Goal: Task Accomplishment & Management: Complete application form

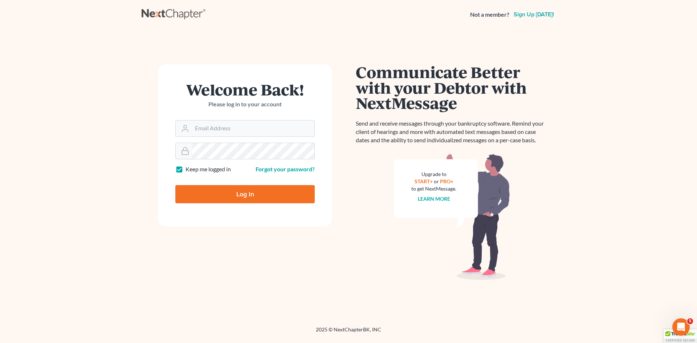
type input "[EMAIL_ADDRESS][DOMAIN_NAME]"
click at [265, 190] on input "Log In" at bounding box center [244, 194] width 139 height 18
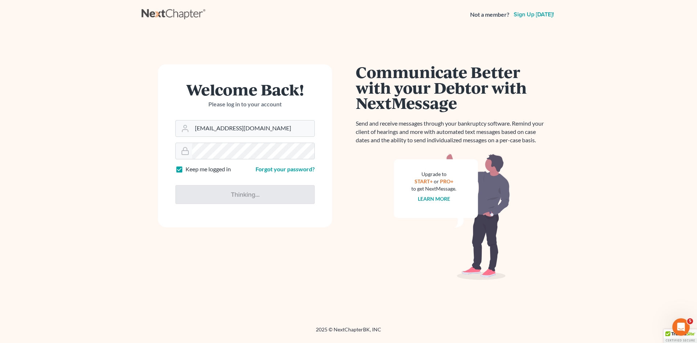
type input "Thinking..."
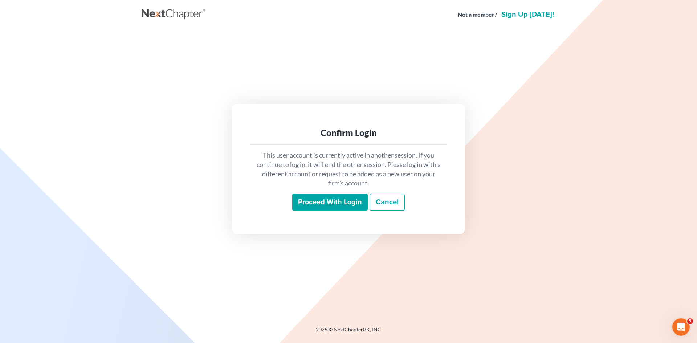
click at [309, 193] on div "This user account is currently active in another session. If you continue to lo…" at bounding box center [349, 181] width 198 height 72
click at [308, 199] on input "Proceed with login" at bounding box center [330, 202] width 76 height 17
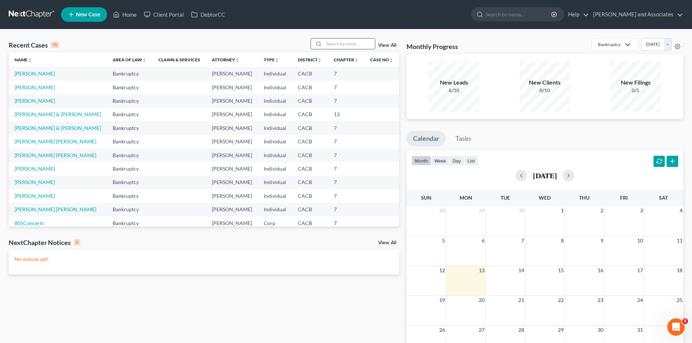
click at [354, 44] on input "search" at bounding box center [349, 43] width 51 height 11
type input "ceron"
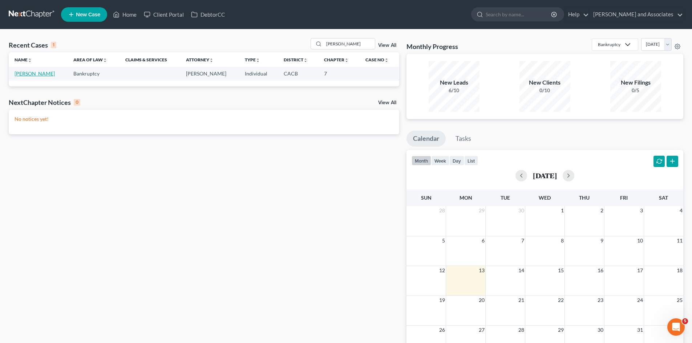
click at [32, 76] on link "Saravia, Daniel" at bounding box center [35, 73] width 40 height 6
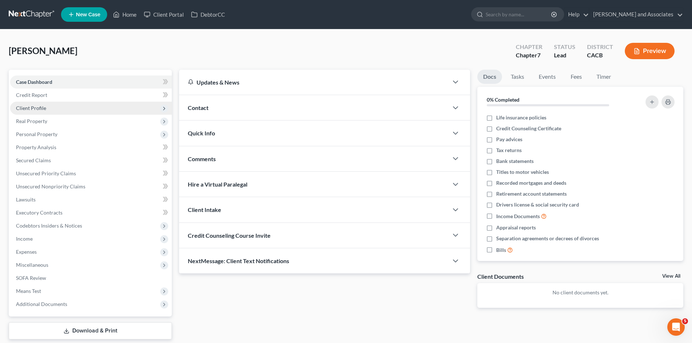
click at [77, 104] on span "Client Profile" at bounding box center [91, 108] width 162 height 13
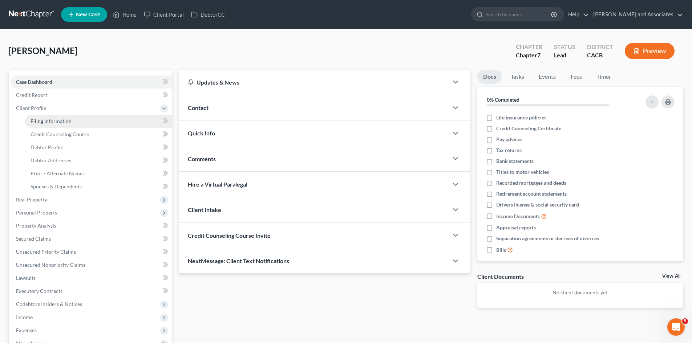
click at [77, 117] on link "Filing Information" at bounding box center [98, 121] width 147 height 13
select select "1"
select select "0"
select select "4"
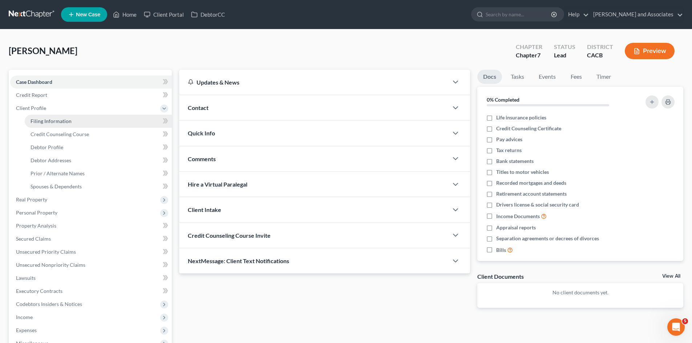
select select "0"
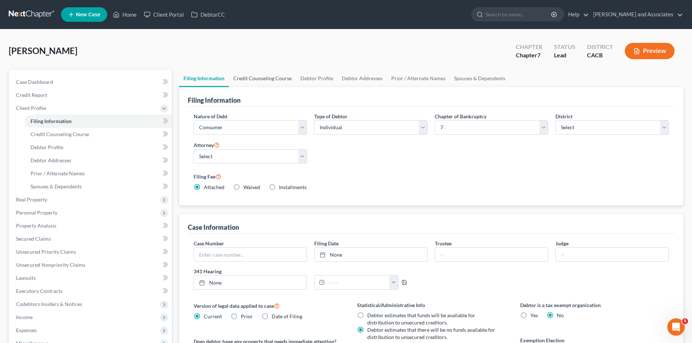
click at [275, 81] on link "Credit Counseling Course" at bounding box center [262, 78] width 67 height 17
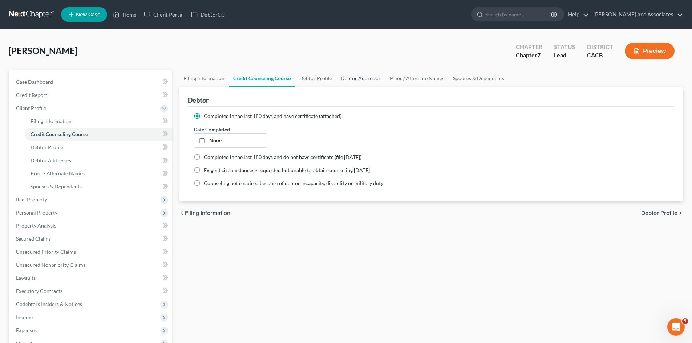
click at [342, 74] on link "Debtor Addresses" at bounding box center [360, 78] width 49 height 17
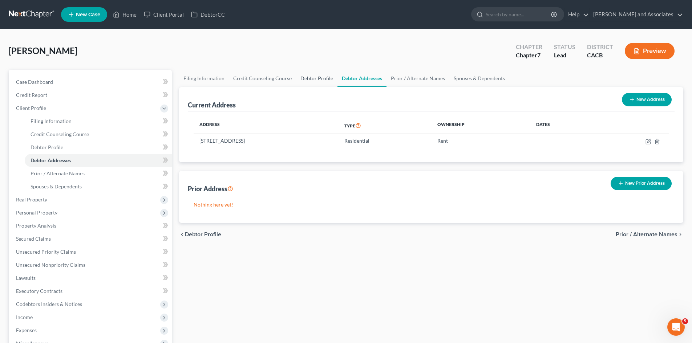
click at [320, 74] on link "Debtor Profile" at bounding box center [316, 78] width 41 height 17
select select "0"
select select "1"
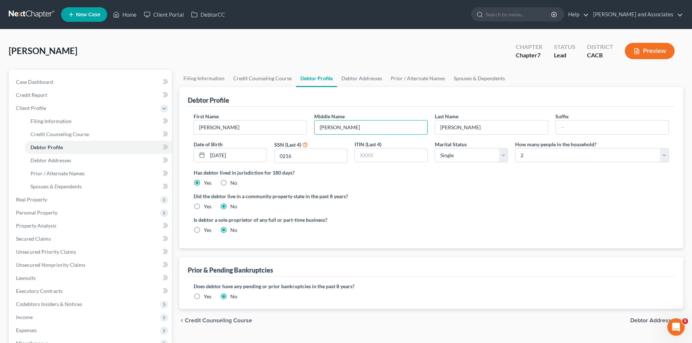
drag, startPoint x: 345, startPoint y: 124, endPoint x: 290, endPoint y: 135, distance: 55.8
click at [284, 133] on div "First Name Daniel Middle Name Ceron Last Name Saravia Suffix Date of Birth 12/1…" at bounding box center [431, 141] width 482 height 56
click at [439, 124] on input "Saravia" at bounding box center [491, 128] width 113 height 14
type input "Ceron Saravia"
click at [332, 159] on input "0216" at bounding box center [311, 156] width 72 height 14
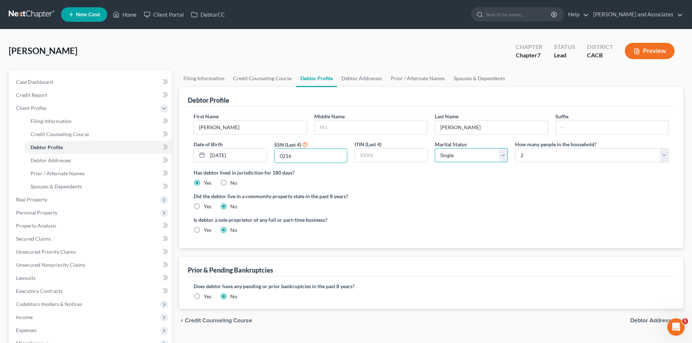
click at [471, 154] on select "Select Single Married Separated Divorced Widowed" at bounding box center [471, 155] width 73 height 15
click at [435, 148] on select "Select Single Married Separated Divorced Widowed" at bounding box center [471, 155] width 73 height 15
click at [77, 165] on link "Debtor Addresses" at bounding box center [98, 160] width 147 height 13
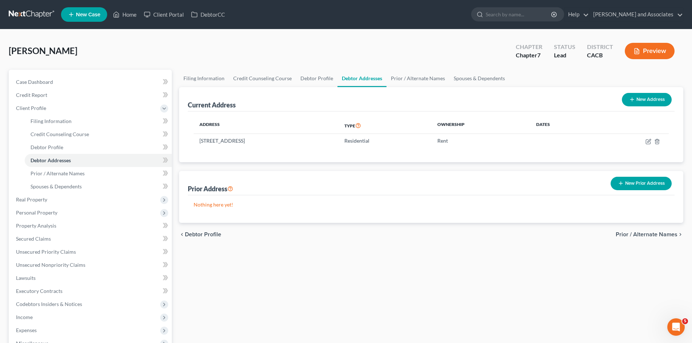
click at [627, 180] on button "New Prior Address" at bounding box center [641, 183] width 61 height 13
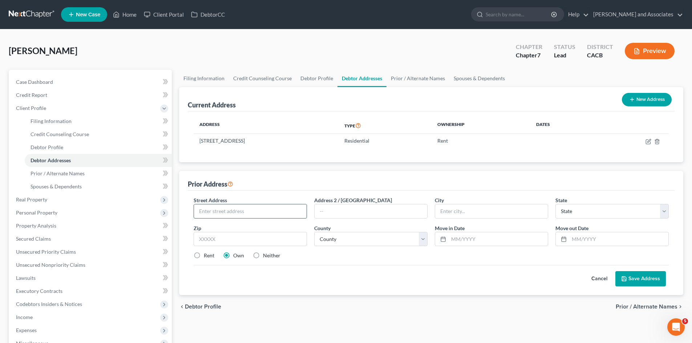
click at [275, 216] on input "text" at bounding box center [250, 211] width 113 height 14
type input "606 S School St"
click at [249, 234] on input "text" at bounding box center [250, 239] width 113 height 15
type input "93454"
click at [204, 252] on label "Rent" at bounding box center [209, 255] width 11 height 7
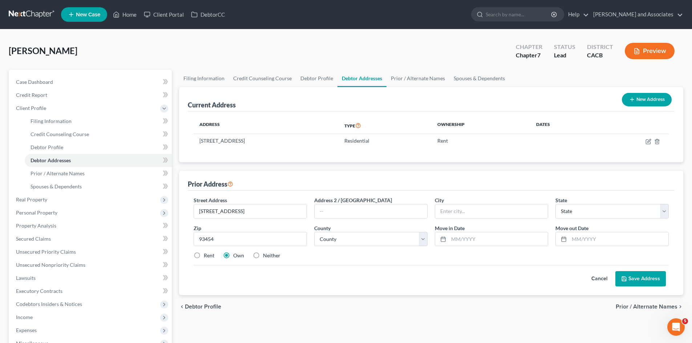
click at [207, 252] on input "Rent" at bounding box center [209, 254] width 5 height 5
radio input "true"
type input "Santa Maria"
select select "4"
click at [372, 232] on select "County" at bounding box center [370, 239] width 113 height 15
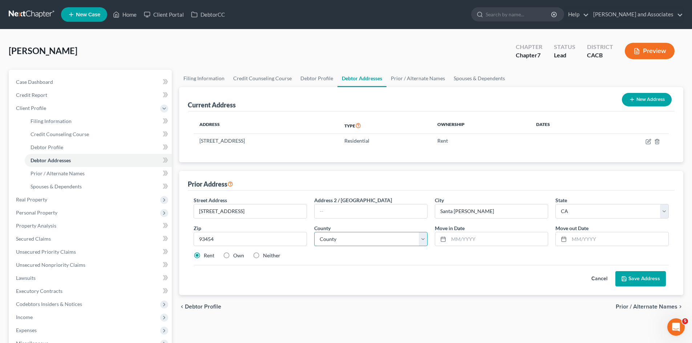
select select "41"
click at [314, 232] on select "County Alameda County Alpine County Amador County Butte County Calaveras County…" at bounding box center [370, 239] width 113 height 15
click at [471, 235] on input "text" at bounding box center [498, 239] width 99 height 14
type input "05/2022"
click at [634, 242] on input "text" at bounding box center [618, 239] width 99 height 14
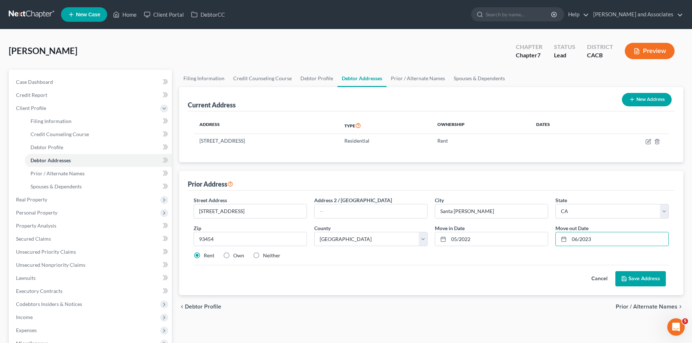
type input "06/2023"
click at [644, 279] on button "Save Address" at bounding box center [640, 278] width 50 height 15
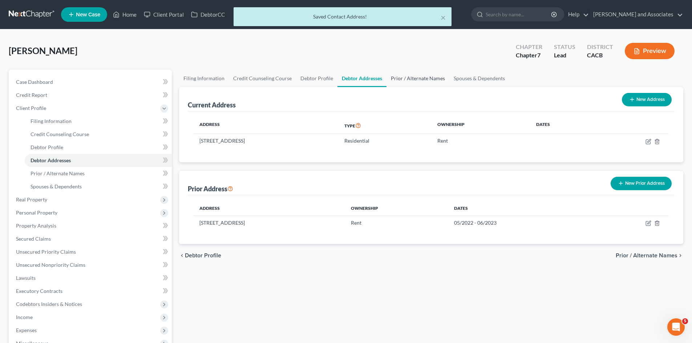
click at [414, 77] on link "Prior / Alternate Names" at bounding box center [417, 78] width 63 height 17
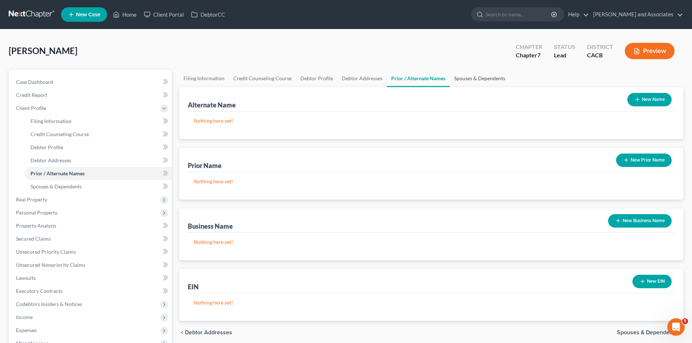
click at [478, 80] on link "Spouses & Dependents" at bounding box center [480, 78] width 60 height 17
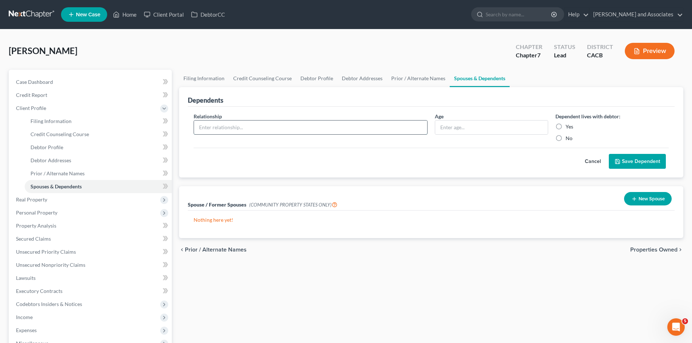
click at [299, 133] on input "text" at bounding box center [310, 128] width 233 height 14
type input "Daughter"
drag, startPoint x: 472, startPoint y: 130, endPoint x: 468, endPoint y: 131, distance: 4.4
click at [468, 131] on input "text" at bounding box center [491, 128] width 113 height 14
type input "3"
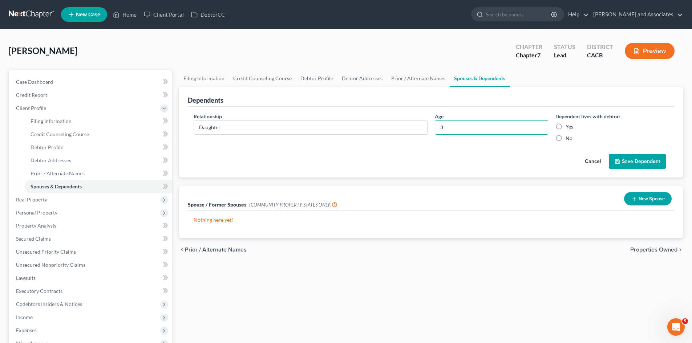
click at [565, 126] on label "Yes" at bounding box center [569, 126] width 8 height 7
click at [568, 126] on input "Yes" at bounding box center [570, 125] width 5 height 5
radio input "true"
click at [638, 159] on button "Save Dependent" at bounding box center [637, 161] width 57 height 15
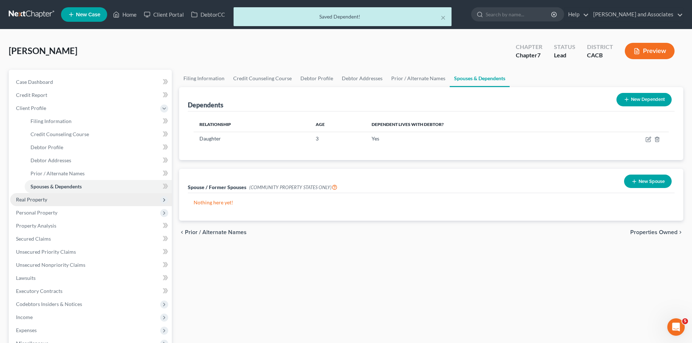
click at [26, 201] on span "Real Property" at bounding box center [31, 199] width 31 height 6
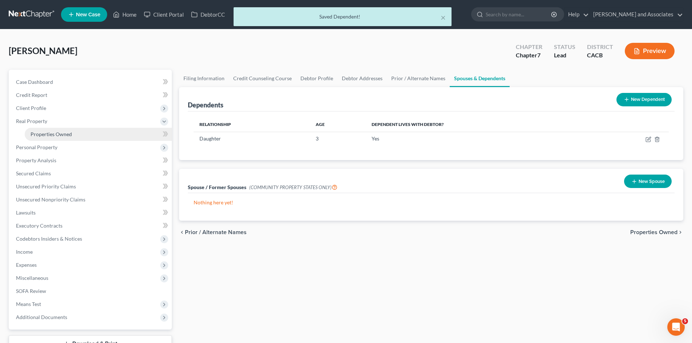
click at [90, 131] on link "Properties Owned" at bounding box center [98, 134] width 147 height 13
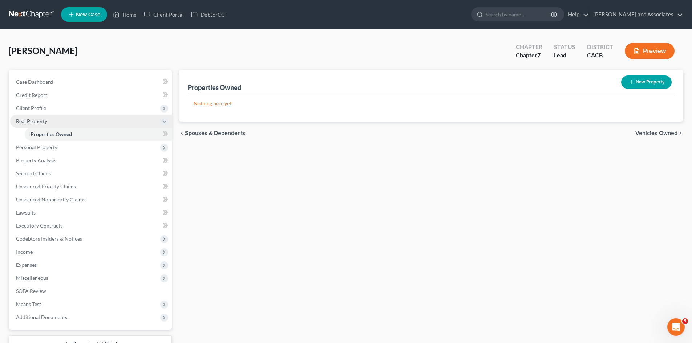
click at [63, 115] on span "Real Property" at bounding box center [91, 121] width 162 height 13
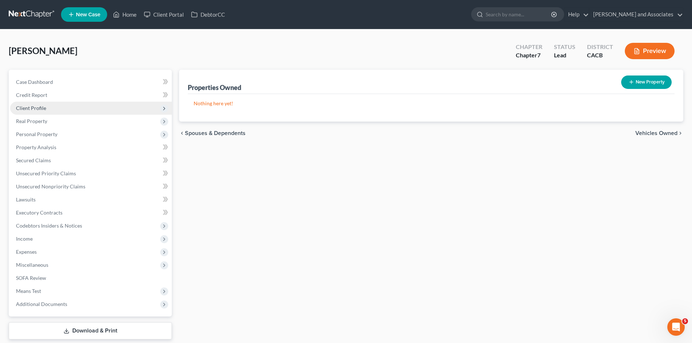
click at [111, 106] on span "Client Profile" at bounding box center [91, 108] width 162 height 13
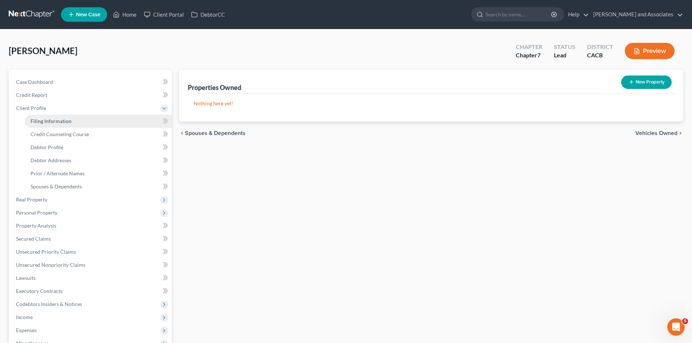
click at [94, 121] on link "Filing Information" at bounding box center [98, 121] width 147 height 13
select select "1"
select select "0"
select select "7"
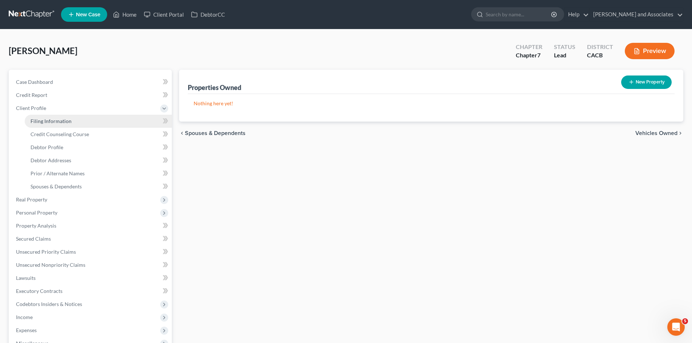
select select "0"
select select "4"
select select "0"
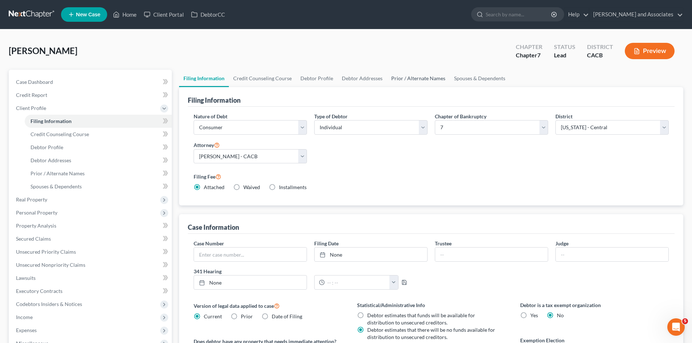
click at [408, 75] on link "Prior / Alternate Names" at bounding box center [418, 78] width 63 height 17
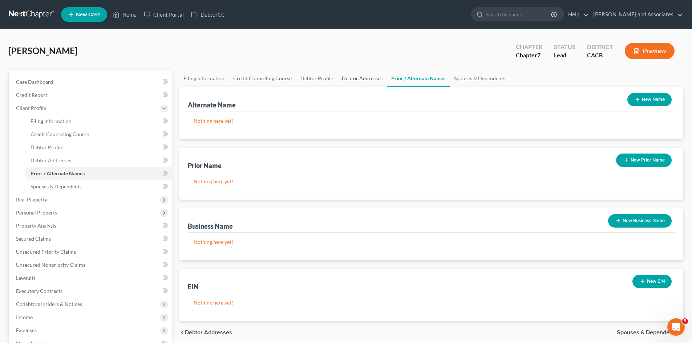
click at [366, 77] on link "Debtor Addresses" at bounding box center [361, 78] width 49 height 17
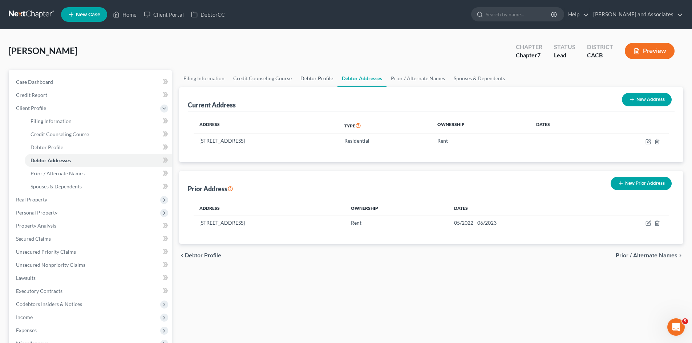
click at [307, 80] on link "Debtor Profile" at bounding box center [316, 78] width 41 height 17
select select "0"
select select "1"
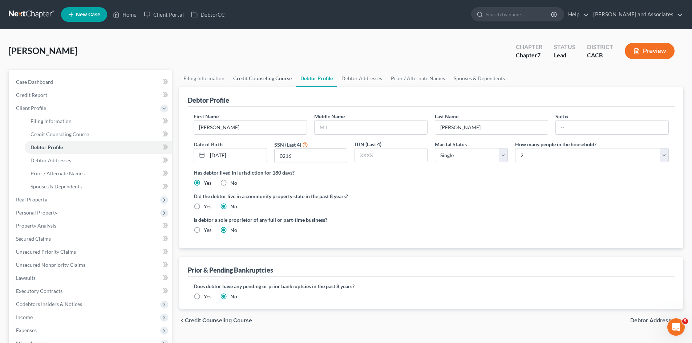
click at [268, 79] on link "Credit Counseling Course" at bounding box center [262, 78] width 67 height 17
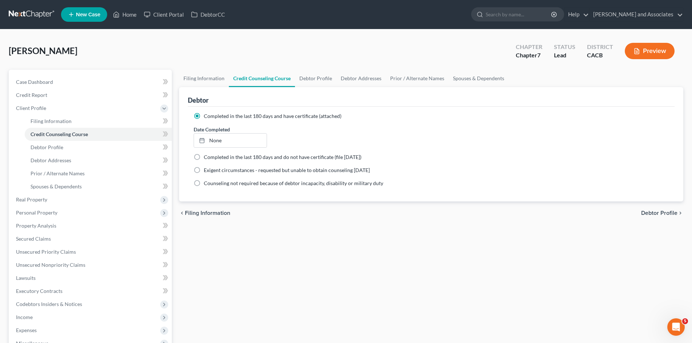
click at [323, 89] on div "Debtor" at bounding box center [431, 97] width 487 height 20
click at [319, 77] on link "Debtor Profile" at bounding box center [315, 78] width 41 height 17
select select "0"
select select "1"
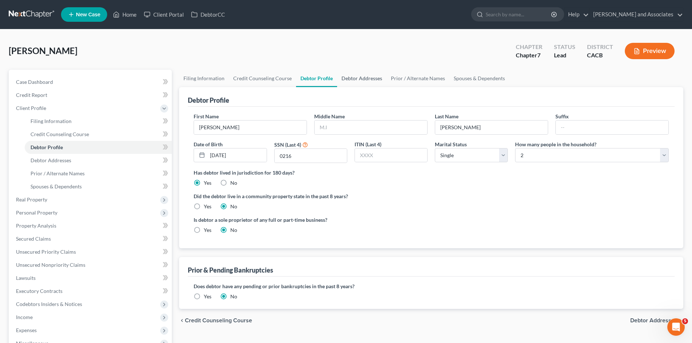
click at [350, 75] on link "Debtor Addresses" at bounding box center [361, 78] width 49 height 17
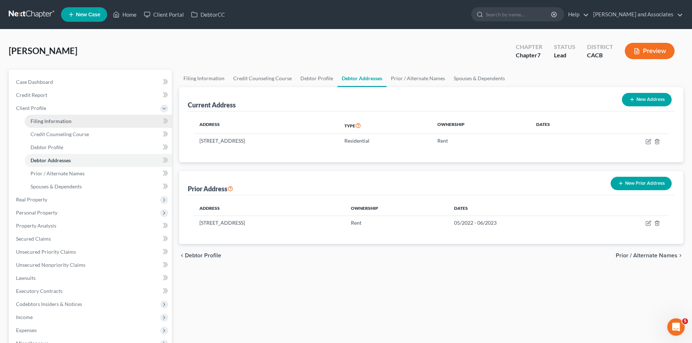
click at [68, 123] on span "Filing Information" at bounding box center [51, 121] width 41 height 6
select select "1"
select select "0"
select select "7"
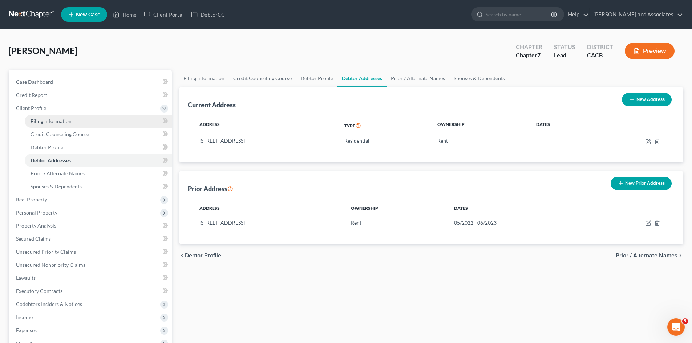
select select "0"
select select "4"
select select "0"
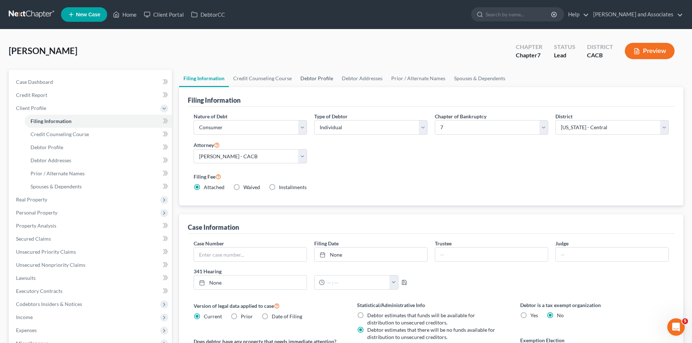
click at [304, 73] on link "Debtor Profile" at bounding box center [316, 78] width 41 height 17
select select "0"
select select "1"
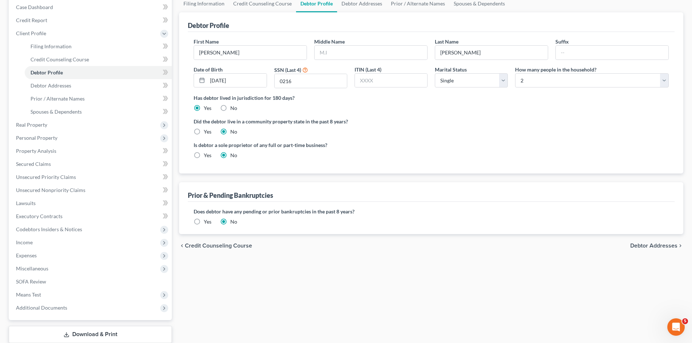
scroll to position [102, 0]
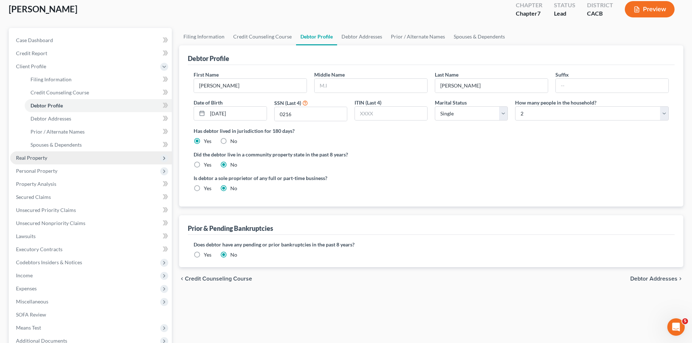
click at [35, 160] on span "Real Property" at bounding box center [31, 158] width 31 height 6
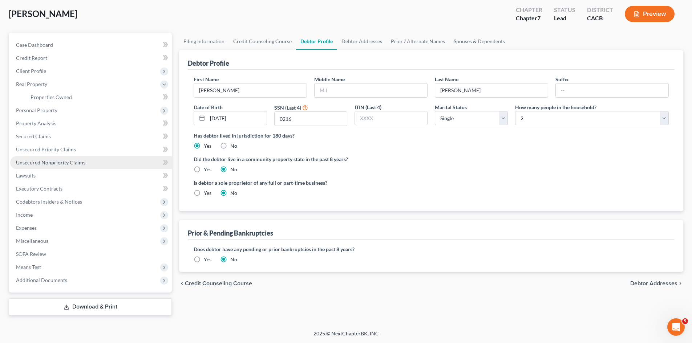
scroll to position [37, 0]
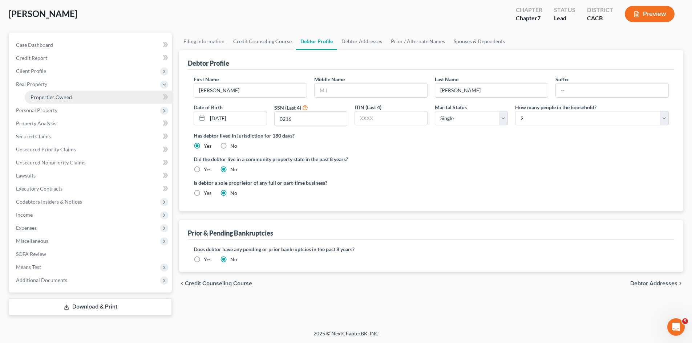
click at [102, 100] on link "Properties Owned" at bounding box center [98, 97] width 147 height 13
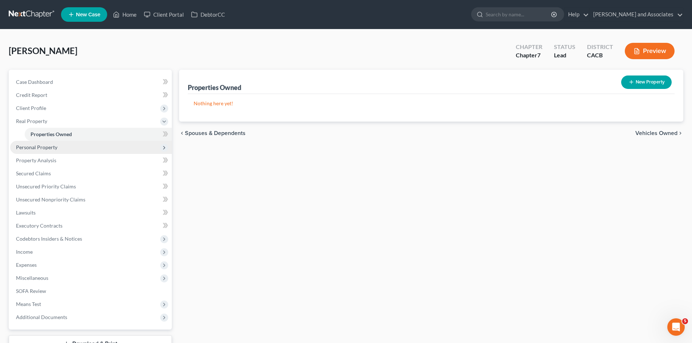
click at [60, 148] on span "Personal Property" at bounding box center [91, 147] width 162 height 13
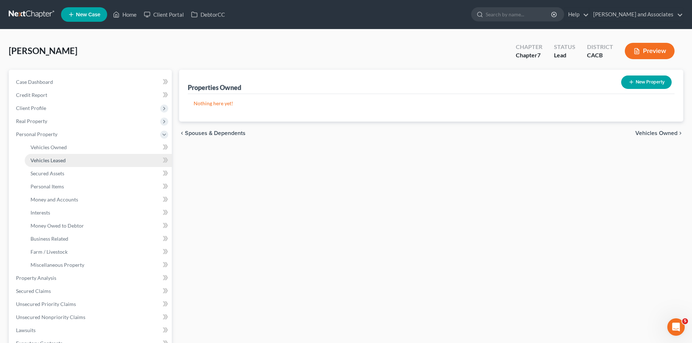
click at [81, 156] on link "Vehicles Leased" at bounding box center [98, 160] width 147 height 13
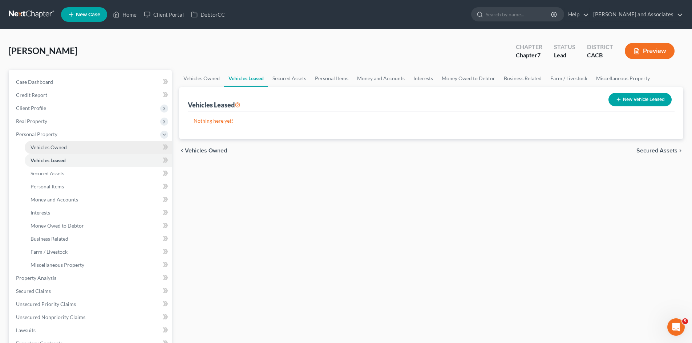
click at [86, 147] on link "Vehicles Owned" at bounding box center [98, 147] width 147 height 13
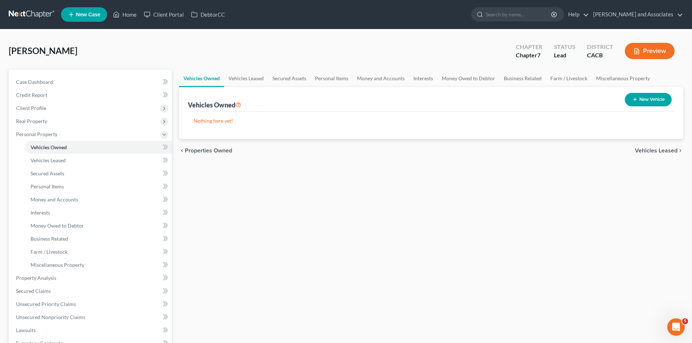
click at [636, 96] on button "New Vehicle" at bounding box center [648, 99] width 47 height 13
select select "0"
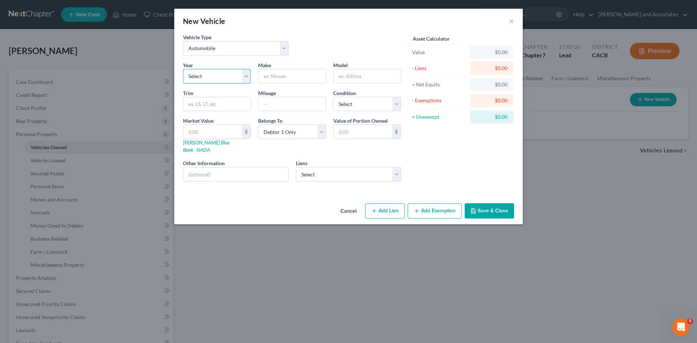
click at [232, 76] on select "Select 2026 2025 2024 2023 2022 2021 2020 2019 2018 2017 2016 2015 2014 2013 20…" at bounding box center [217, 76] width 68 height 15
select select "3"
click at [183, 69] on select "Select 2026 2025 2024 2023 2022 2021 2020 2019 2018 2017 2016 2015 2014 2013 20…" at bounding box center [217, 76] width 68 height 15
click at [279, 77] on input "text" at bounding box center [292, 76] width 67 height 14
type input "Kia"
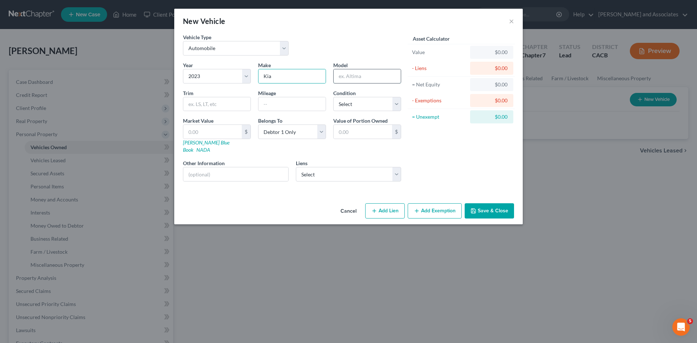
click at [366, 72] on input "text" at bounding box center [367, 76] width 67 height 14
type input "Sportage"
click at [348, 102] on select "Select Excellent Very Good Good Fair Poor" at bounding box center [367, 104] width 68 height 15
select select "2"
click at [333, 97] on select "Select Excellent Very Good Good Fair Poor" at bounding box center [367, 104] width 68 height 15
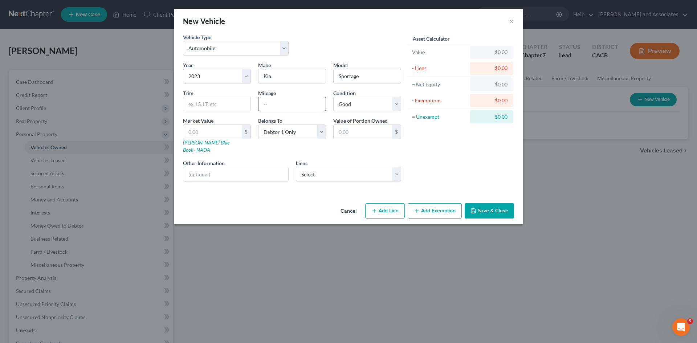
click at [303, 106] on input "text" at bounding box center [292, 104] width 67 height 14
type input "54k"
click at [313, 130] on select "Select Debtor 1 Only Debtor 2 Only Debtor 1 And Debtor 2 Only At Least One Of T…" at bounding box center [292, 132] width 68 height 15
select select "3"
click at [258, 125] on select "Select Debtor 1 Only Debtor 2 Only Debtor 1 And Debtor 2 Only At Least One Of T…" at bounding box center [292, 132] width 68 height 15
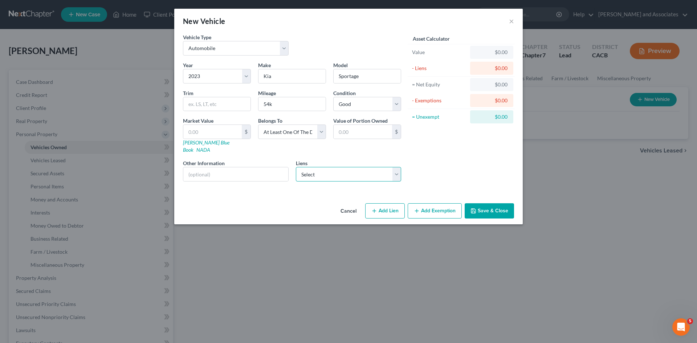
click at [348, 167] on select "Select Kia Fin Am - $27,462.00 Snap On Crdt - $3,080.00" at bounding box center [349, 174] width 106 height 15
click at [296, 167] on select "Select Kia Fin Am - $27,462.00 Snap On Crdt - $3,080.00" at bounding box center [349, 174] width 106 height 15
click at [356, 167] on select "Select Kia Fin Am - $27,462.00 Snap On Crdt - $3,080.00" at bounding box center [349, 174] width 106 height 15
select select "0"
click at [296, 167] on select "Select Kia Fin Am - $27,462.00 Snap On Crdt - $3,080.00" at bounding box center [349, 174] width 106 height 15
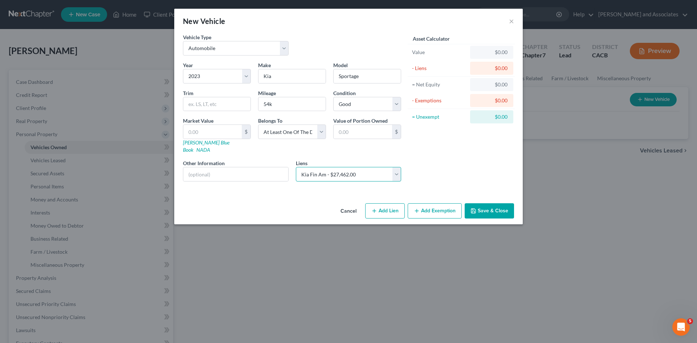
select select
select select "4"
select select "0"
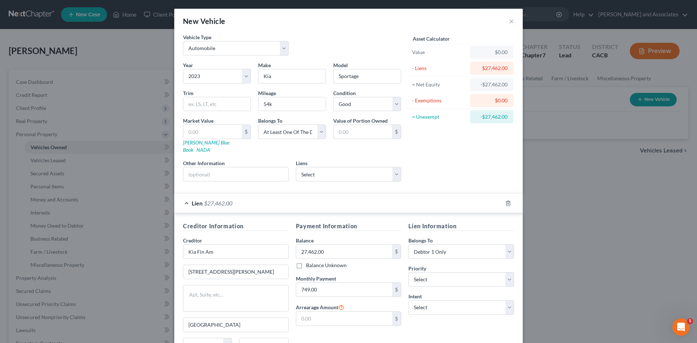
click at [185, 198] on div "Lien $27,462.00" at bounding box center [338, 203] width 328 height 19
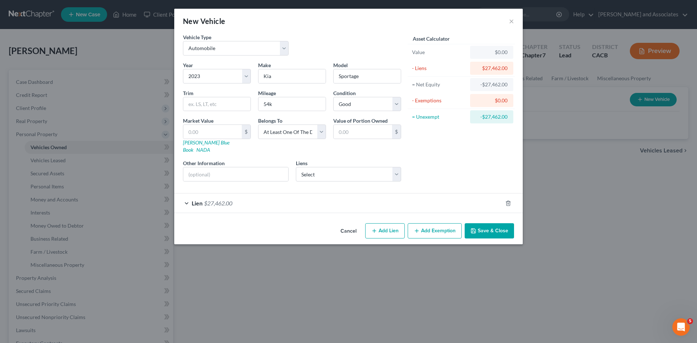
click at [492, 223] on button "Save & Close" at bounding box center [489, 230] width 49 height 15
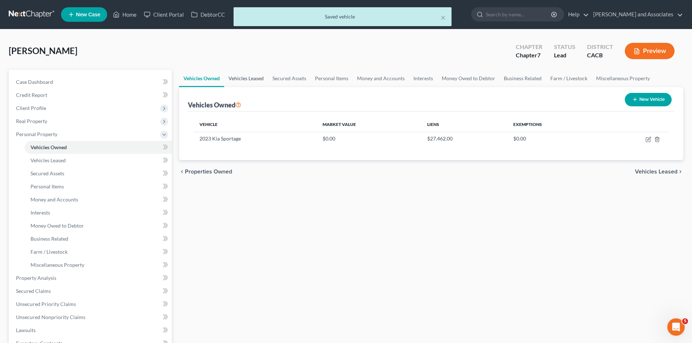
click at [244, 77] on link "Vehicles Leased" at bounding box center [246, 78] width 44 height 17
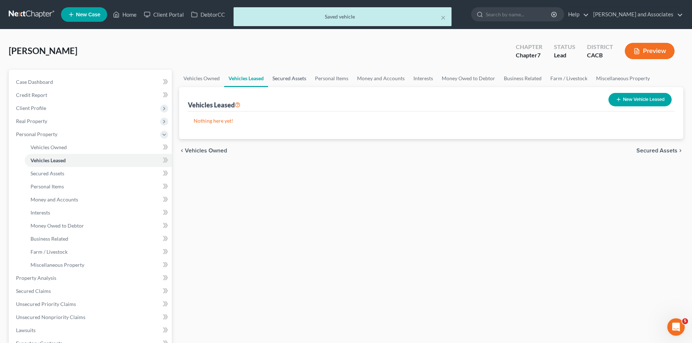
click at [280, 77] on link "Secured Assets" at bounding box center [289, 78] width 42 height 17
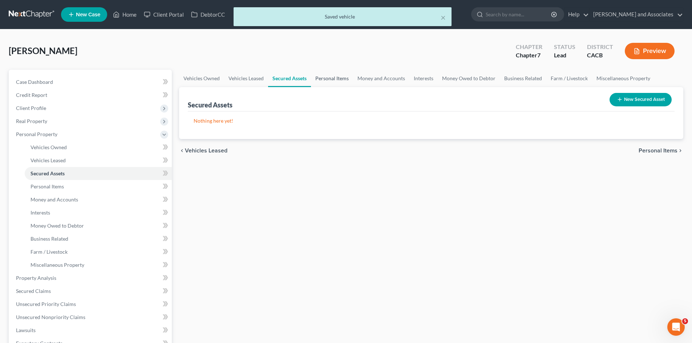
click at [330, 77] on link "Personal Items" at bounding box center [332, 78] width 42 height 17
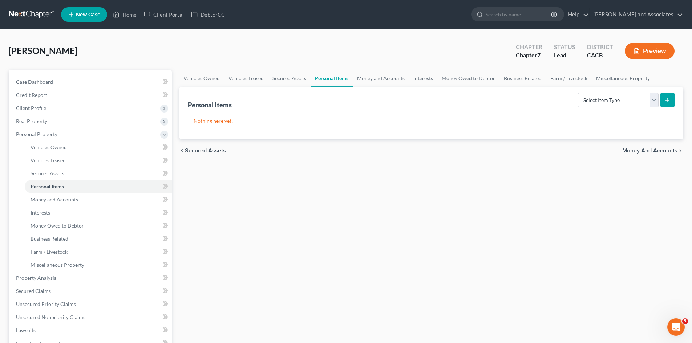
click at [602, 89] on div "Personal Items Select Item Type Clothing Collectibles Of Value Electronics Fire…" at bounding box center [431, 99] width 487 height 24
click at [603, 96] on select "Select Item Type Clothing Collectibles Of Value Electronics Firearms Household …" at bounding box center [618, 100] width 81 height 15
select select "clothing"
click at [579, 93] on select "Select Item Type Clothing Collectibles Of Value Electronics Firearms Household …" at bounding box center [618, 100] width 81 height 15
click at [673, 97] on button "submit" at bounding box center [667, 100] width 14 height 14
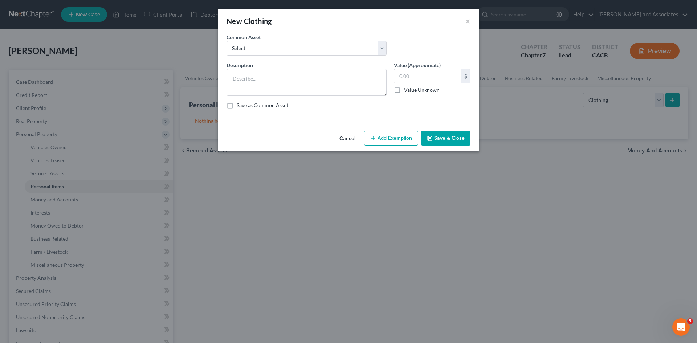
click at [289, 56] on div "Common Asset Select Clothing for Family of" at bounding box center [348, 47] width 251 height 28
drag, startPoint x: 301, startPoint y: 50, endPoint x: 297, endPoint y: 55, distance: 6.5
click at [301, 50] on select "Select Clothing for Family of" at bounding box center [307, 48] width 160 height 15
select select "0"
click at [227, 41] on select "Select Clothing for Family of" at bounding box center [307, 48] width 160 height 15
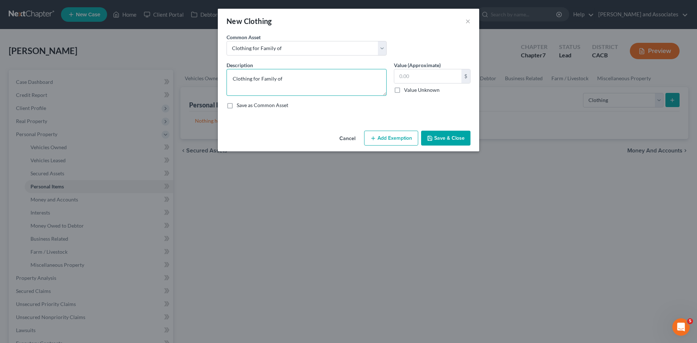
click at [307, 79] on textarea "Clothing for Family of" at bounding box center [307, 82] width 160 height 27
type textarea "Clothing for Family of 2"
click at [417, 78] on input "text" at bounding box center [427, 76] width 67 height 14
type input "200"
drag, startPoint x: 402, startPoint y: 130, endPoint x: 397, endPoint y: 132, distance: 5.1
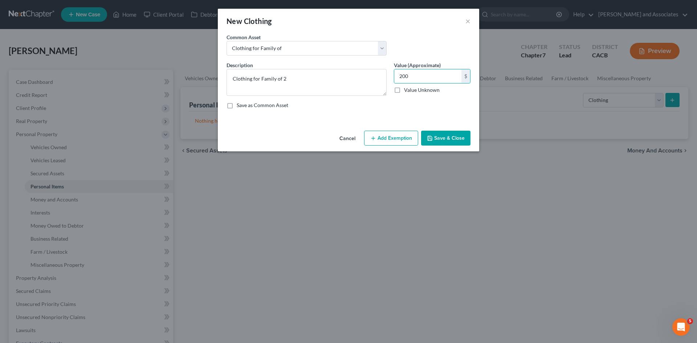
click at [397, 132] on div "Cancel Add Exemption Save & Close" at bounding box center [348, 140] width 261 height 24
click at [397, 132] on button "Add Exemption" at bounding box center [391, 138] width 54 height 15
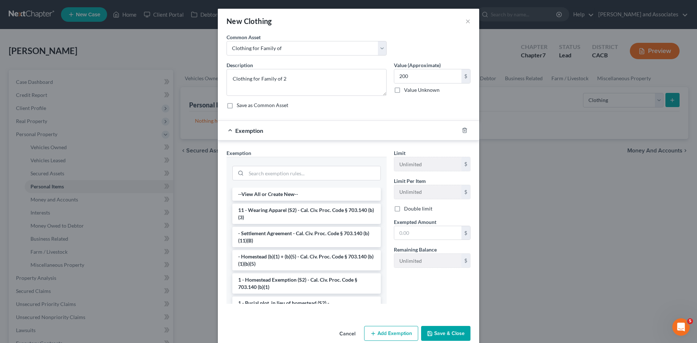
click at [312, 217] on li "11 - Wearing Apparel (S2) - Cal. Civ. Proc. Code § 703.140 (b)(3)" at bounding box center [306, 214] width 149 height 20
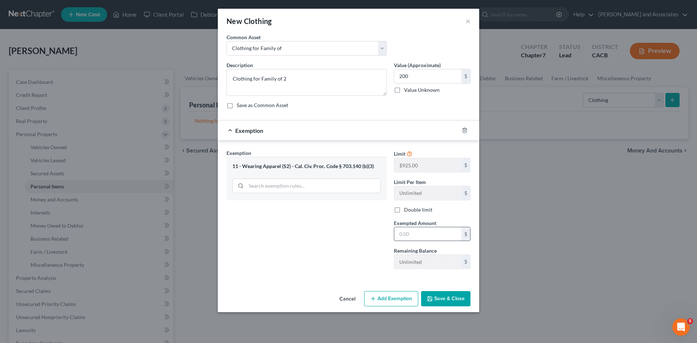
click at [434, 232] on input "text" at bounding box center [427, 234] width 67 height 14
type input "200"
click at [453, 306] on button "Save & Close" at bounding box center [445, 298] width 49 height 15
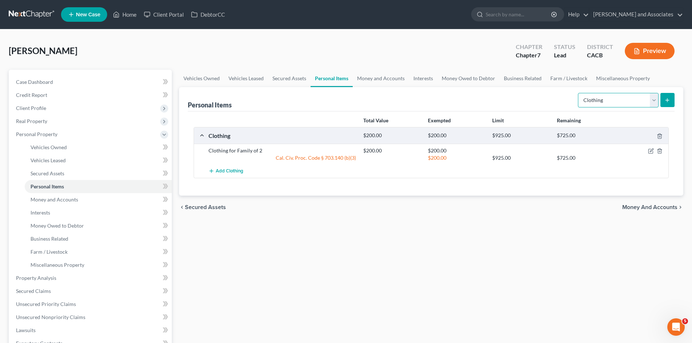
click at [617, 101] on select "Select Item Type Clothing Collectibles Of Value Electronics Firearms Household …" at bounding box center [618, 100] width 81 height 15
select select "electronics"
click at [579, 93] on select "Select Item Type Clothing Collectibles Of Value Electronics Firearms Household …" at bounding box center [618, 100] width 81 height 15
click at [663, 94] on button "submit" at bounding box center [667, 100] width 14 height 14
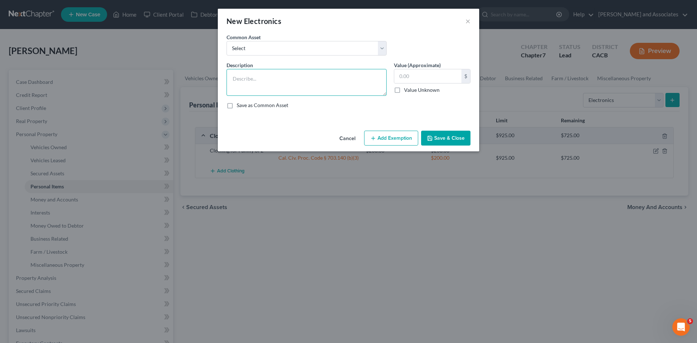
click at [314, 81] on textarea at bounding box center [307, 82] width 160 height 27
click at [406, 73] on input "text" at bounding box center [427, 76] width 67 height 14
click at [354, 88] on textarea "1 phone, 1 printer, 1tvs" at bounding box center [307, 82] width 160 height 27
type textarea "1 phone, 1 printer, 1tvs, 1 PlayStation"
click at [413, 72] on input "text" at bounding box center [427, 76] width 67 height 14
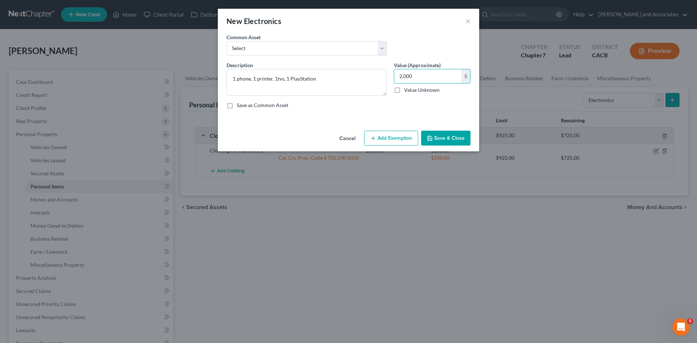
type input "2,000"
click at [384, 135] on button "Add Exemption" at bounding box center [391, 138] width 54 height 15
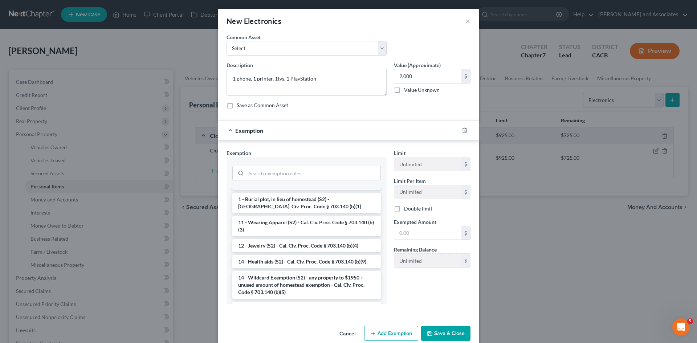
scroll to position [121, 0]
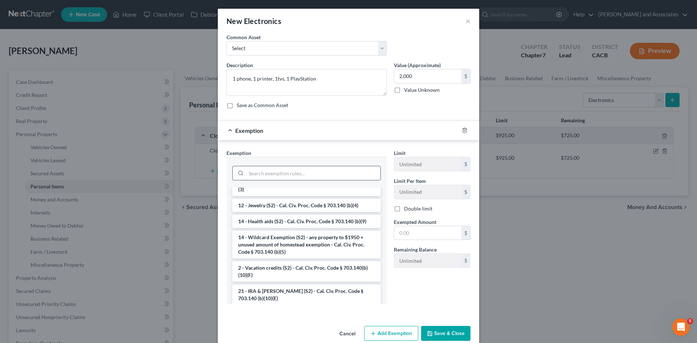
click at [310, 171] on input "search" at bounding box center [313, 173] width 134 height 14
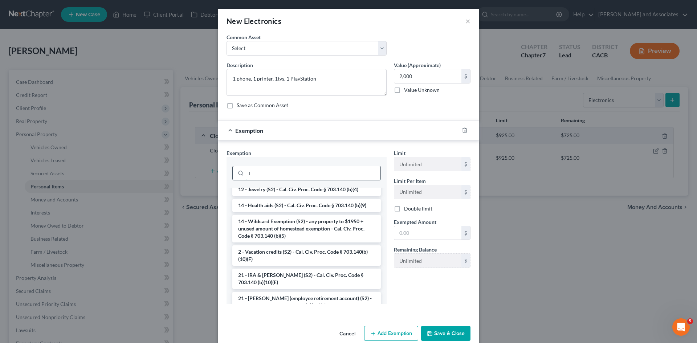
scroll to position [0, 0]
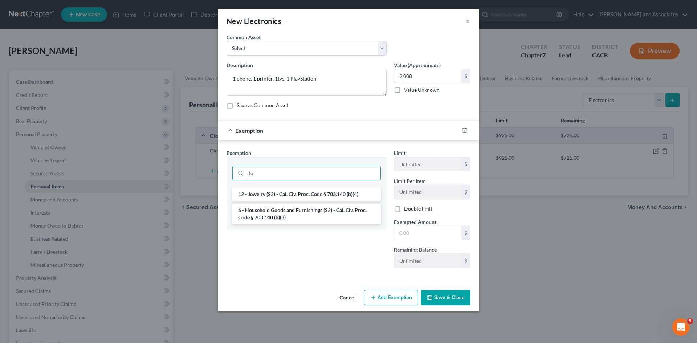
type input "fur"
click at [301, 211] on li "6 - Household Goods and Furnishings (S2) - Cal. Civ. Proc. Code § 703.140 (b)(3)" at bounding box center [306, 214] width 149 height 20
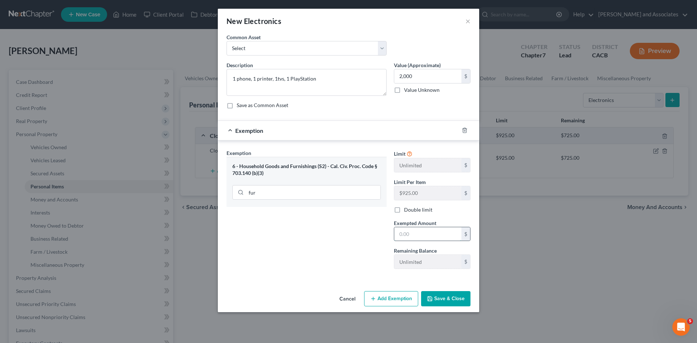
click at [446, 231] on input "text" at bounding box center [427, 234] width 67 height 14
type input "2,000"
click at [442, 298] on button "Save & Close" at bounding box center [445, 298] width 49 height 15
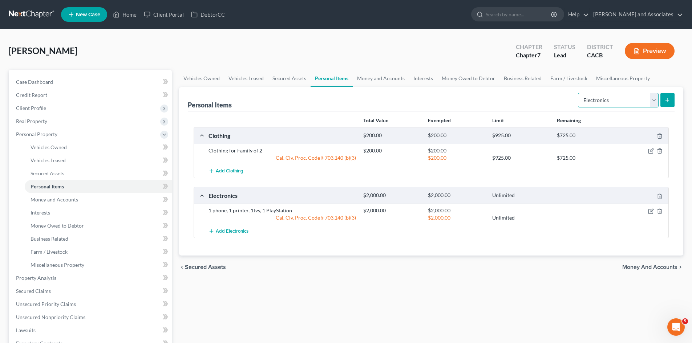
click at [612, 100] on select "Select Item Type Clothing Collectibles Of Value Electronics Firearms Household …" at bounding box center [618, 100] width 81 height 15
select select "firearms"
click at [579, 93] on select "Select Item Type Clothing Collectibles Of Value Electronics Firearms Household …" at bounding box center [618, 100] width 81 height 15
click at [660, 97] on button "submit" at bounding box center [667, 100] width 14 height 14
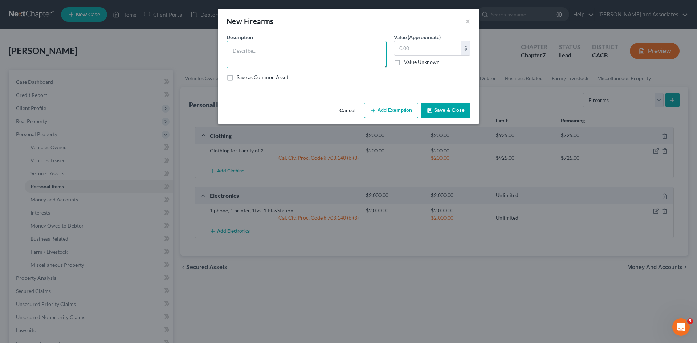
click at [273, 59] on textarea at bounding box center [307, 54] width 160 height 27
click at [290, 52] on textarea "Springfield Armory," at bounding box center [307, 54] width 160 height 27
click at [459, 44] on input "text" at bounding box center [427, 48] width 67 height 14
type textarea "Springfield Armory, AR 15"
click at [438, 52] on input "text" at bounding box center [427, 48] width 67 height 14
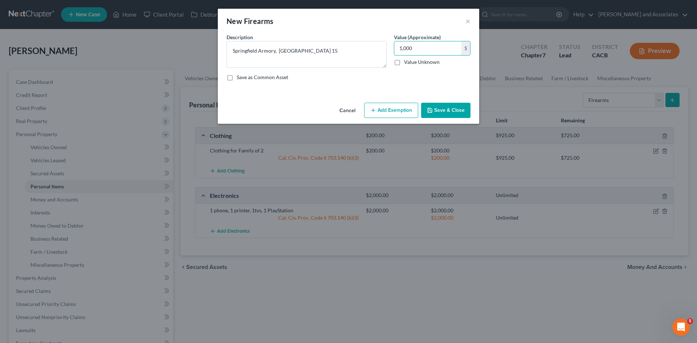
type input "1,000"
click at [398, 111] on button "Add Exemption" at bounding box center [391, 110] width 54 height 15
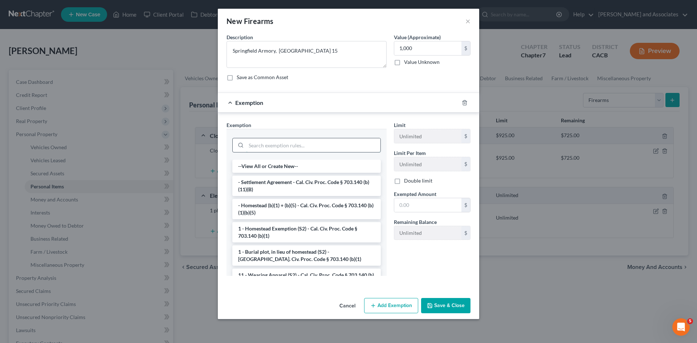
click at [293, 147] on input "search" at bounding box center [313, 145] width 134 height 14
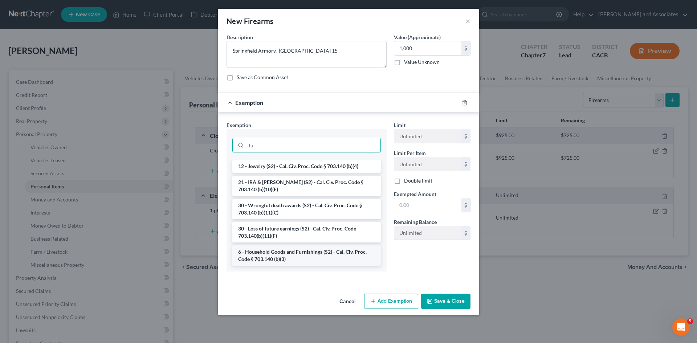
type input "fu"
click at [304, 252] on li "6 - Household Goods and Furnishings (S2) - Cal. Civ. Proc. Code § 703.140 (b)(3)" at bounding box center [306, 256] width 149 height 20
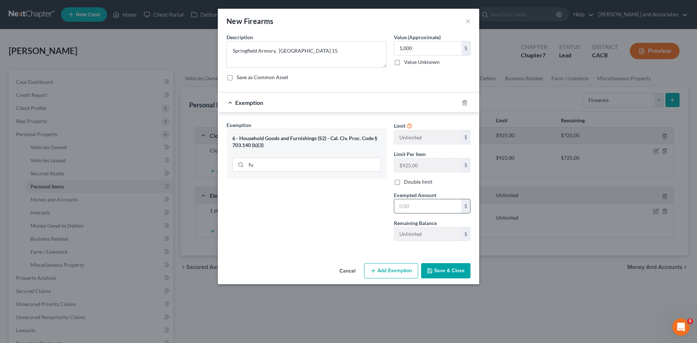
click at [427, 209] on input "text" at bounding box center [427, 206] width 67 height 14
type input "1,000"
click at [467, 273] on button "Save & Close" at bounding box center [445, 270] width 49 height 15
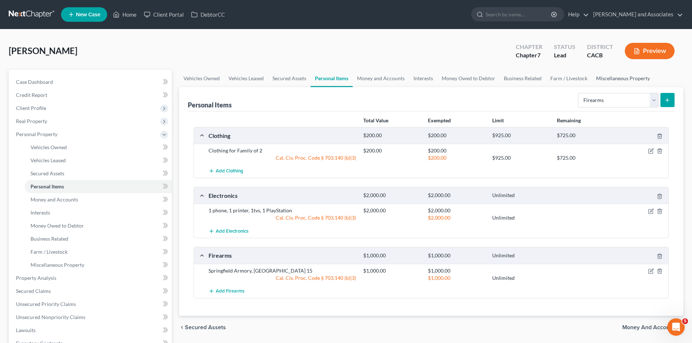
click at [625, 84] on link "Miscellaneous Property" at bounding box center [623, 78] width 62 height 17
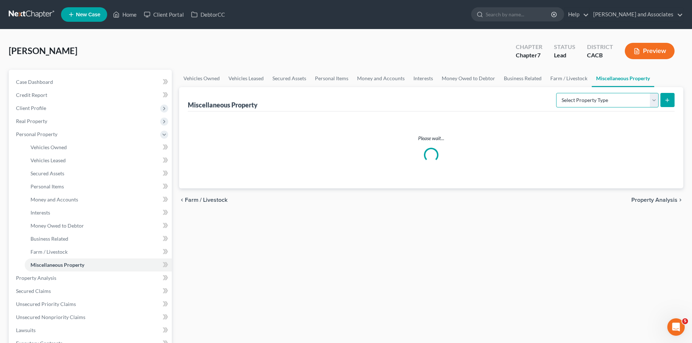
click at [616, 101] on select "Select Property Type Assigned for Creditor Benefit Within 1 Year Holding for An…" at bounding box center [607, 100] width 102 height 15
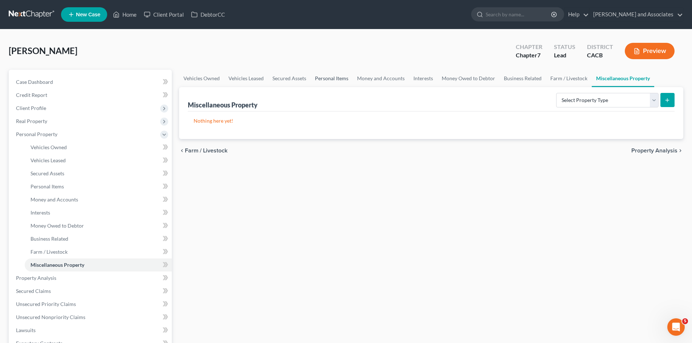
click at [331, 85] on link "Personal Items" at bounding box center [332, 78] width 42 height 17
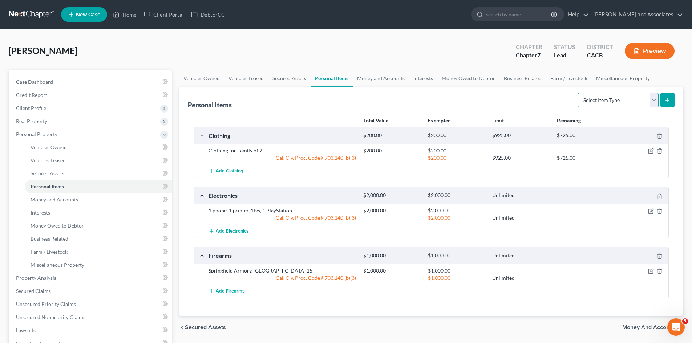
click at [601, 98] on select "Select Item Type Clothing Collectibles Of Value Electronics Firearms Household …" at bounding box center [618, 100] width 81 height 15
select select "pets"
click at [579, 93] on select "Select Item Type Clothing Collectibles Of Value Electronics Firearms Household …" at bounding box center [618, 100] width 81 height 15
click at [666, 98] on icon "submit" at bounding box center [667, 100] width 6 height 6
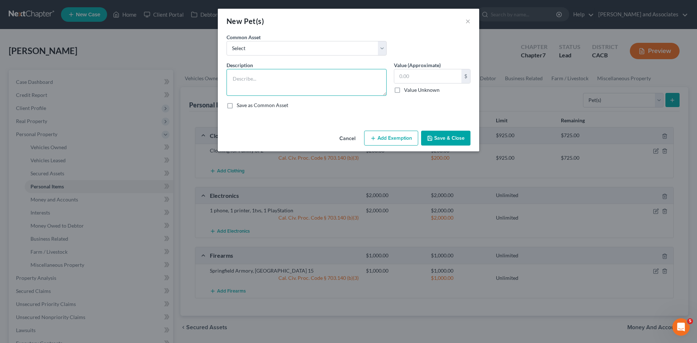
click at [274, 84] on textarea at bounding box center [307, 82] width 160 height 27
type textarea "1 dog"
click at [416, 79] on input "text" at bounding box center [427, 76] width 67 height 14
type input "20"
click at [384, 141] on button "Add Exemption" at bounding box center [391, 138] width 54 height 15
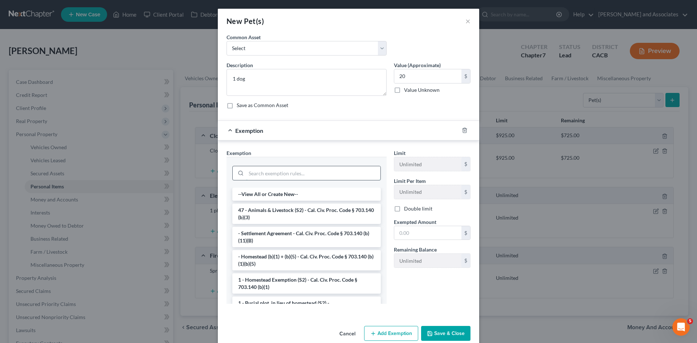
click at [265, 167] on input "search" at bounding box center [313, 173] width 134 height 14
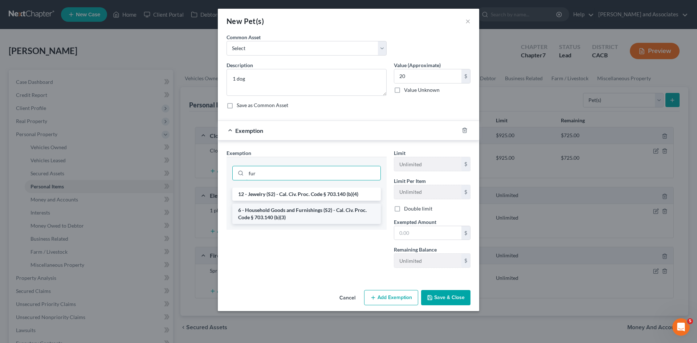
type input "fur"
click at [275, 211] on li "6 - Household Goods and Furnishings (S2) - Cal. Civ. Proc. Code § 703.140 (b)(3)" at bounding box center [306, 214] width 149 height 20
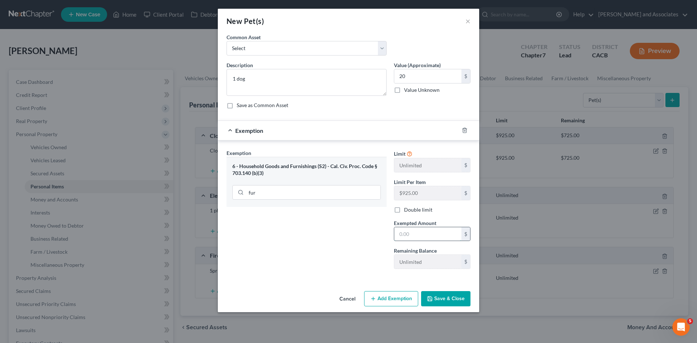
drag, startPoint x: 431, startPoint y: 228, endPoint x: 432, endPoint y: 224, distance: 4.6
click at [431, 228] on input "text" at bounding box center [427, 234] width 67 height 14
type input "20"
click at [449, 293] on button "Save & Close" at bounding box center [445, 298] width 49 height 15
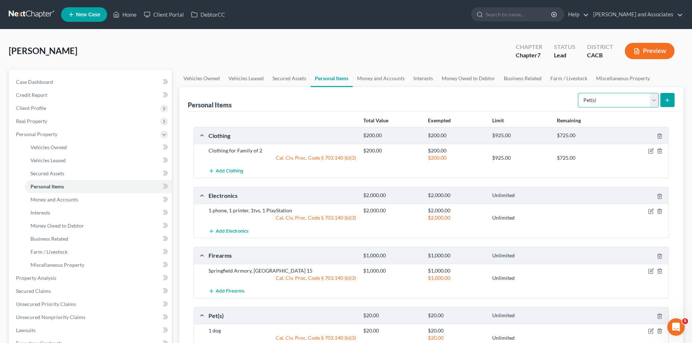
click at [642, 104] on select "Select Item Type Clothing Collectibles Of Value Electronics Firearms Household …" at bounding box center [618, 100] width 81 height 15
click at [398, 77] on link "Money and Accounts" at bounding box center [381, 78] width 56 height 17
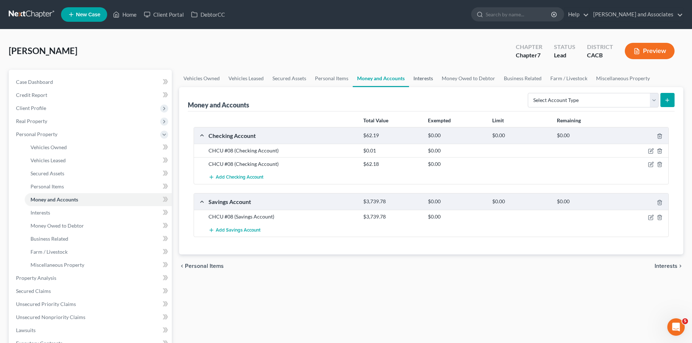
click at [420, 75] on link "Interests" at bounding box center [423, 78] width 28 height 17
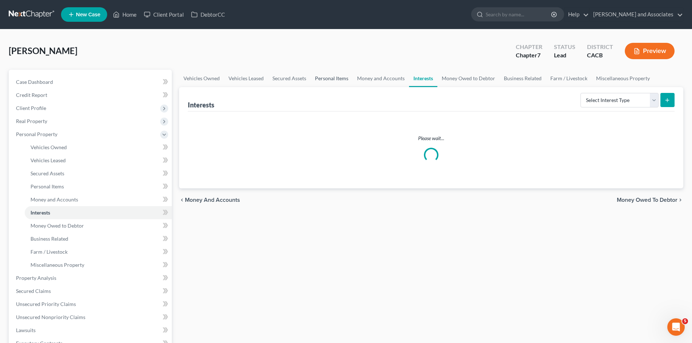
click at [342, 78] on link "Personal Items" at bounding box center [332, 78] width 42 height 17
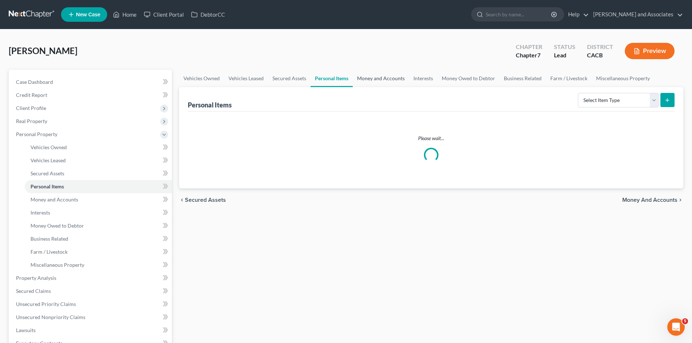
click at [365, 78] on link "Money and Accounts" at bounding box center [381, 78] width 56 height 17
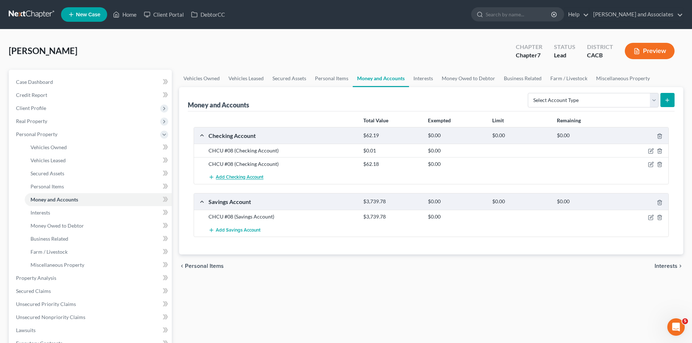
click at [238, 175] on span "Add Checking Account" at bounding box center [240, 178] width 48 height 6
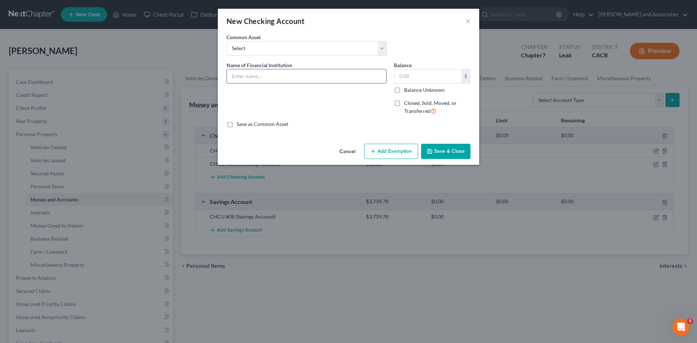
click at [264, 74] on input "text" at bounding box center [306, 76] width 159 height 14
type input "New Chase"
click at [445, 148] on button "Save & Close" at bounding box center [445, 151] width 49 height 15
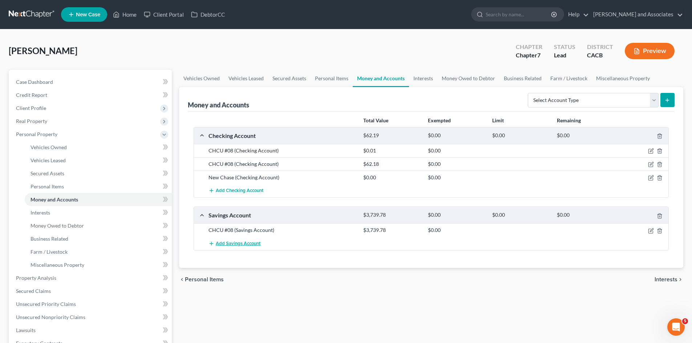
click at [220, 243] on span "Add Savings Account" at bounding box center [238, 244] width 45 height 6
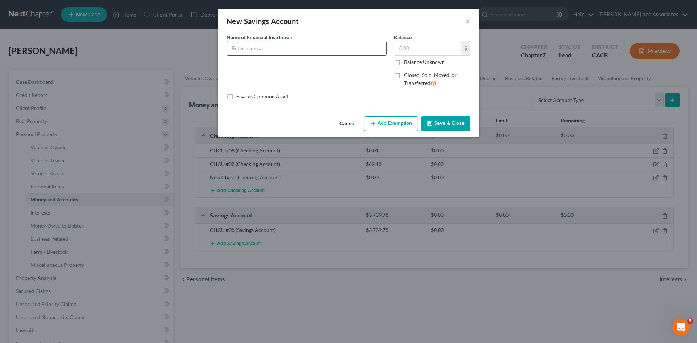
click at [292, 52] on input "text" at bounding box center [306, 48] width 159 height 14
type input "New Chase"
click at [445, 126] on button "Save & Close" at bounding box center [445, 123] width 49 height 15
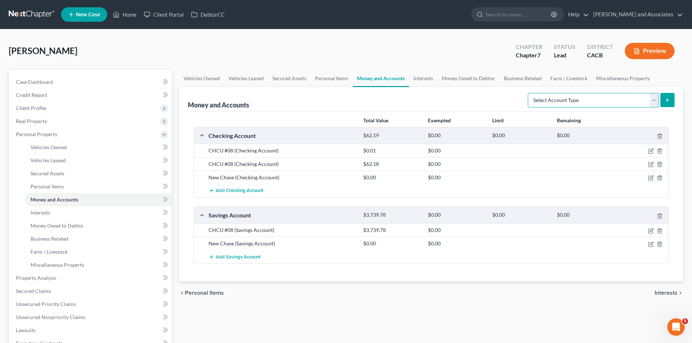
click at [604, 102] on select "Select Account Type Brokerage Cash on Hand Certificates of Deposit Checking Acc…" at bounding box center [593, 100] width 131 height 15
click at [416, 74] on link "Interests" at bounding box center [423, 78] width 28 height 17
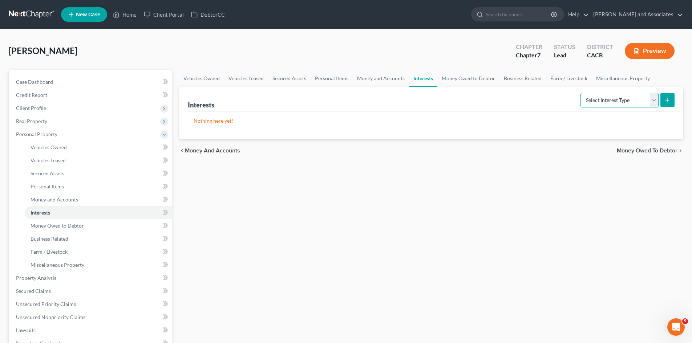
click at [616, 97] on select "Select Interest Type 401K Annuity Bond Education IRA Government Bond Government…" at bounding box center [619, 100] width 78 height 15
click at [392, 217] on div "Vehicles Owned Vehicles Leased Secured Assets Personal Items Money and Accounts…" at bounding box center [430, 270] width 511 height 401
click at [456, 72] on link "Money Owed to Debtor" at bounding box center [468, 78] width 62 height 17
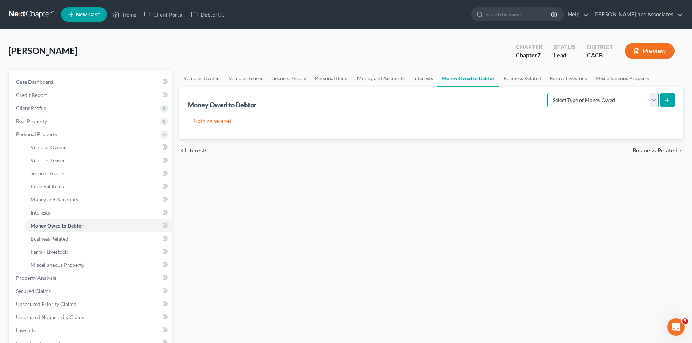
click at [606, 102] on select "Select Type of Money Owed Accounts Receivable Alimony Child Support Claims Agai…" at bounding box center [602, 100] width 111 height 15
click at [548, 93] on select "Select Type of Money Owed Accounts Receivable Alimony Child Support Claims Agai…" at bounding box center [602, 100] width 111 height 15
drag, startPoint x: 615, startPoint y: 102, endPoint x: 618, endPoint y: 107, distance: 5.9
click at [615, 102] on select "Select Type of Money Owed Accounts Receivable Alimony Child Support Claims Agai…" at bounding box center [602, 100] width 111 height 15
select select "expected_tax_refund"
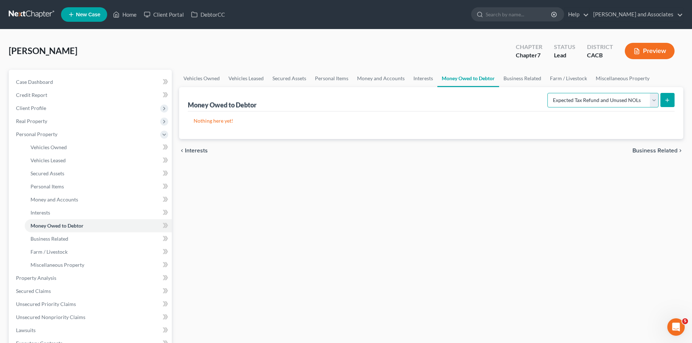
click at [548, 93] on select "Select Type of Money Owed Accounts Receivable Alimony Child Support Claims Agai…" at bounding box center [602, 100] width 111 height 15
click at [672, 100] on button "submit" at bounding box center [667, 100] width 14 height 14
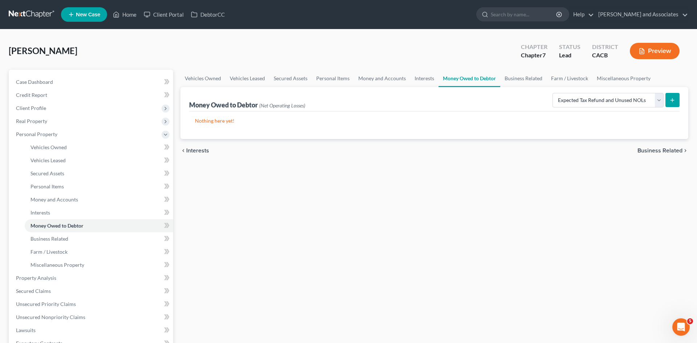
select select "0"
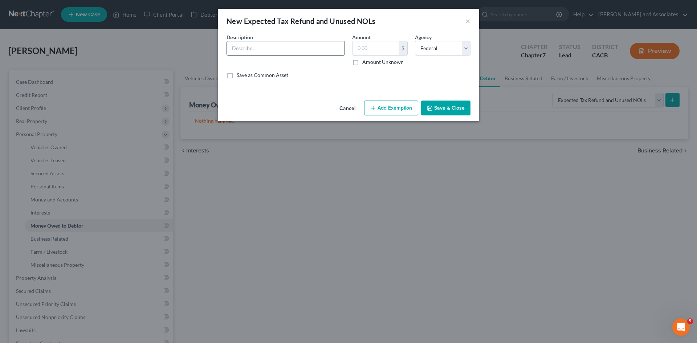
click at [315, 51] on input "text" at bounding box center [286, 48] width 118 height 14
type input "expecting a 2025 tax refund- state"
click at [371, 48] on input "text" at bounding box center [376, 48] width 46 height 14
type input "2,500"
click at [388, 105] on button "Add Exemption" at bounding box center [391, 108] width 54 height 15
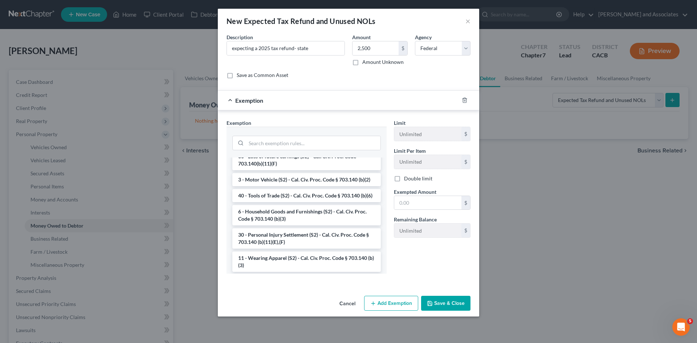
scroll to position [363, 0]
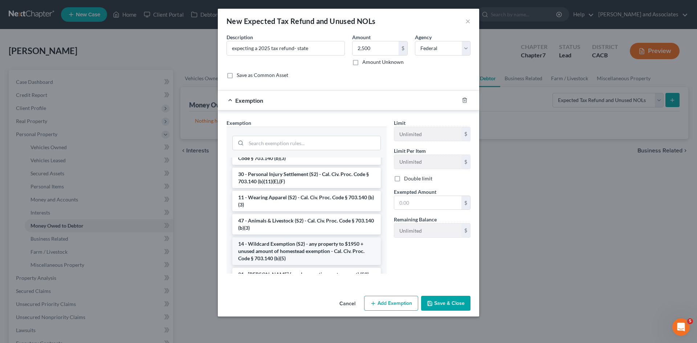
click at [287, 261] on li "14 - Wildcard Exemption (S2) - any property to $1950 + unused amount of homeste…" at bounding box center [306, 252] width 149 height 28
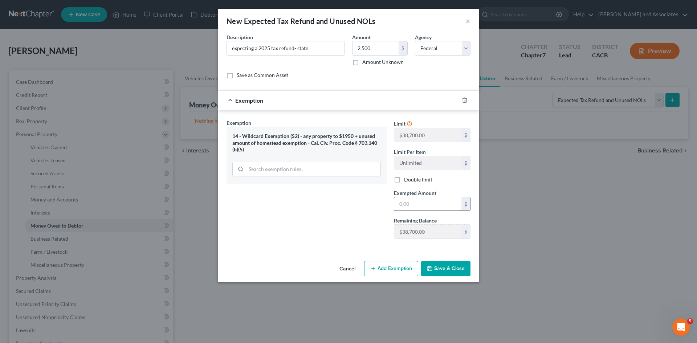
click at [436, 209] on input "text" at bounding box center [427, 204] width 67 height 14
type input "2,500"
click at [461, 52] on select "Select Federal State Local" at bounding box center [443, 48] width 56 height 15
select select "1"
click at [415, 41] on select "Select Federal State Local" at bounding box center [443, 48] width 56 height 15
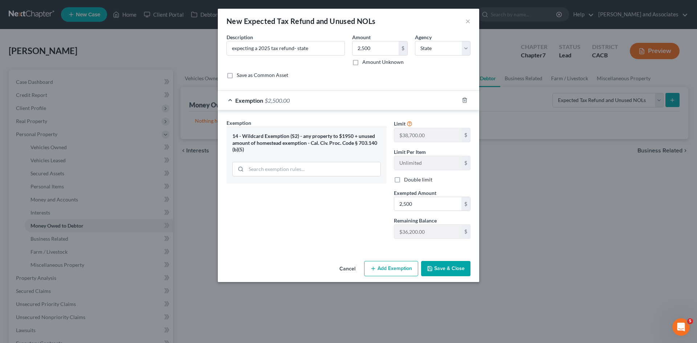
click at [452, 273] on button "Save & Close" at bounding box center [445, 268] width 49 height 15
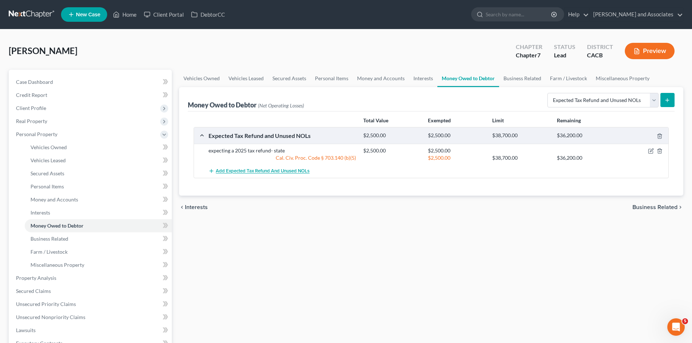
click at [255, 174] on span "Add Expected Tax Refund and Unused NOLs" at bounding box center [263, 172] width 94 height 6
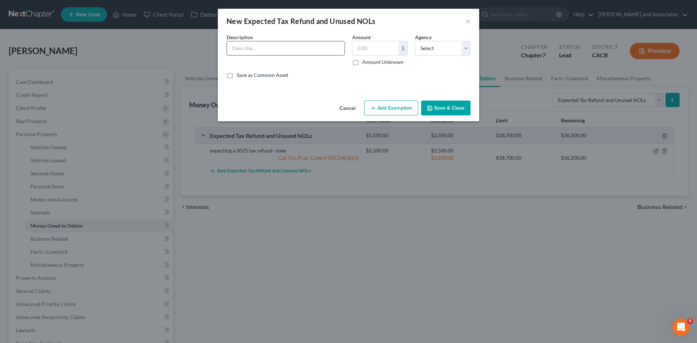
click at [298, 43] on input "text" at bounding box center [286, 48] width 118 height 14
type input "Expecting a 2025 tax refund - federal"
click at [421, 47] on select "Select Federal State Local" at bounding box center [443, 48] width 56 height 15
select select "0"
click at [415, 41] on select "Select Federal State Local" at bounding box center [443, 48] width 56 height 15
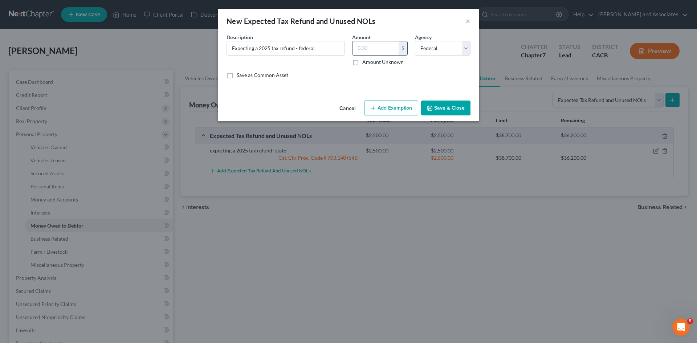
click at [379, 50] on input "text" at bounding box center [376, 48] width 46 height 14
type input "4,000"
click at [384, 105] on button "Add Exemption" at bounding box center [391, 108] width 54 height 15
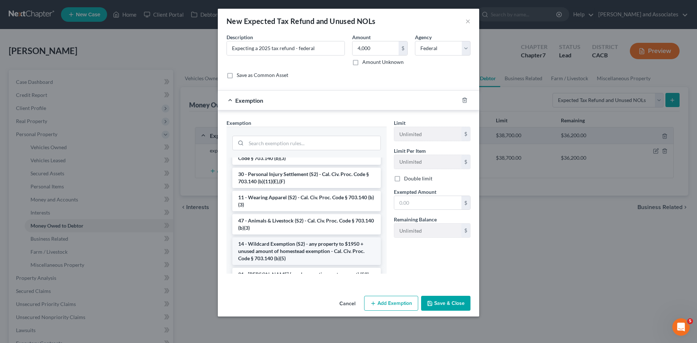
click at [288, 255] on li "14 - Wildcard Exemption (S2) - any property to $1950 + unused amount of homeste…" at bounding box center [306, 252] width 149 height 28
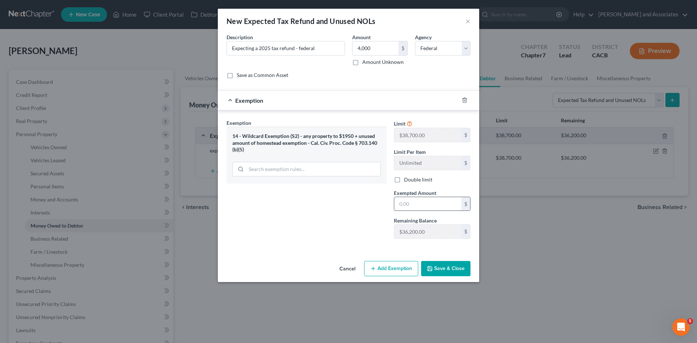
click at [428, 204] on input "text" at bounding box center [427, 204] width 67 height 14
type input "4,000"
click at [449, 263] on button "Save & Close" at bounding box center [445, 268] width 49 height 15
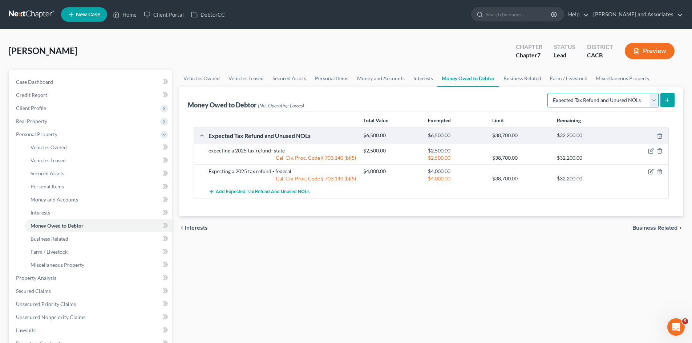
click at [576, 101] on select "Select Type of Money Owed Accounts Receivable Alimony Child Support Claims Agai…" at bounding box center [602, 100] width 111 height 15
drag, startPoint x: 440, startPoint y: 291, endPoint x: 445, endPoint y: 248, distance: 43.9
click at [440, 291] on div "Vehicles Owned Vehicles Leased Secured Assets Personal Items Money and Accounts…" at bounding box center [430, 270] width 511 height 401
click at [517, 80] on link "Business Related" at bounding box center [522, 78] width 46 height 17
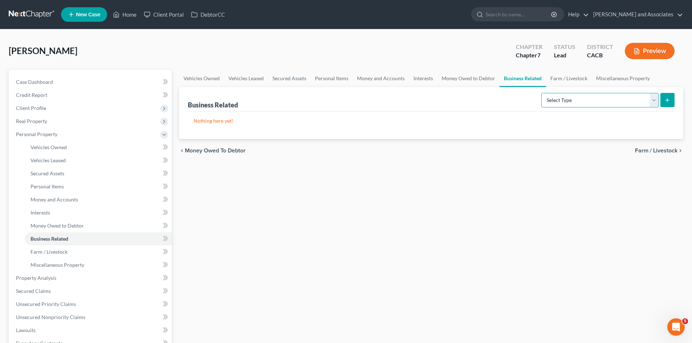
click at [608, 103] on select "Select Type Customer Lists Franchises Inventory Licenses Machinery Office Equip…" at bounding box center [599, 100] width 117 height 15
drag, startPoint x: 516, startPoint y: 173, endPoint x: 540, endPoint y: 138, distance: 42.3
click at [516, 173] on div "Vehicles Owned Vehicles Leased Secured Assets Personal Items Money and Accounts…" at bounding box center [430, 270] width 511 height 401
click at [567, 78] on link "Farm / Livestock" at bounding box center [569, 78] width 46 height 17
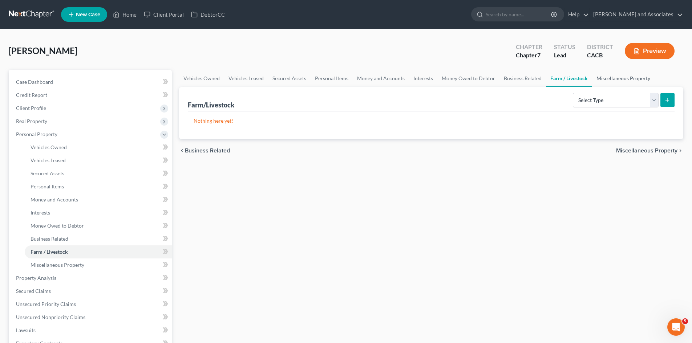
click at [606, 80] on link "Miscellaneous Property" at bounding box center [623, 78] width 62 height 17
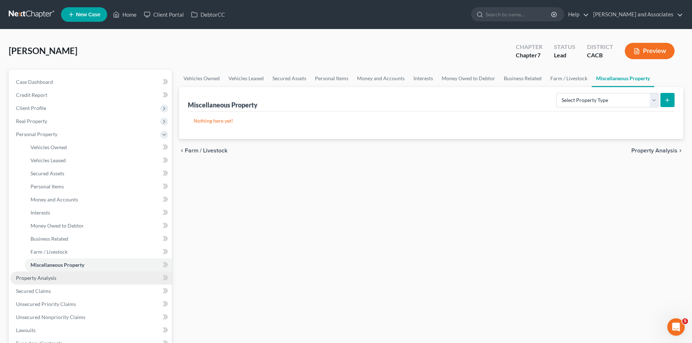
click at [43, 277] on span "Property Analysis" at bounding box center [36, 278] width 40 height 6
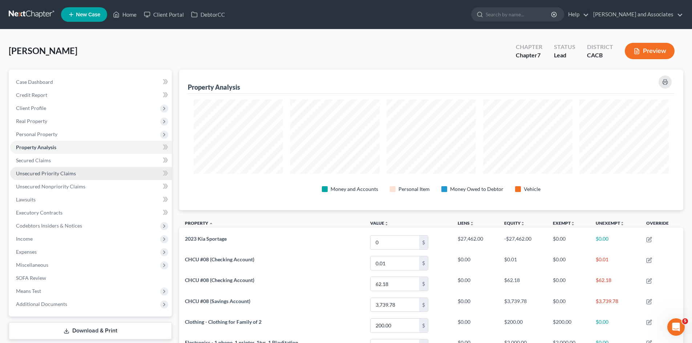
scroll to position [141, 504]
click at [60, 153] on link "Property Analysis" at bounding box center [91, 147] width 162 height 13
click at [59, 157] on link "Secured Claims" at bounding box center [91, 160] width 162 height 13
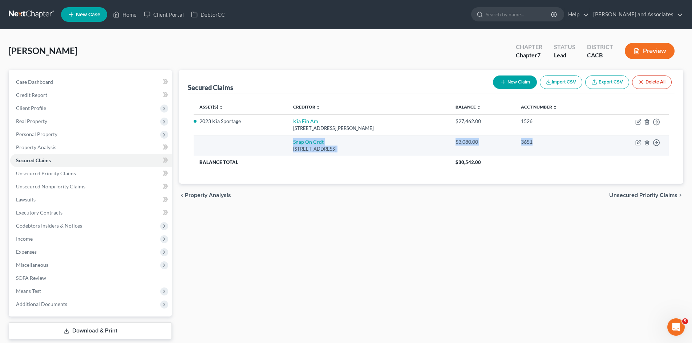
drag, startPoint x: 258, startPoint y: 143, endPoint x: 582, endPoint y: 138, distance: 324.0
click at [577, 138] on tr "Snap On Crdt 950 Technology Way, Libertyville, IL 60048 $3,080.00 3651 Move to …" at bounding box center [431, 145] width 475 height 21
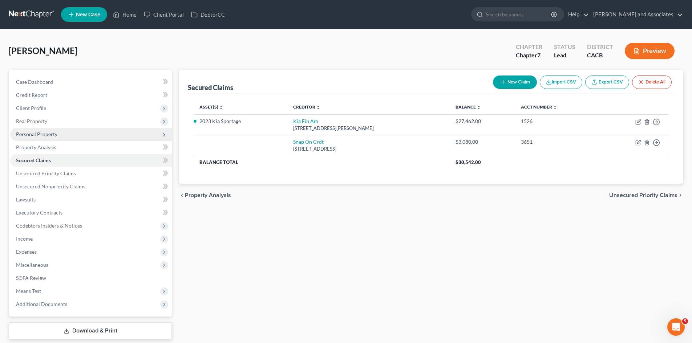
click at [90, 138] on span "Personal Property" at bounding box center [91, 134] width 162 height 13
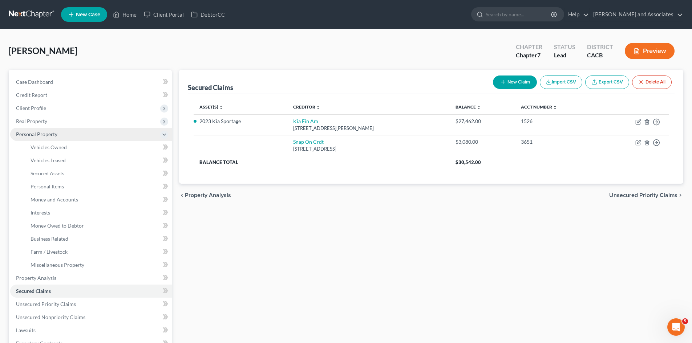
click at [85, 137] on span "Personal Property" at bounding box center [91, 134] width 162 height 13
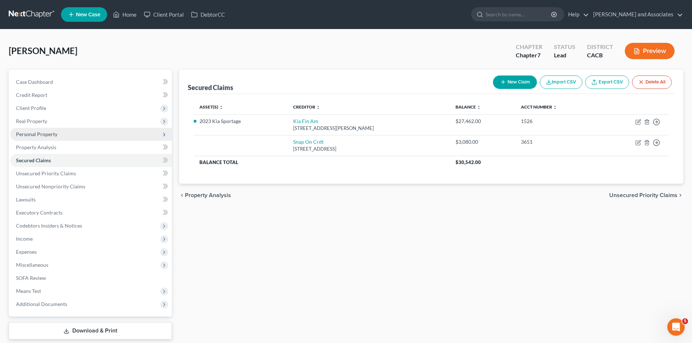
click at [88, 136] on span "Personal Property" at bounding box center [91, 134] width 162 height 13
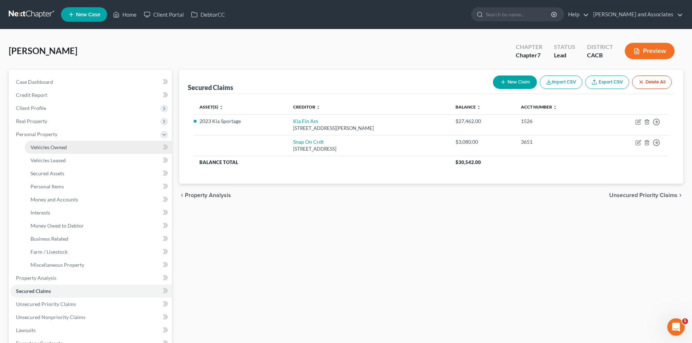
click at [77, 146] on link "Vehicles Owned" at bounding box center [98, 147] width 147 height 13
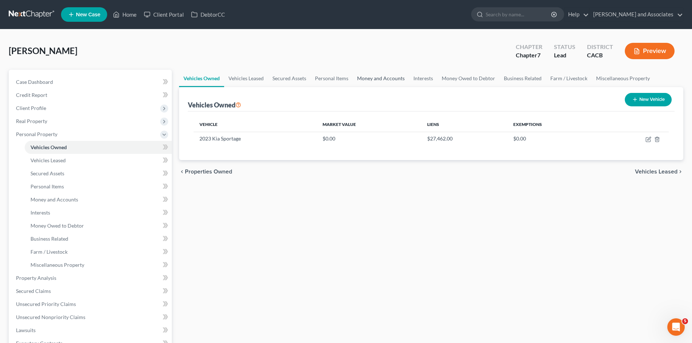
click at [372, 77] on link "Money and Accounts" at bounding box center [381, 78] width 56 height 17
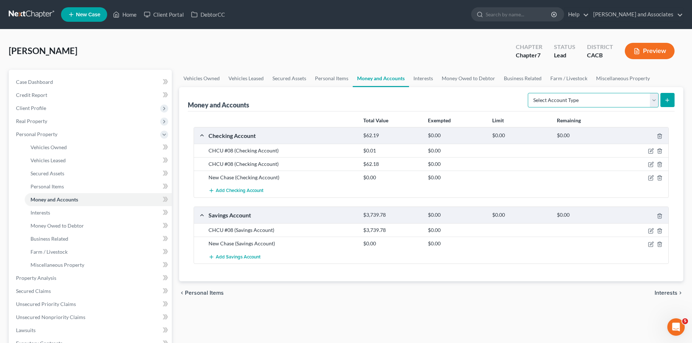
click at [577, 101] on select "Select Account Type Brokerage Cash on Hand Certificates of Deposit Checking Acc…" at bounding box center [593, 100] width 131 height 15
click at [329, 84] on link "Personal Items" at bounding box center [332, 78] width 42 height 17
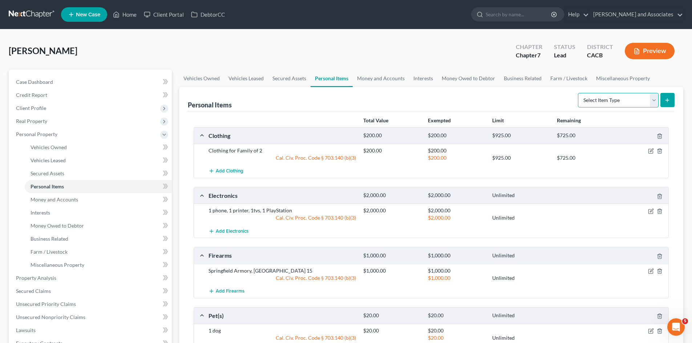
click at [605, 98] on select "Select Item Type Clothing Collectibles Of Value Electronics Firearms Household …" at bounding box center [618, 100] width 81 height 15
select select "other"
click at [579, 93] on select "Select Item Type Clothing Collectibles Of Value Electronics Firearms Household …" at bounding box center [618, 100] width 81 height 15
click at [670, 102] on icon "submit" at bounding box center [667, 100] width 6 height 6
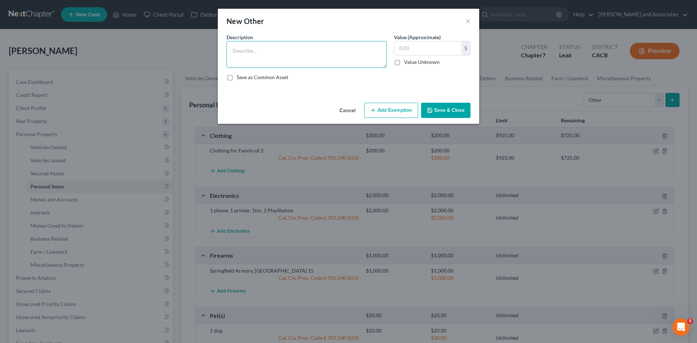
click at [279, 67] on textarea at bounding box center [307, 54] width 160 height 27
click at [352, 113] on button "Cancel" at bounding box center [348, 111] width 28 height 15
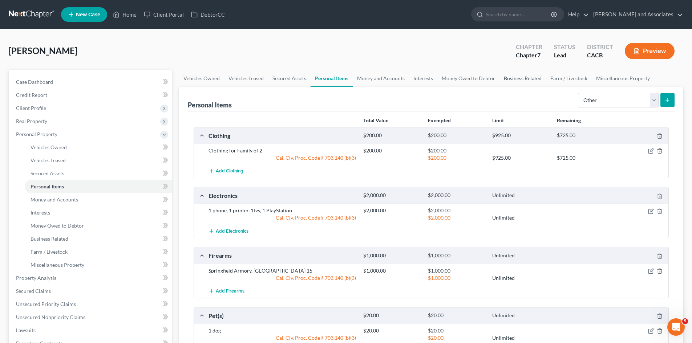
click at [536, 76] on link "Business Related" at bounding box center [522, 78] width 46 height 17
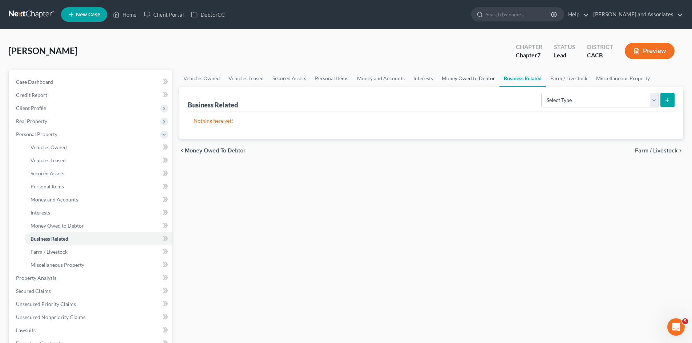
click at [449, 73] on link "Money Owed to Debtor" at bounding box center [468, 78] width 62 height 17
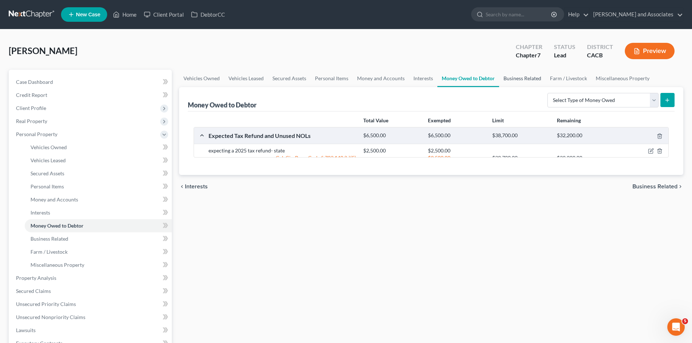
click at [521, 77] on link "Business Related" at bounding box center [522, 78] width 46 height 17
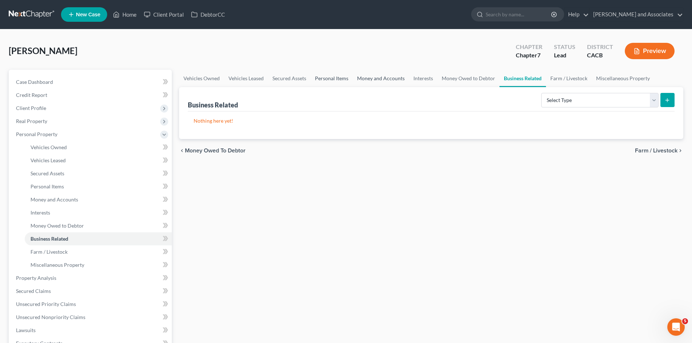
click at [331, 79] on link "Personal Items" at bounding box center [332, 78] width 42 height 17
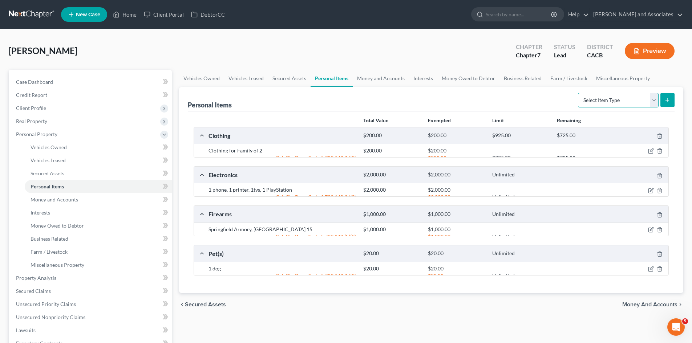
click at [609, 101] on select "Select Item Type Clothing Collectibles Of Value Electronics Firearms Household …" at bounding box center [618, 100] width 81 height 15
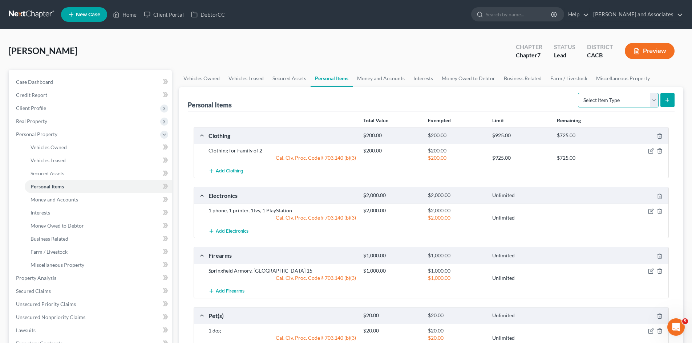
select select "other"
click at [579, 93] on select "Select Item Type Clothing Collectibles Of Value Electronics Firearms Household …" at bounding box center [618, 100] width 81 height 15
click at [664, 98] on button "submit" at bounding box center [667, 100] width 14 height 14
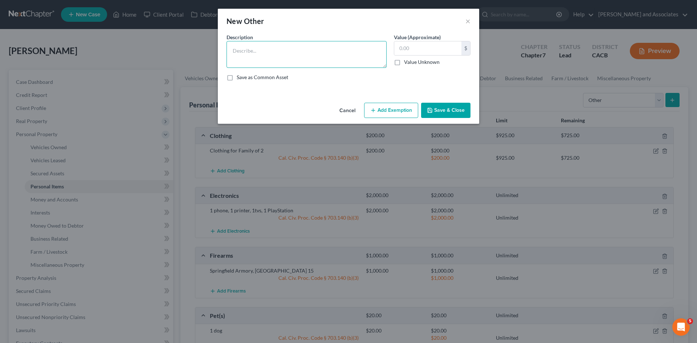
click at [328, 55] on textarea at bounding box center [307, 54] width 160 height 27
type textarea "Tool Box with tools"
click at [402, 45] on input "text" at bounding box center [427, 48] width 67 height 14
type input "3,500"
click at [434, 112] on button "Save & Close" at bounding box center [445, 110] width 49 height 15
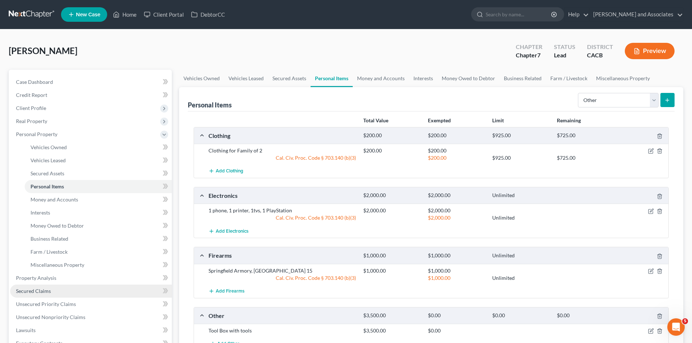
click at [38, 294] on span "Secured Claims" at bounding box center [33, 291] width 35 height 6
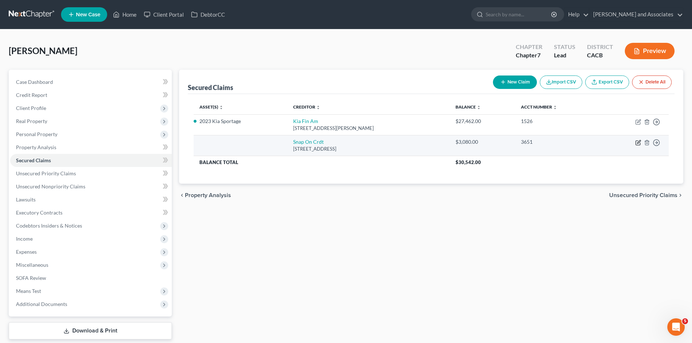
click at [637, 143] on icon "button" at bounding box center [638, 143] width 6 height 6
select select "14"
select select "0"
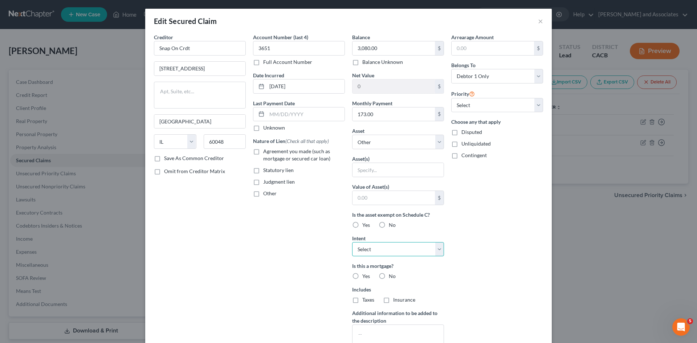
click at [374, 247] on select "Select Surrender Redeem Reaffirm Avoid Other" at bounding box center [398, 249] width 92 height 15
select select "2"
click at [352, 242] on select "Select Surrender Redeem Reaffirm Avoid Other" at bounding box center [398, 249] width 92 height 15
click at [425, 138] on select "Select Other Multiple Assets CHCU #08 (Savings Account) - $3739.78 CHCU #08 (Ch…" at bounding box center [398, 142] width 92 height 15
select select "13"
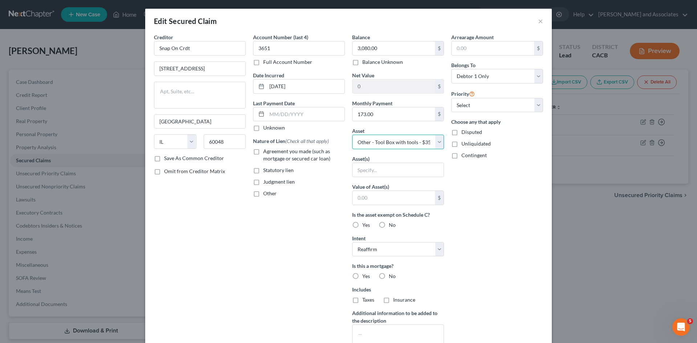
click at [352, 135] on select "Select Other Multiple Assets CHCU #08 (Savings Account) - $3739.78 CHCU #08 (Ch…" at bounding box center [398, 142] width 92 height 15
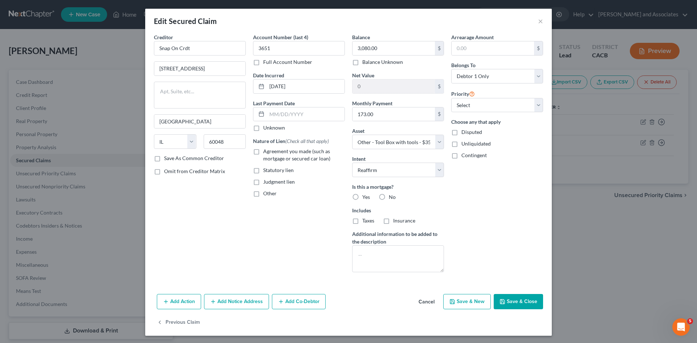
click at [389, 200] on label "No" at bounding box center [392, 197] width 7 height 7
click at [392, 198] on input "No" at bounding box center [394, 196] width 5 height 5
radio input "true"
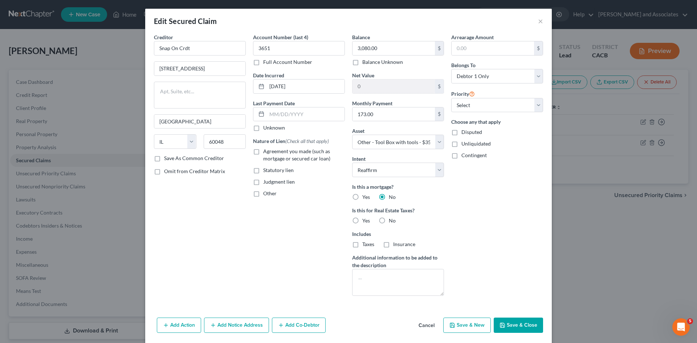
click at [263, 149] on label "Agreement you made (such as mortgage or secured car loan)" at bounding box center [304, 155] width 82 height 15
click at [266, 149] on input "Agreement you made (such as mortgage or secured car loan)" at bounding box center [268, 150] width 5 height 5
checkbox input "true"
click at [528, 326] on button "Save & Close" at bounding box center [518, 325] width 49 height 15
select select
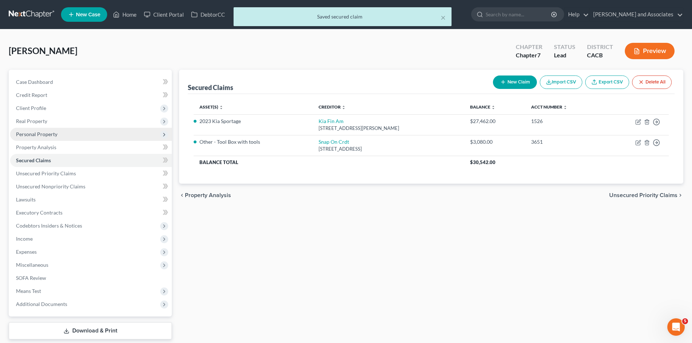
click at [91, 137] on span "Personal Property" at bounding box center [91, 134] width 162 height 13
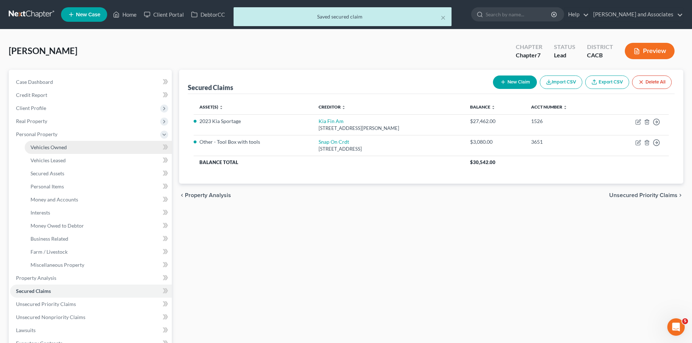
click at [88, 145] on link "Vehicles Owned" at bounding box center [98, 147] width 147 height 13
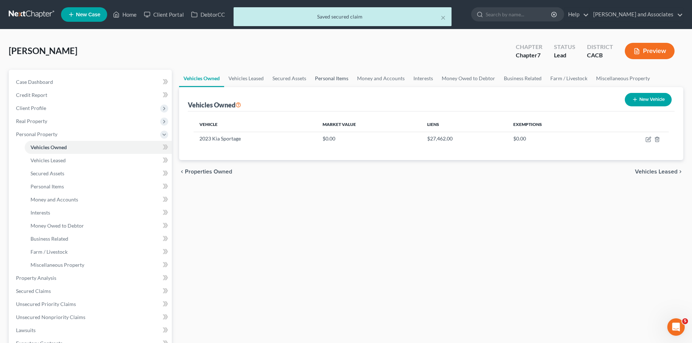
click at [332, 76] on link "Personal Items" at bounding box center [332, 78] width 42 height 17
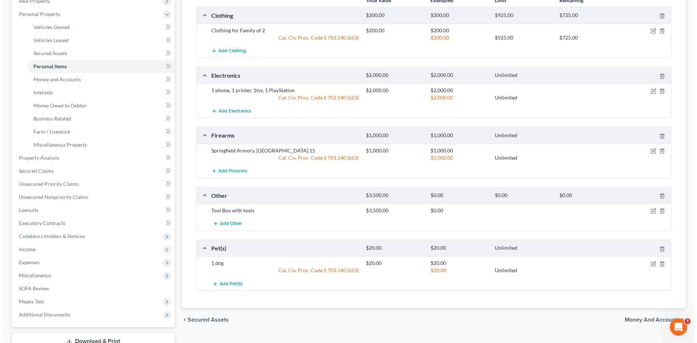
scroll to position [121, 0]
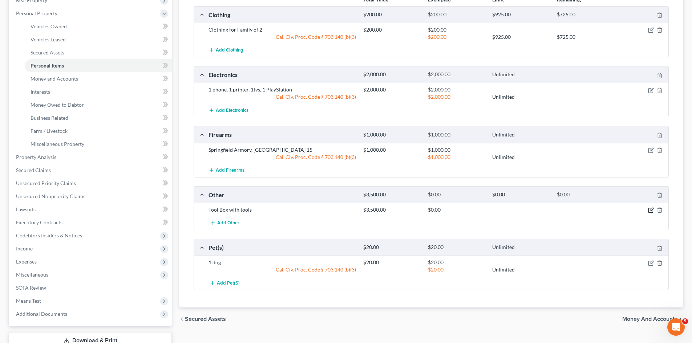
click at [648, 210] on icon "button" at bounding box center [651, 210] width 6 height 6
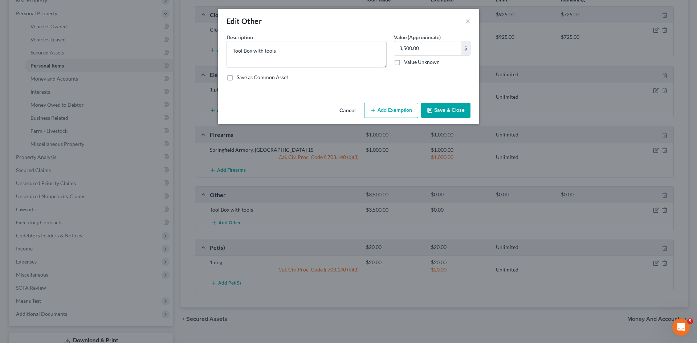
click at [386, 105] on button "Add Exemption" at bounding box center [391, 110] width 54 height 15
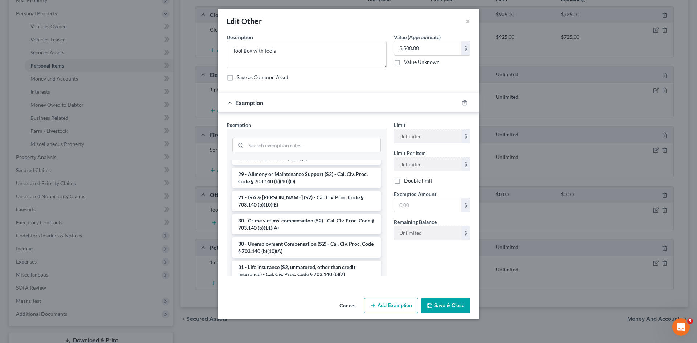
scroll to position [182, 0]
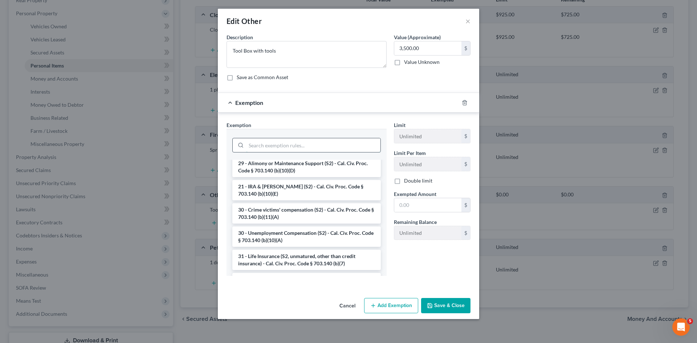
click at [300, 148] on input "search" at bounding box center [313, 145] width 134 height 14
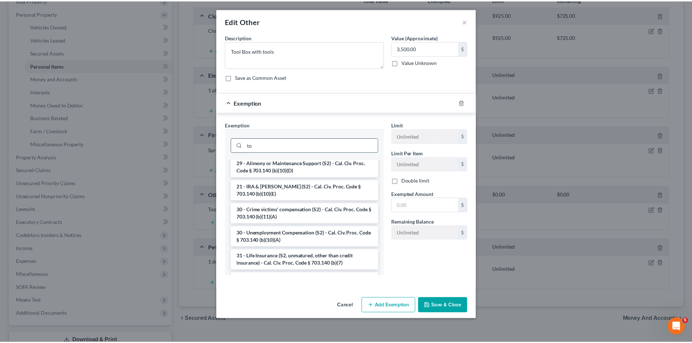
scroll to position [0, 0]
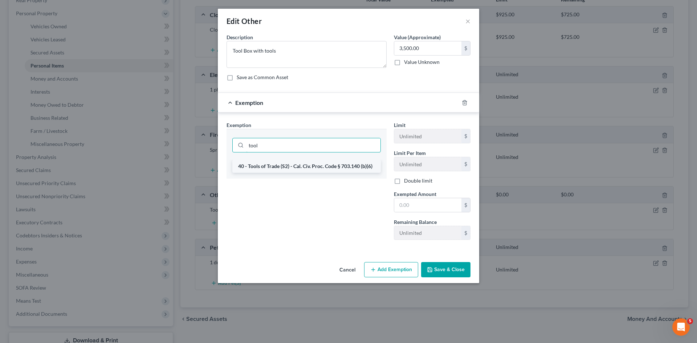
type input "tool"
click at [297, 161] on li "40 - Tools of Trade (S2) - Cal. Civ. Proc. Code § 703.140 (b)(6)" at bounding box center [306, 166] width 149 height 13
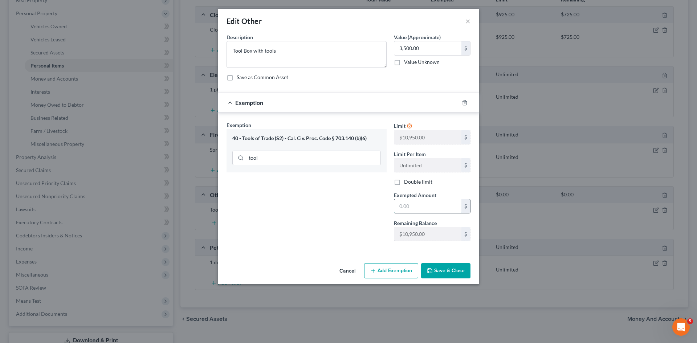
click at [426, 209] on input "text" at bounding box center [427, 206] width 67 height 14
type input "3,500"
click at [443, 269] on button "Save & Close" at bounding box center [445, 270] width 49 height 15
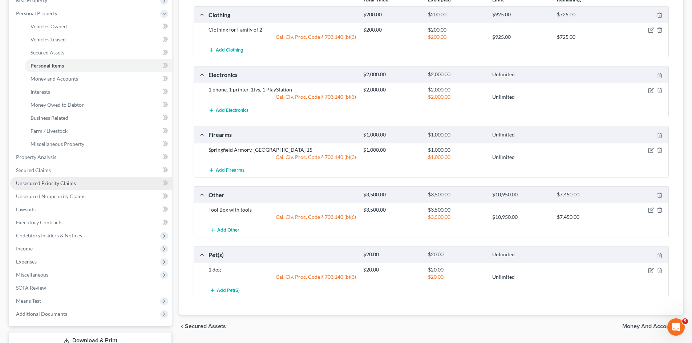
drag, startPoint x: 44, startPoint y: 177, endPoint x: 52, endPoint y: 178, distance: 7.3
click at [44, 177] on link "Unsecured Priority Claims" at bounding box center [91, 183] width 162 height 13
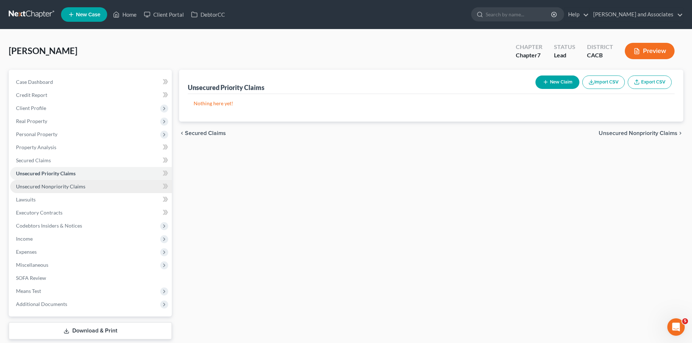
click at [77, 183] on span "Unsecured Nonpriority Claims" at bounding box center [50, 186] width 69 height 6
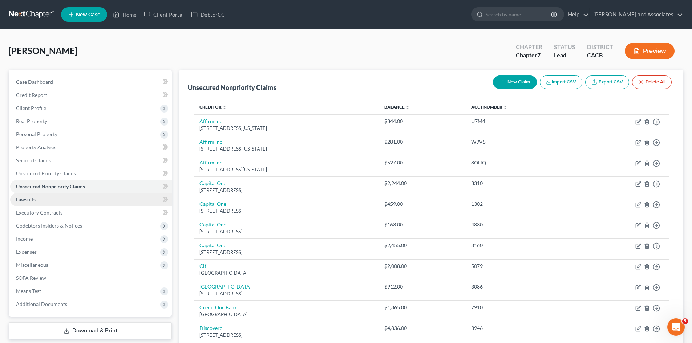
click at [72, 195] on link "Lawsuits" at bounding box center [91, 199] width 162 height 13
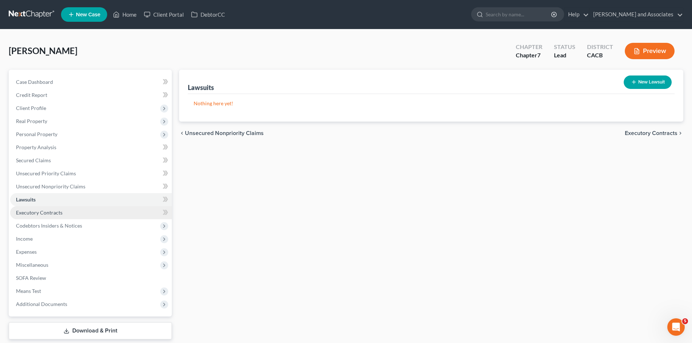
click at [73, 211] on link "Executory Contracts" at bounding box center [91, 212] width 162 height 13
click at [87, 205] on link "Lawsuits" at bounding box center [91, 199] width 162 height 13
click at [29, 213] on span "Executory Contracts" at bounding box center [39, 213] width 46 height 6
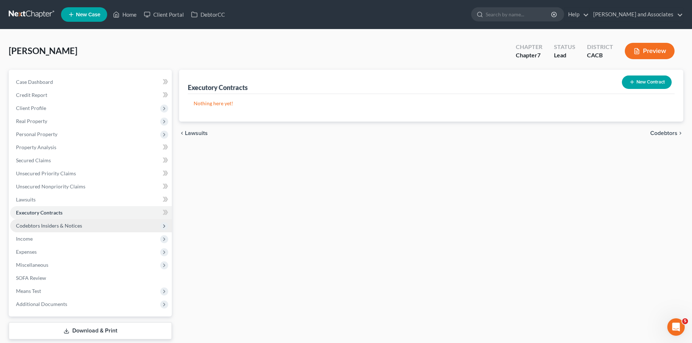
click at [61, 220] on span "Codebtors Insiders & Notices" at bounding box center [91, 225] width 162 height 13
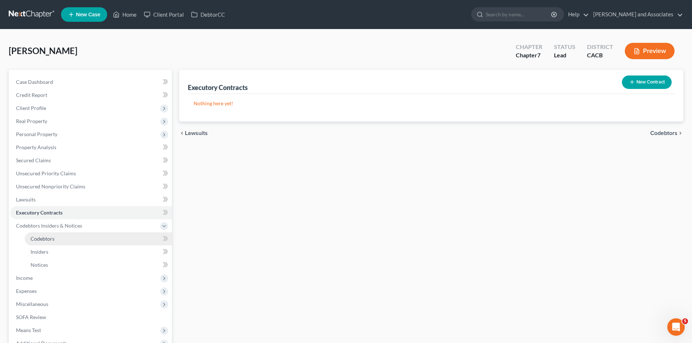
click at [70, 236] on link "Codebtors" at bounding box center [98, 238] width 147 height 13
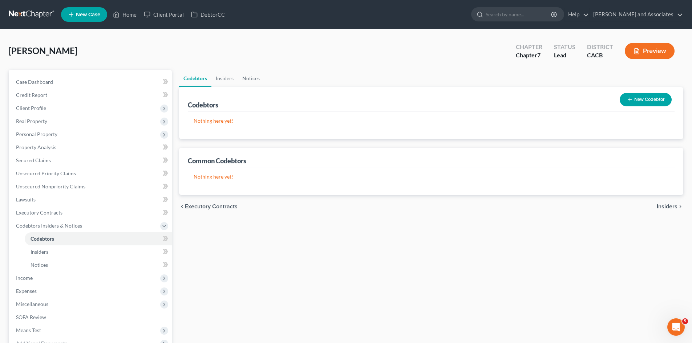
click at [651, 98] on button "New Codebtor" at bounding box center [646, 99] width 52 height 13
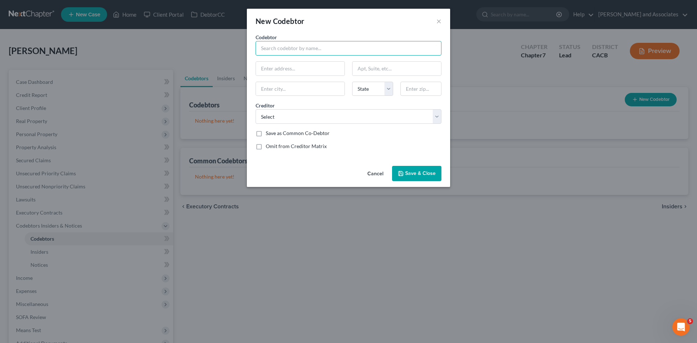
click at [321, 44] on input "text" at bounding box center [349, 48] width 186 height 15
click at [315, 71] on input "text" at bounding box center [300, 69] width 89 height 14
type input "Eduardo Saravia"
type input "268 Ponderosa Place"
click at [416, 88] on input "text" at bounding box center [421, 89] width 41 height 15
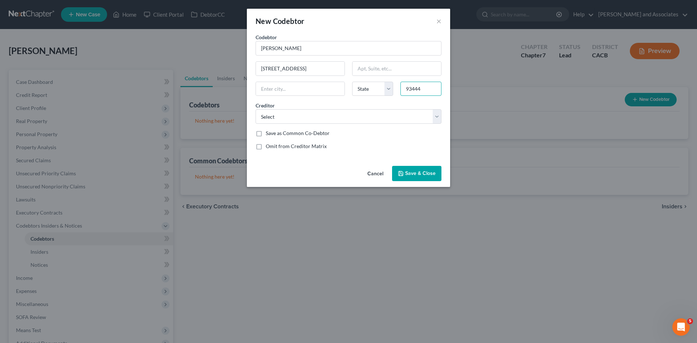
type input "93444"
click at [348, 101] on div "Codebtor * Eduardo Saravia Codebtor * Eduardo Saravia 268 Ponderosa Place State…" at bounding box center [348, 94] width 193 height 122
type input "Nipomo"
select select "4"
click at [338, 119] on select "Select Discoverc Webbank/Onemain/Fis Mohela/Dofed Mohela/Dofed Syncb/Care Credi…" at bounding box center [349, 116] width 186 height 15
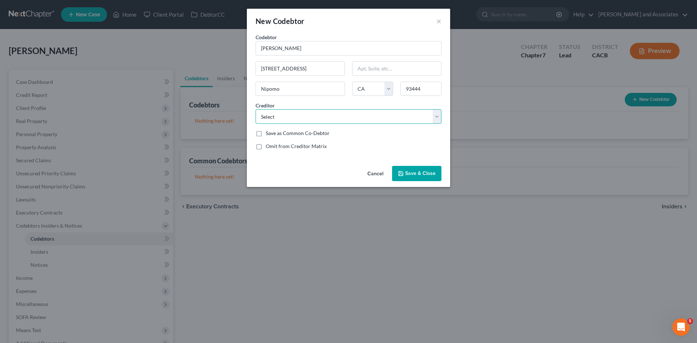
select select "21"
click at [256, 109] on select "Select Discoverc Webbank/Onemain/Fis Mohela/Dofed Mohela/Dofed Syncb/Care Credi…" at bounding box center [349, 116] width 186 height 15
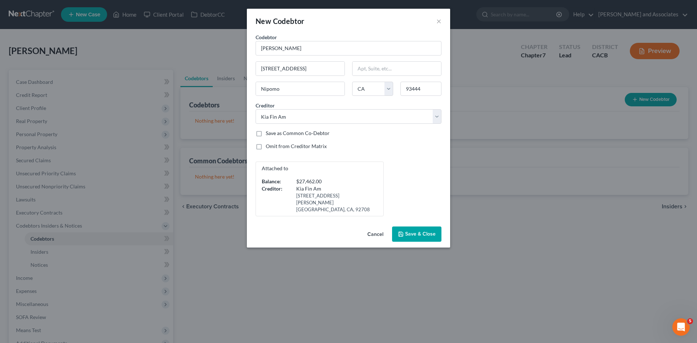
click at [408, 150] on div "Omit from Creditor Matrix" at bounding box center [349, 146] width 186 height 7
click at [421, 231] on span "Save & Close" at bounding box center [420, 234] width 31 height 6
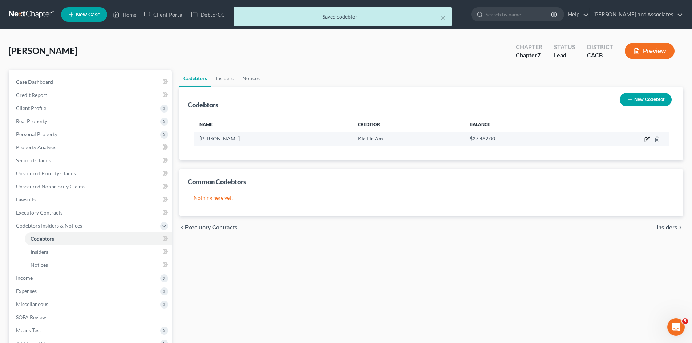
click at [644, 139] on icon "button" at bounding box center [647, 140] width 6 height 6
select select "4"
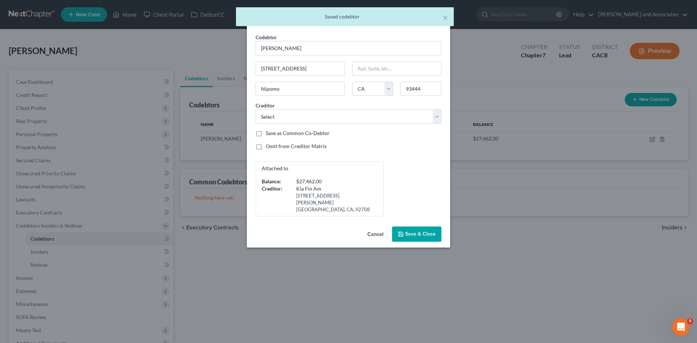
click at [266, 145] on label "Omit from Creditor Matrix" at bounding box center [296, 146] width 61 height 7
click at [269, 145] on input "Omit from Creditor Matrix" at bounding box center [271, 145] width 5 height 5
checkbox input "true"
click at [432, 231] on button "Save & Close" at bounding box center [416, 234] width 49 height 15
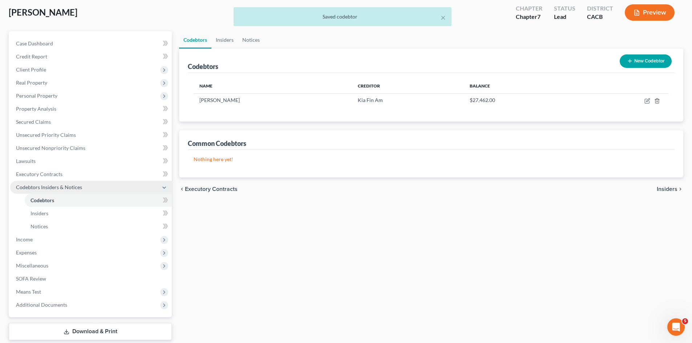
scroll to position [63, 0]
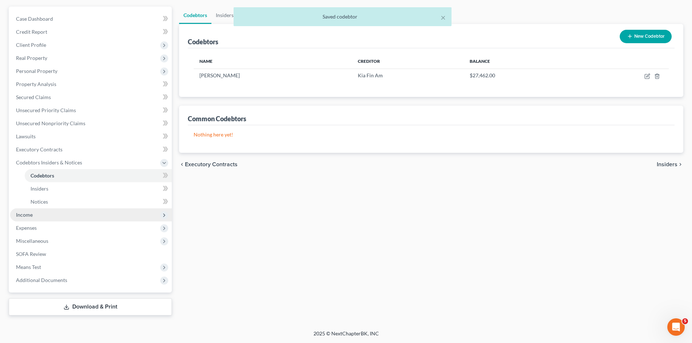
click at [65, 213] on span "Income" at bounding box center [91, 214] width 162 height 13
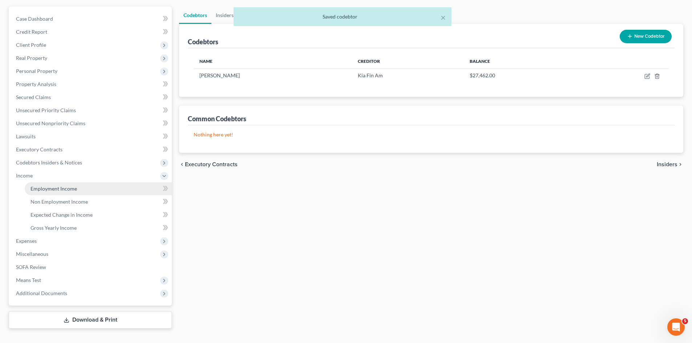
click at [74, 190] on span "Employment Income" at bounding box center [54, 189] width 46 height 6
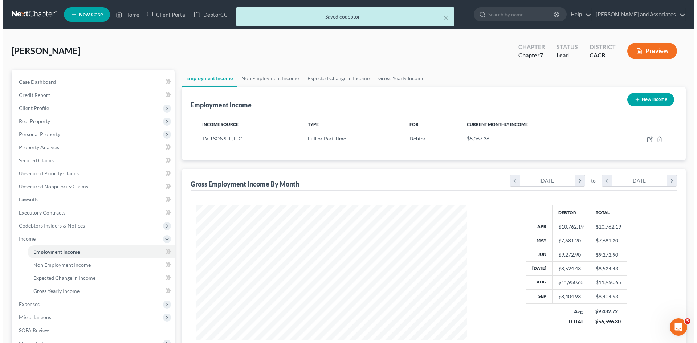
scroll to position [135, 285]
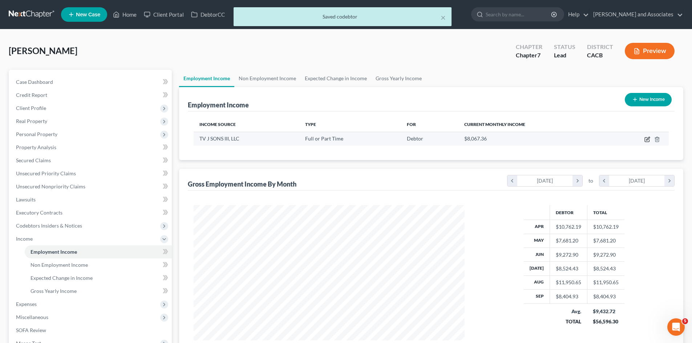
click at [645, 138] on icon "button" at bounding box center [647, 140] width 4 height 4
select select "0"
select select "4"
select select "1"
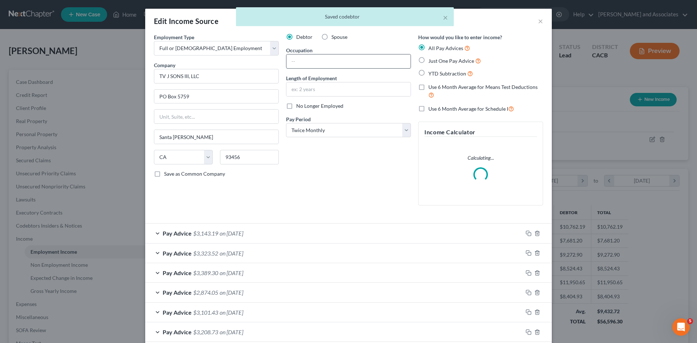
scroll to position [137, 288]
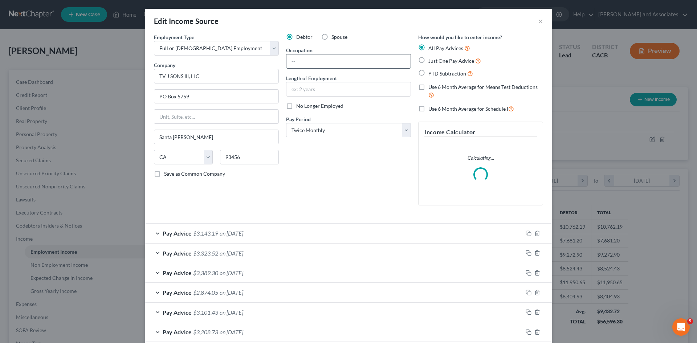
click at [333, 60] on input "text" at bounding box center [349, 61] width 124 height 14
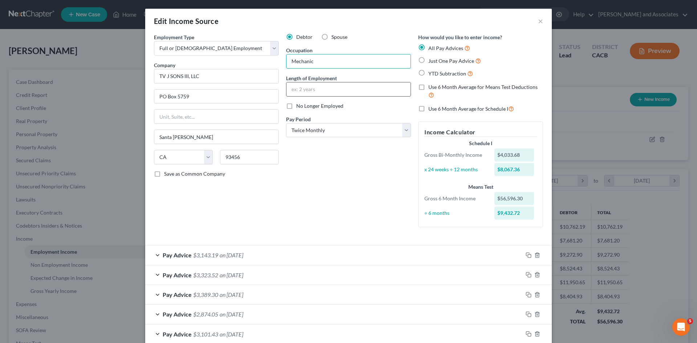
type input "Mechanic"
click at [315, 90] on input "text" at bounding box center [349, 89] width 124 height 14
type input "4 years"
click at [337, 162] on div "Debtor Spouse Occupation Mechanic Length of Employment 4 years No Longer Employ…" at bounding box center [349, 133] width 132 height 200
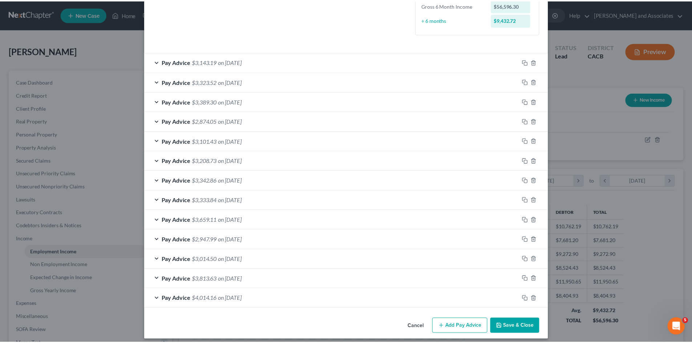
scroll to position [199, 0]
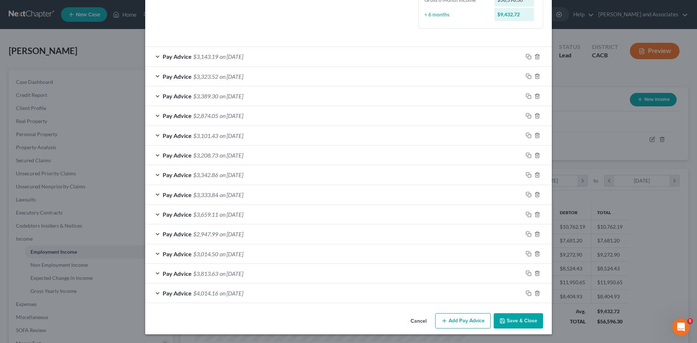
click at [527, 324] on button "Save & Close" at bounding box center [518, 320] width 49 height 15
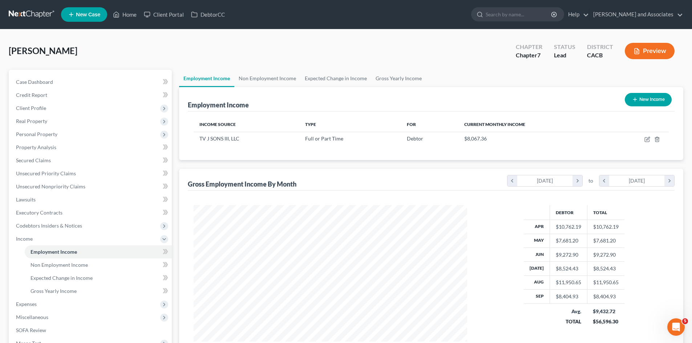
scroll to position [363046, 362896]
click at [279, 74] on link "Non Employment Income" at bounding box center [267, 78] width 66 height 17
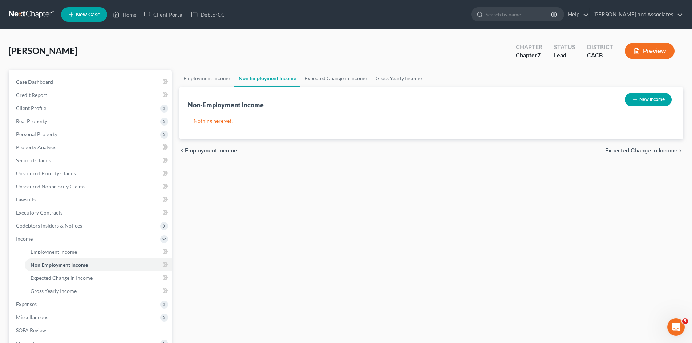
click at [204, 69] on div "Saravia, Daniel Upgraded Chapter Chapter 7 Status Lead District CACB Preview" at bounding box center [346, 54] width 674 height 32
click at [203, 77] on link "Employment Income" at bounding box center [206, 78] width 55 height 17
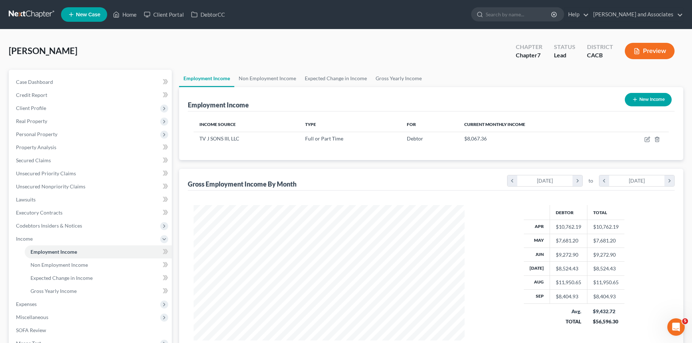
scroll to position [135, 285]
click at [388, 75] on link "Gross Yearly Income" at bounding box center [398, 78] width 55 height 17
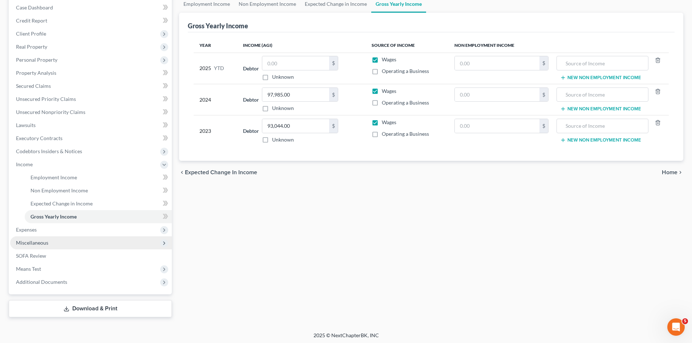
scroll to position [76, 0]
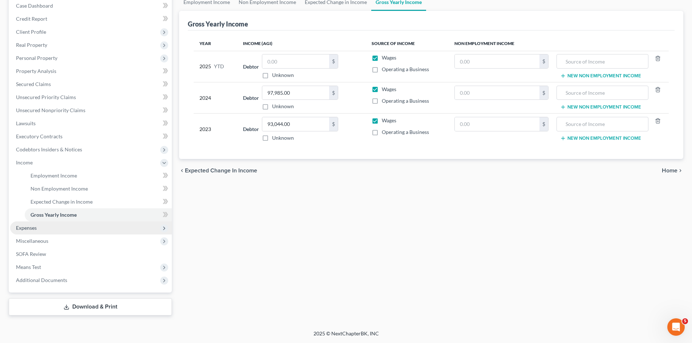
click at [68, 232] on span "Expenses" at bounding box center [91, 228] width 162 height 13
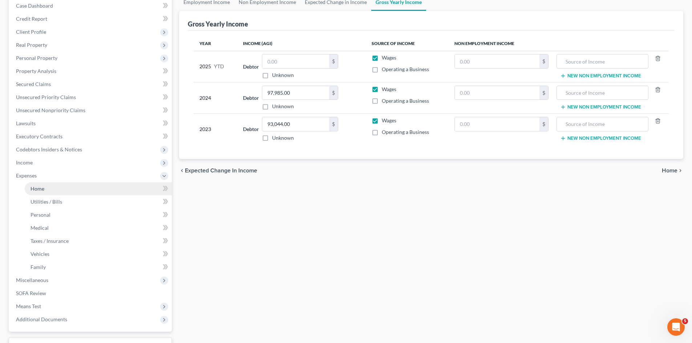
click at [80, 185] on link "Home" at bounding box center [98, 188] width 147 height 13
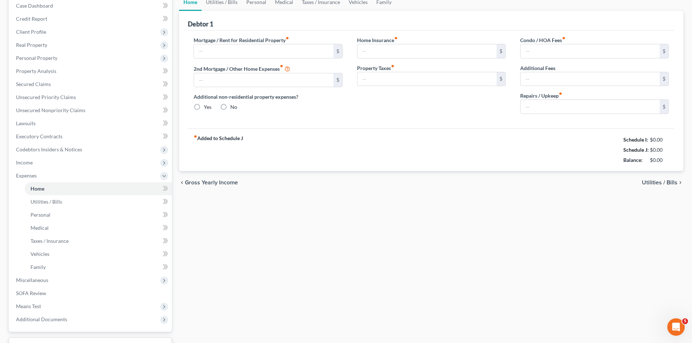
type input "0.00"
radio input "true"
type input "0.00"
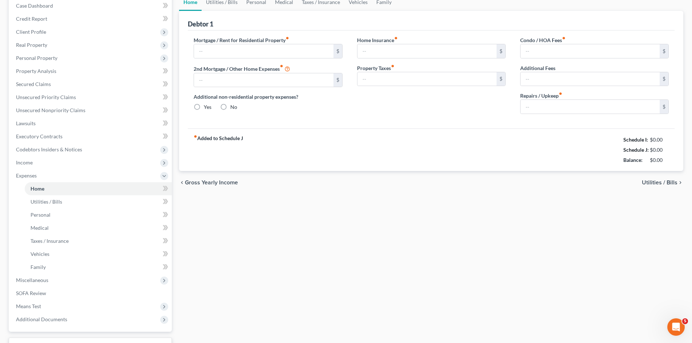
type input "0.00"
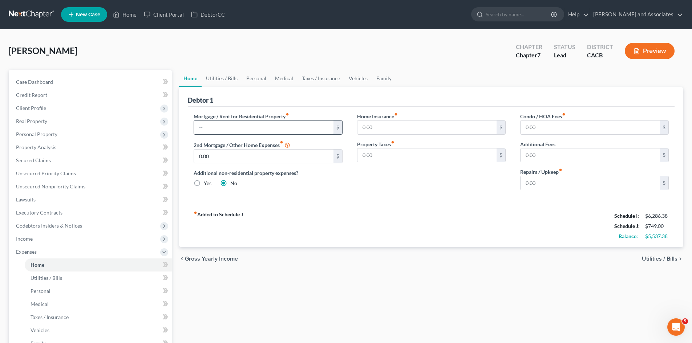
click at [244, 123] on input "text" at bounding box center [263, 128] width 139 height 14
type input "1,378"
click at [222, 77] on link "Utilities / Bills" at bounding box center [222, 78] width 40 height 17
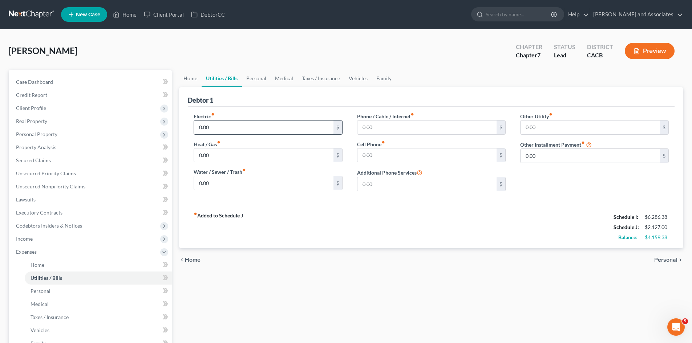
click at [219, 124] on input "0.00" at bounding box center [263, 128] width 139 height 14
type input "60"
click at [232, 157] on input "0.00" at bounding box center [263, 156] width 139 height 14
type input "30"
click at [226, 185] on input "0.00" at bounding box center [263, 183] width 139 height 14
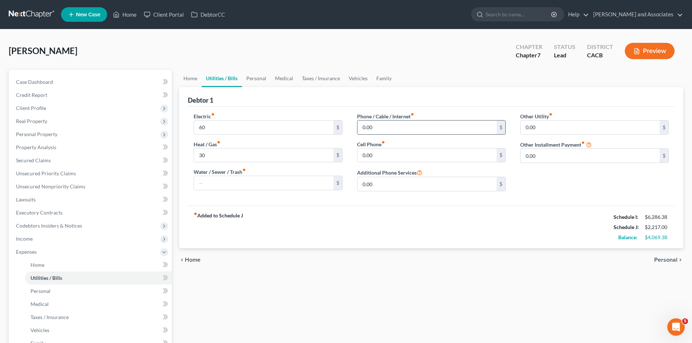
click at [406, 127] on input "0.00" at bounding box center [426, 128] width 139 height 14
type input "269"
click at [255, 75] on link "Personal" at bounding box center [256, 78] width 29 height 17
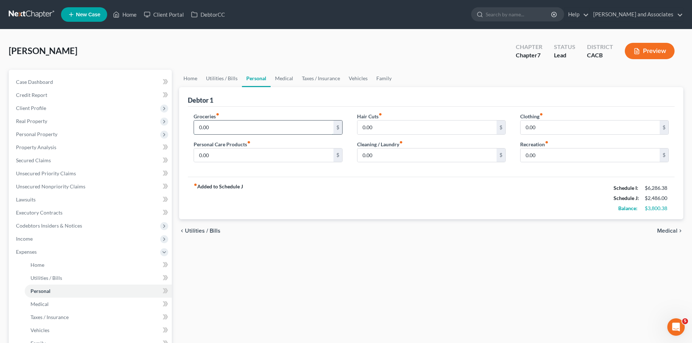
click at [242, 123] on input "0.00" at bounding box center [263, 128] width 139 height 14
type input "820"
click at [424, 133] on input "0.00" at bounding box center [426, 128] width 139 height 14
type input "4"
type input "40"
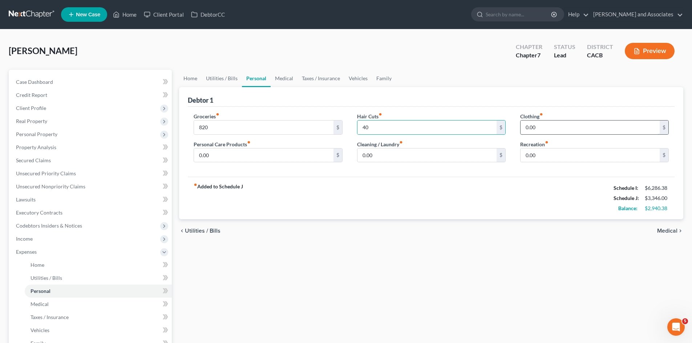
click at [594, 131] on input "0.00" at bounding box center [589, 128] width 139 height 14
type input "157"
click at [289, 154] on input "0.00" at bounding box center [263, 156] width 139 height 14
type input "80"
click at [431, 161] on input "0.00" at bounding box center [426, 156] width 139 height 14
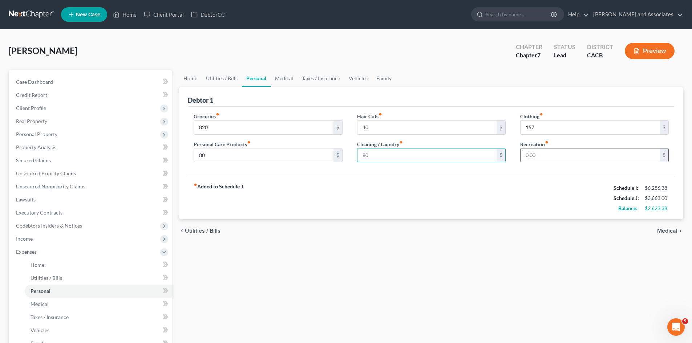
type input "80"
click at [580, 162] on input "0.00" at bounding box center [589, 156] width 139 height 14
type input "200"
click at [424, 180] on div "fiber_manual_record Added to Schedule J Schedule I: $6,286.38 Schedule J: $3,86…" at bounding box center [431, 198] width 487 height 42
click at [285, 81] on link "Medical" at bounding box center [284, 78] width 27 height 17
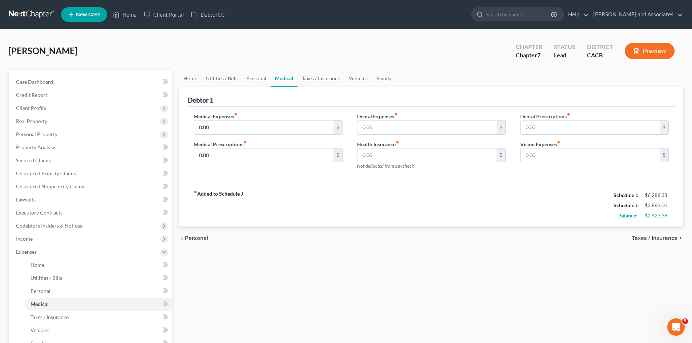
click at [234, 119] on label "Medical Expenses fiber_manual_record" at bounding box center [216, 117] width 44 height 8
click at [222, 162] on input "0.00" at bounding box center [263, 156] width 139 height 14
click at [290, 125] on input "0.00" at bounding box center [263, 128] width 139 height 14
type input "35"
click at [406, 123] on input "0.00" at bounding box center [426, 128] width 139 height 14
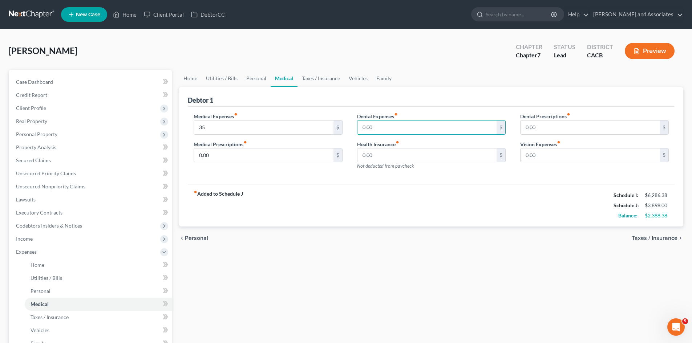
click at [385, 178] on div "Medical Expenses fiber_manual_record 35 $ Medical Prescriptions fiber_manual_re…" at bounding box center [431, 146] width 487 height 78
click at [264, 122] on input "35" at bounding box center [263, 128] width 139 height 14
type input "5"
type input "35"
click at [580, 161] on input "0.00" at bounding box center [589, 156] width 139 height 14
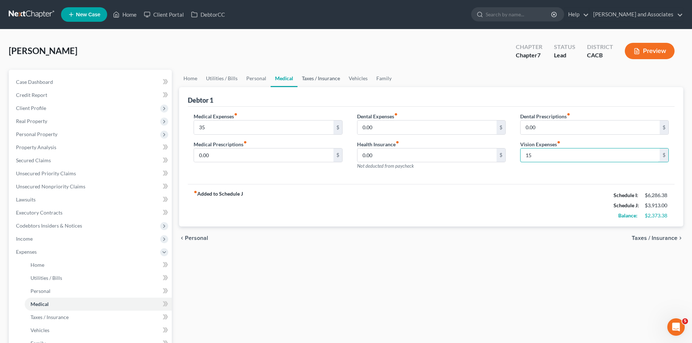
type input "15"
click at [313, 71] on link "Taxes / Insurance" at bounding box center [320, 78] width 47 height 17
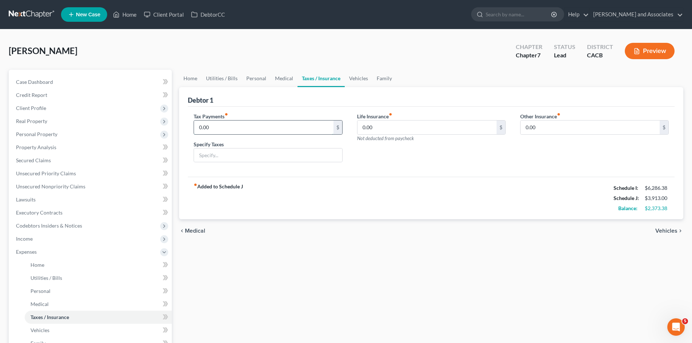
click at [238, 124] on input "0.00" at bounding box center [263, 128] width 139 height 14
click at [350, 76] on link "Vehicles" at bounding box center [359, 78] width 28 height 17
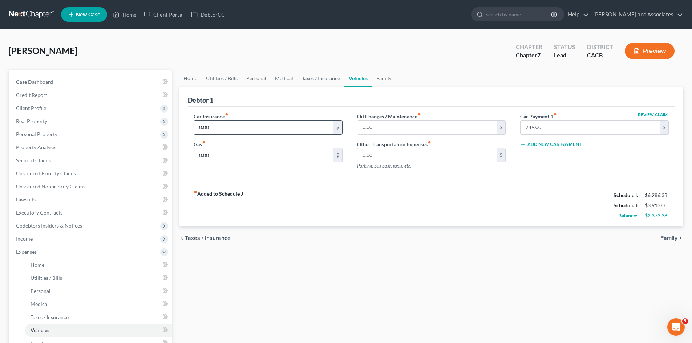
click at [241, 130] on input "0.00" at bounding box center [263, 128] width 139 height 14
type input "245"
click at [228, 147] on div "Gas fiber_manual_record 0.00 $" at bounding box center [268, 152] width 149 height 22
click at [224, 153] on input "0.00" at bounding box center [263, 156] width 139 height 14
type input "250"
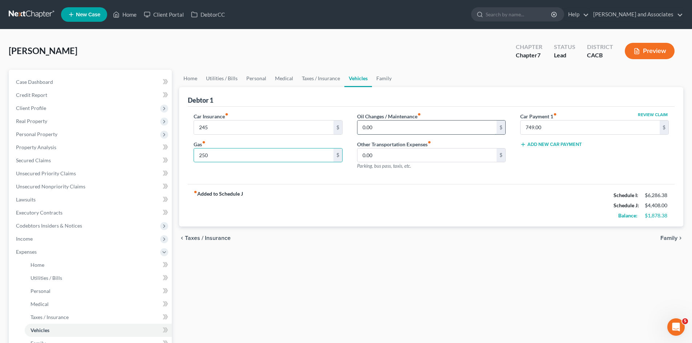
click at [406, 125] on input "0.00" at bounding box center [426, 128] width 139 height 14
type input "80"
click at [388, 76] on link "Family" at bounding box center [384, 78] width 24 height 17
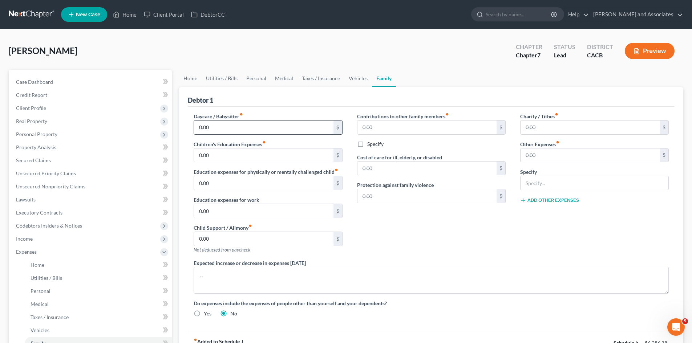
click at [224, 129] on input "0.00" at bounding box center [263, 128] width 139 height 14
click at [631, 183] on input "text" at bounding box center [594, 183] width 148 height 14
type input "Subscriptions"
click at [601, 151] on input "0.00" at bounding box center [589, 156] width 139 height 14
type input "100"
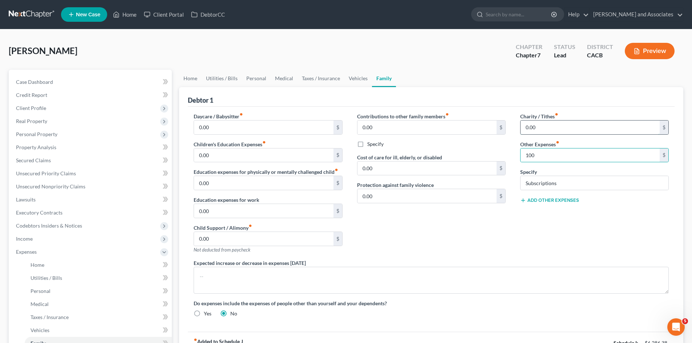
click at [593, 121] on input "0.00" at bounding box center [589, 128] width 139 height 14
type input "40"
drag, startPoint x: 498, startPoint y: 215, endPoint x: 522, endPoint y: 213, distance: 24.4
click at [498, 215] on div "Contributions to other family members fiber_manual_record 0.00 $ Specify Cost o…" at bounding box center [431, 186] width 163 height 147
click at [360, 80] on link "Vehicles" at bounding box center [358, 78] width 28 height 17
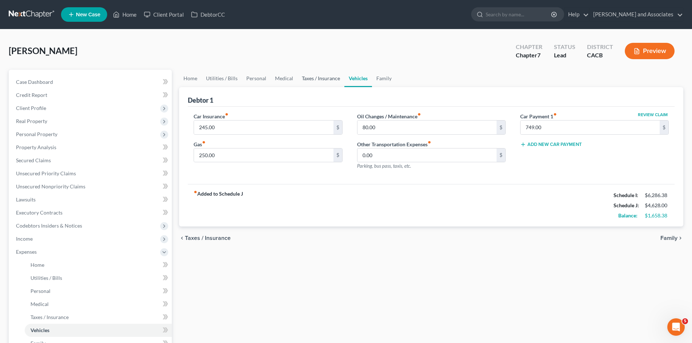
click at [330, 79] on link "Taxes / Insurance" at bounding box center [320, 78] width 47 height 17
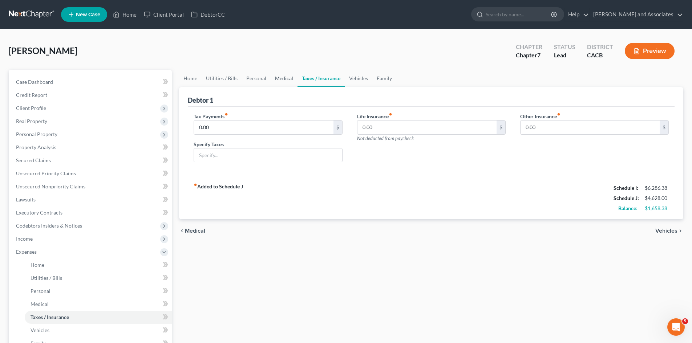
click at [289, 76] on link "Medical" at bounding box center [284, 78] width 27 height 17
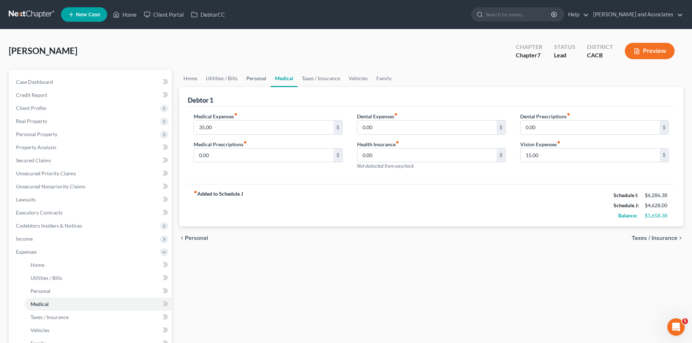
click at [256, 76] on link "Personal" at bounding box center [256, 78] width 29 height 17
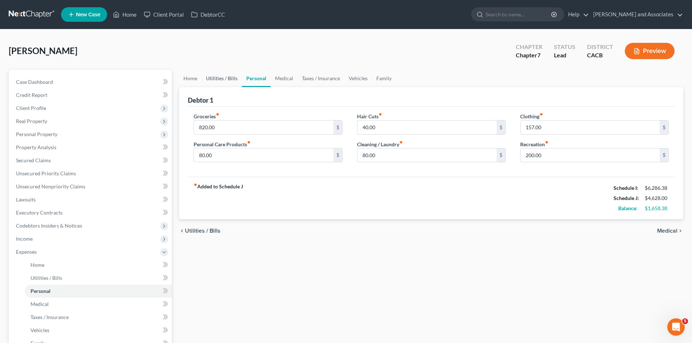
click at [229, 76] on link "Utilities / Bills" at bounding box center [222, 78] width 40 height 17
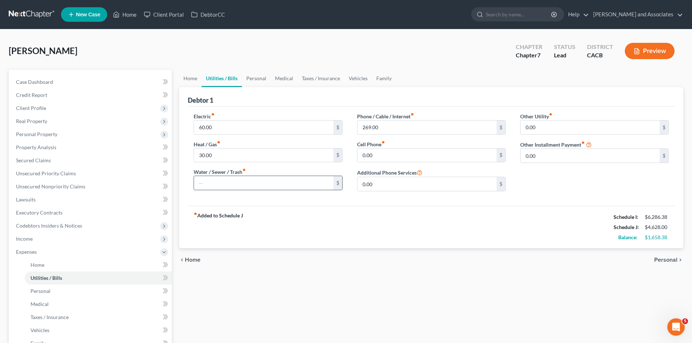
click at [235, 185] on input "text" at bounding box center [263, 183] width 139 height 14
type input "50"
click at [255, 78] on link "Personal" at bounding box center [256, 78] width 29 height 17
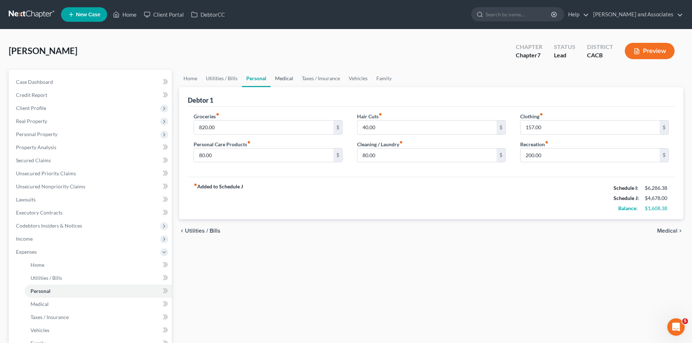
click at [285, 80] on link "Medical" at bounding box center [284, 78] width 27 height 17
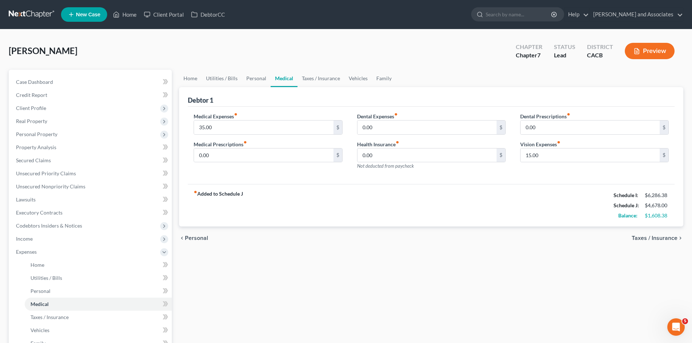
drag, startPoint x: 284, startPoint y: 80, endPoint x: 288, endPoint y: 79, distance: 4.4
click at [283, 80] on link "Medical" at bounding box center [284, 78] width 27 height 17
click at [323, 79] on link "Taxes / Insurance" at bounding box center [320, 78] width 47 height 17
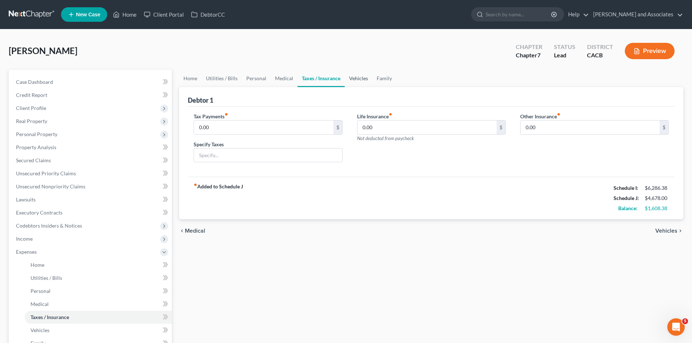
click at [362, 81] on link "Vehicles" at bounding box center [359, 78] width 28 height 17
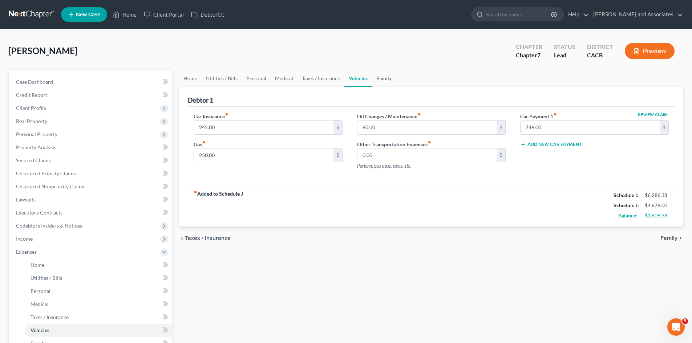
click at [377, 78] on link "Family" at bounding box center [384, 78] width 24 height 17
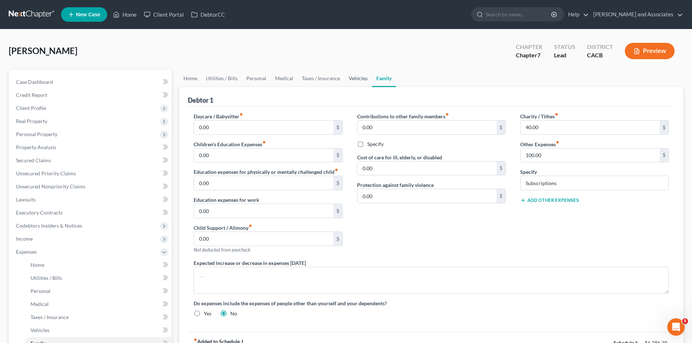
click at [351, 78] on link "Vehicles" at bounding box center [358, 78] width 28 height 17
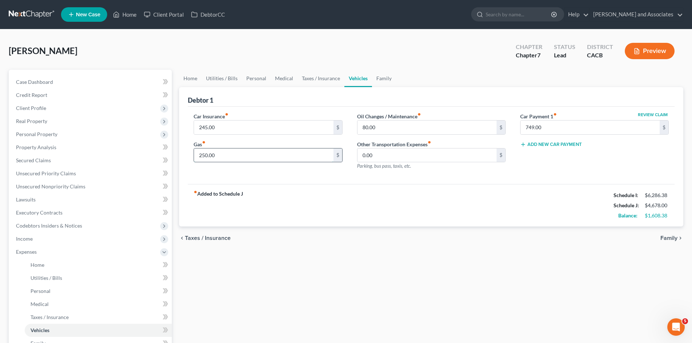
click at [265, 151] on input "250.00" at bounding box center [263, 156] width 139 height 14
type input "300"
click at [333, 183] on div "Car Insurance fiber_manual_record 245.00 $ Gas fiber_manual_record 300 $ Oil Ch…" at bounding box center [431, 146] width 487 height 78
click at [384, 79] on link "Family" at bounding box center [384, 78] width 24 height 17
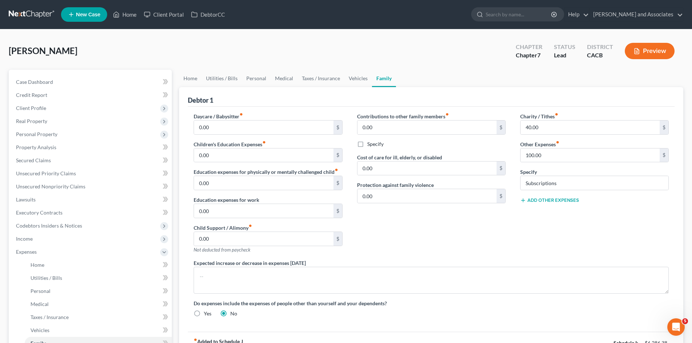
click at [563, 199] on button "Add Other Expenses" at bounding box center [549, 201] width 59 height 6
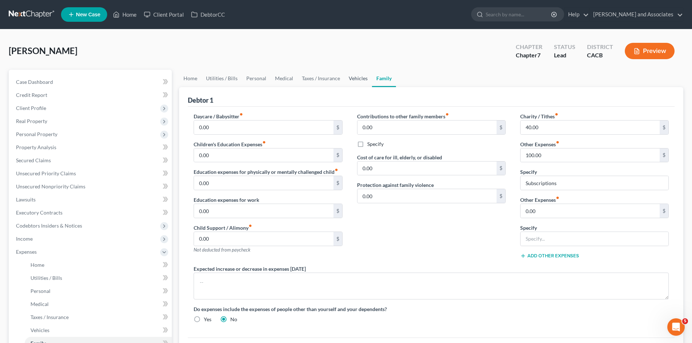
click at [354, 81] on link "Vehicles" at bounding box center [358, 78] width 28 height 17
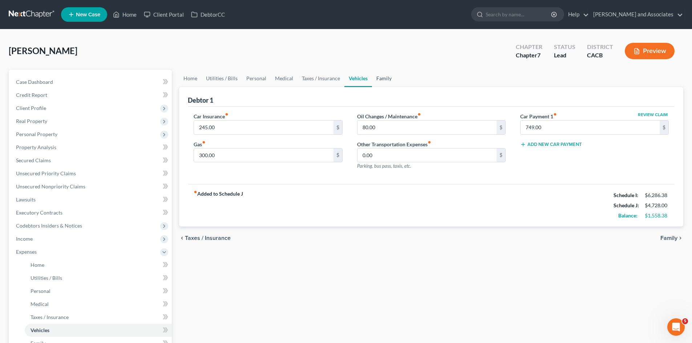
click at [379, 81] on link "Family" at bounding box center [384, 78] width 24 height 17
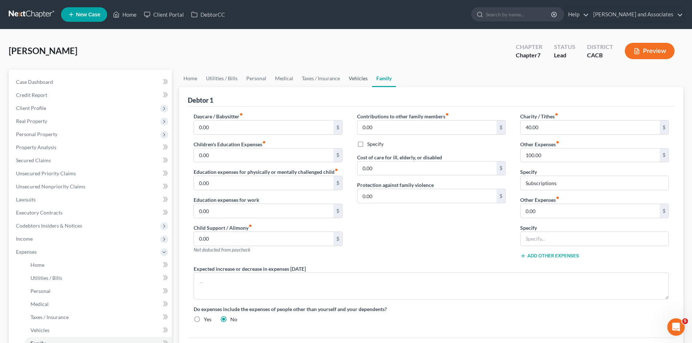
click at [365, 79] on link "Vehicles" at bounding box center [358, 78] width 28 height 17
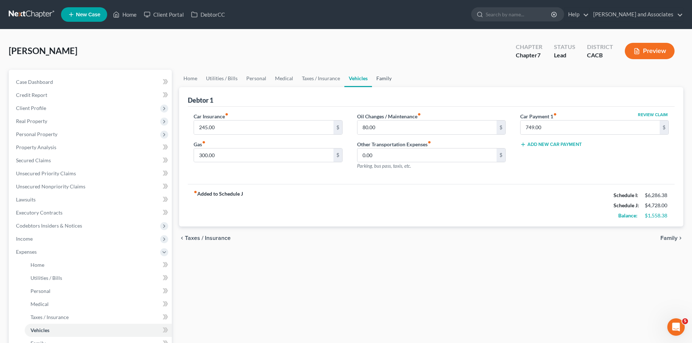
click at [377, 79] on link "Family" at bounding box center [384, 78] width 24 height 17
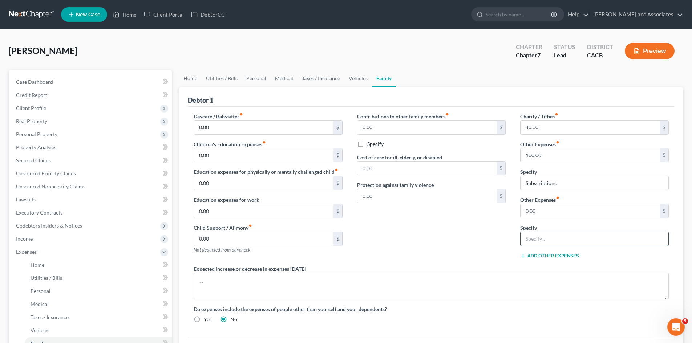
click at [591, 235] on input "text" at bounding box center [594, 239] width 148 height 14
type input "Pet Expenses"
click at [572, 210] on input "0.00" at bounding box center [589, 211] width 139 height 14
type input "150"
click at [469, 234] on div "Contributions to other family members fiber_manual_record 0.00 $ Specify Cost o…" at bounding box center [431, 189] width 163 height 153
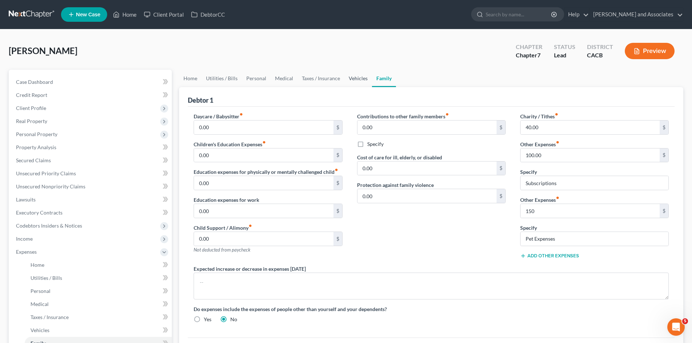
click at [357, 82] on link "Vehicles" at bounding box center [358, 78] width 28 height 17
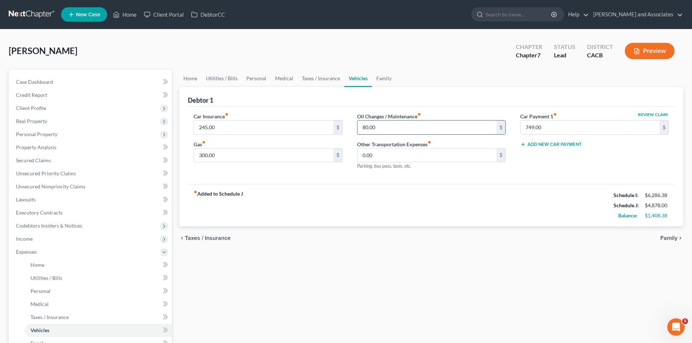
click at [385, 125] on input "80.00" at bounding box center [426, 128] width 139 height 14
type input "100"
click at [233, 126] on input "245.00" at bounding box center [263, 128] width 139 height 14
type input "250"
click at [336, 78] on link "Taxes / Insurance" at bounding box center [320, 78] width 47 height 17
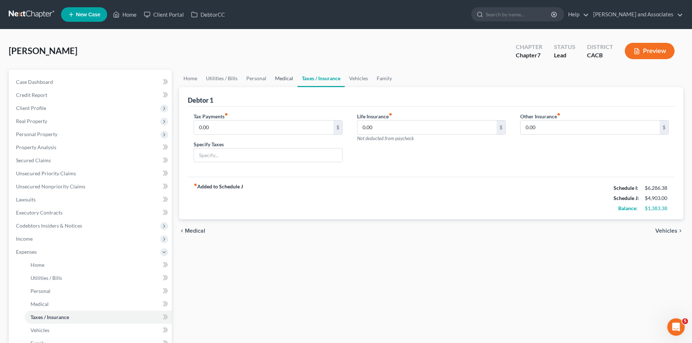
click at [281, 80] on link "Medical" at bounding box center [284, 78] width 27 height 17
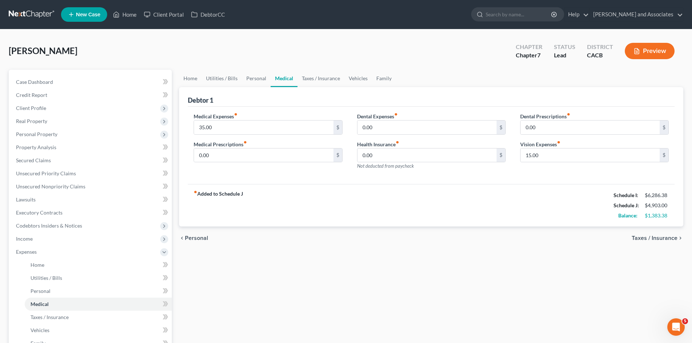
click at [246, 118] on div "Medical Expenses fiber_manual_record 35.00 $" at bounding box center [268, 124] width 149 height 22
click at [239, 128] on input "35.00" at bounding box center [263, 128] width 139 height 14
type input "40"
click at [451, 128] on input "0.00" at bounding box center [426, 128] width 139 height 14
type input "40"
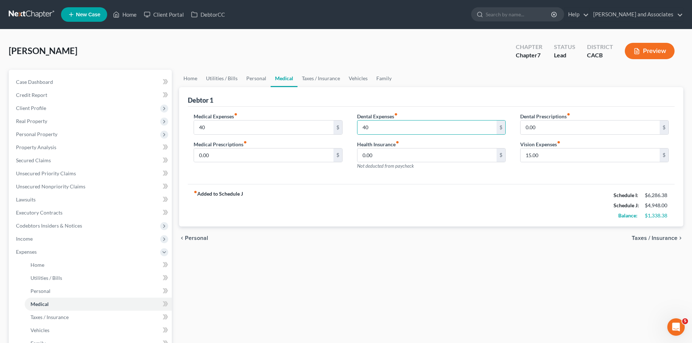
click at [429, 183] on div "Medical Expenses fiber_manual_record 40 $ Medical Prescriptions fiber_manual_re…" at bounding box center [431, 146] width 487 height 78
click at [575, 154] on input "15.00" at bounding box center [589, 156] width 139 height 14
type input "30"
click at [259, 73] on link "Personal" at bounding box center [256, 78] width 29 height 17
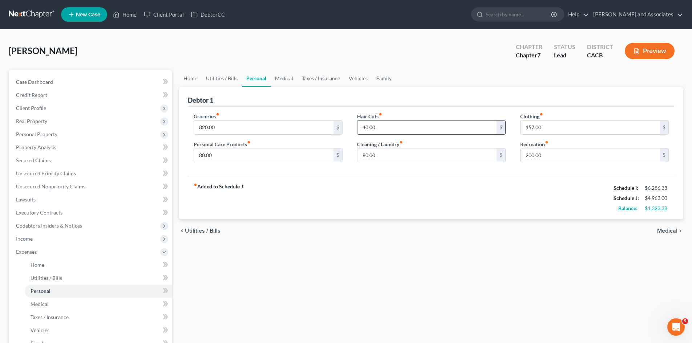
click at [402, 126] on input "40.00" at bounding box center [426, 128] width 139 height 14
type input "60"
click at [378, 190] on div "fiber_manual_record Added to Schedule J Schedule I: $6,286.38 Schedule J: $4,98…" at bounding box center [431, 198] width 487 height 42
click at [278, 82] on link "Medical" at bounding box center [284, 78] width 27 height 17
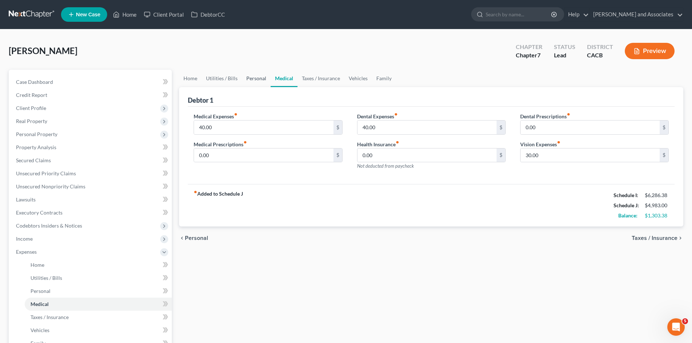
click at [248, 73] on link "Personal" at bounding box center [256, 78] width 29 height 17
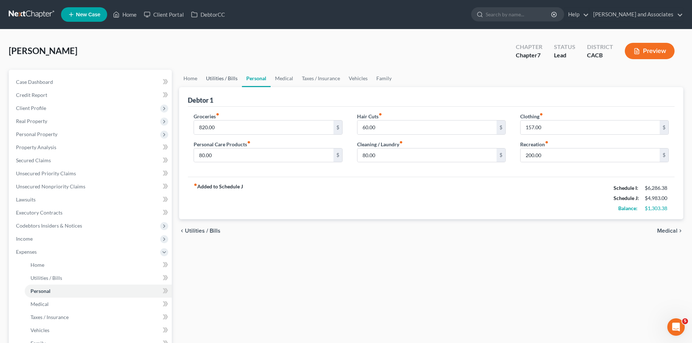
click at [231, 76] on link "Utilities / Bills" at bounding box center [222, 78] width 40 height 17
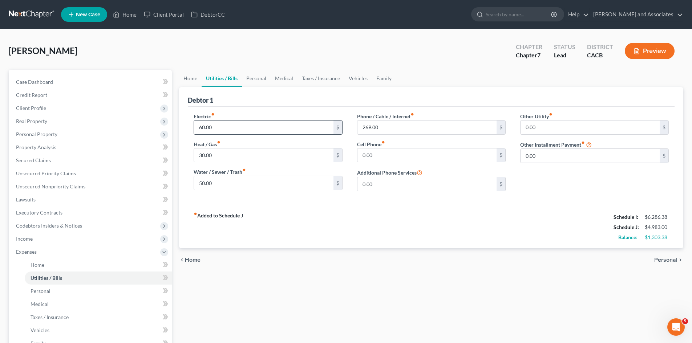
click at [221, 134] on div "60.00 $" at bounding box center [268, 127] width 149 height 15
click at [223, 154] on input "30.00" at bounding box center [263, 156] width 139 height 14
type input "50"
click at [266, 129] on input "60.00" at bounding box center [263, 128] width 139 height 14
type input "75"
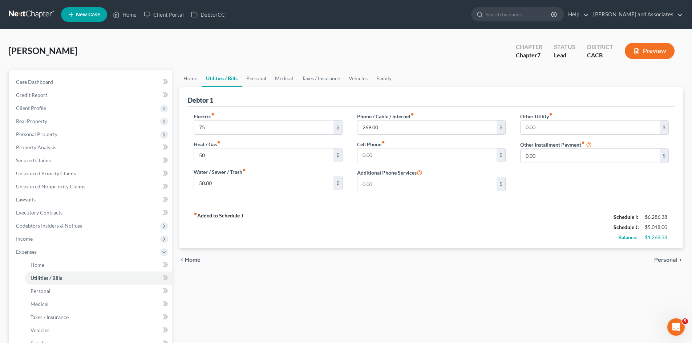
click at [360, 211] on div "fiber_manual_record Added to Schedule J Schedule I: $6,286.38 Schedule J: $5,01…" at bounding box center [431, 227] width 487 height 42
click at [181, 76] on link "Home" at bounding box center [190, 78] width 23 height 17
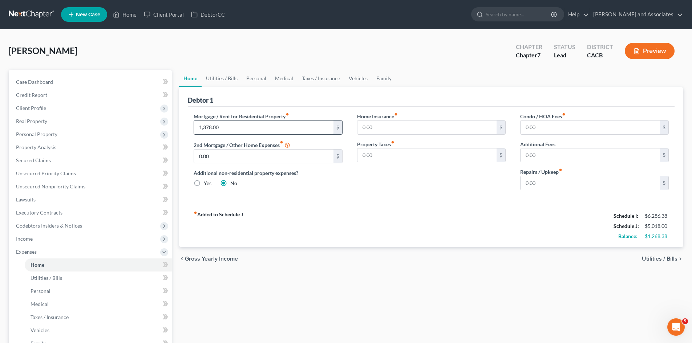
click at [241, 131] on input "1,378.00" at bounding box center [263, 128] width 139 height 14
type input "1,400"
click at [592, 184] on input "0.00" at bounding box center [589, 183] width 139 height 14
type input "150"
click at [413, 218] on div "fiber_manual_record Added to Schedule J Schedule I: $6,286.38 Schedule J: $5,19…" at bounding box center [431, 226] width 487 height 42
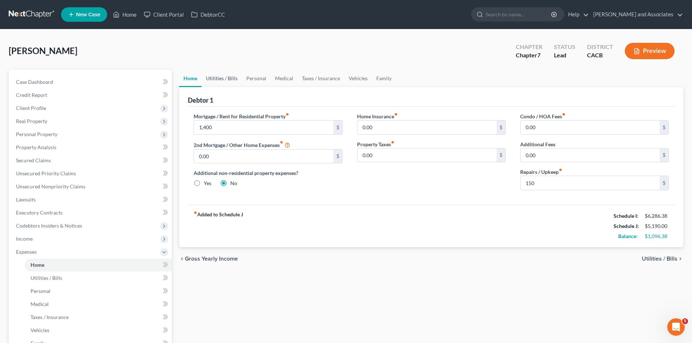
click at [234, 77] on link "Utilities / Bills" at bounding box center [222, 78] width 40 height 17
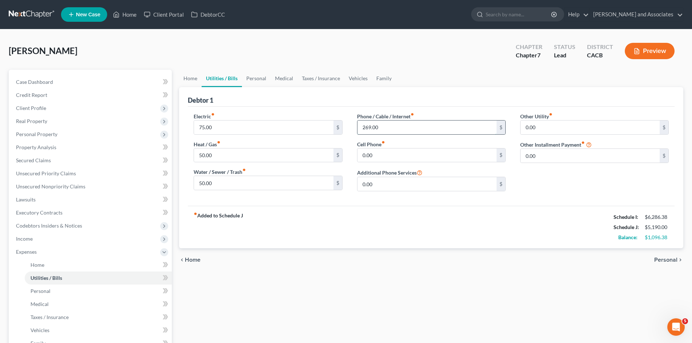
click at [414, 125] on input "269.00" at bounding box center [426, 128] width 139 height 14
type input "275"
click at [345, 224] on div "fiber_manual_record Added to Schedule J Schedule I: $6,286.38 Schedule J: $5,19…" at bounding box center [431, 227] width 487 height 42
click at [239, 77] on link "Utilities / Bills" at bounding box center [222, 78] width 40 height 17
click at [252, 77] on link "Personal" at bounding box center [256, 78] width 29 height 17
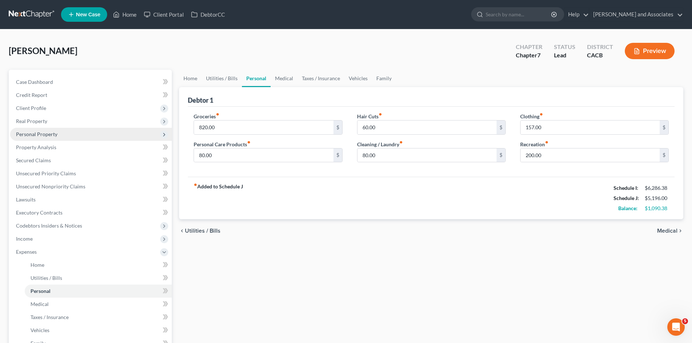
click at [82, 134] on span "Personal Property" at bounding box center [91, 134] width 162 height 13
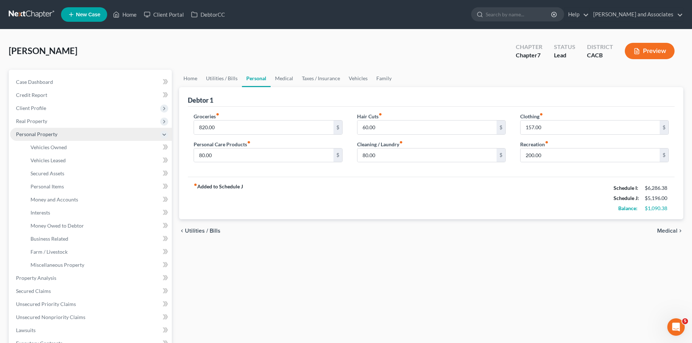
click at [118, 136] on span "Personal Property" at bounding box center [91, 134] width 162 height 13
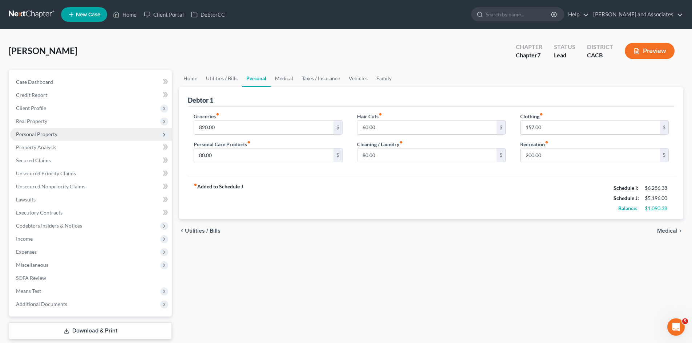
click at [95, 130] on span "Personal Property" at bounding box center [91, 134] width 162 height 13
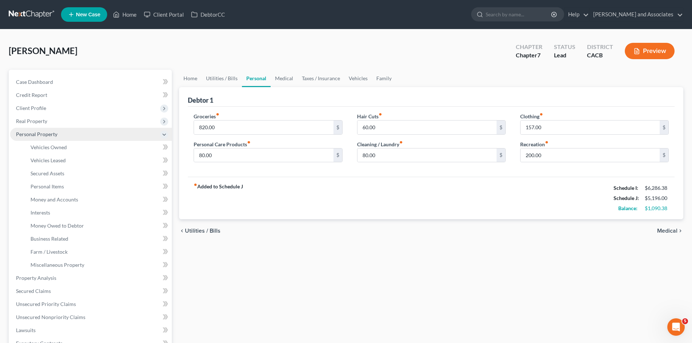
click at [117, 135] on span "Personal Property" at bounding box center [91, 134] width 162 height 13
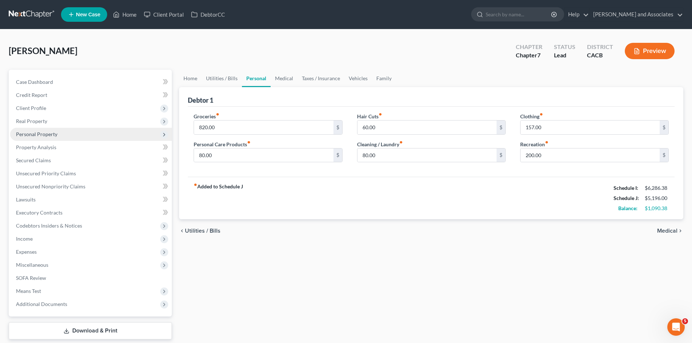
click at [100, 131] on span "Personal Property" at bounding box center [91, 134] width 162 height 13
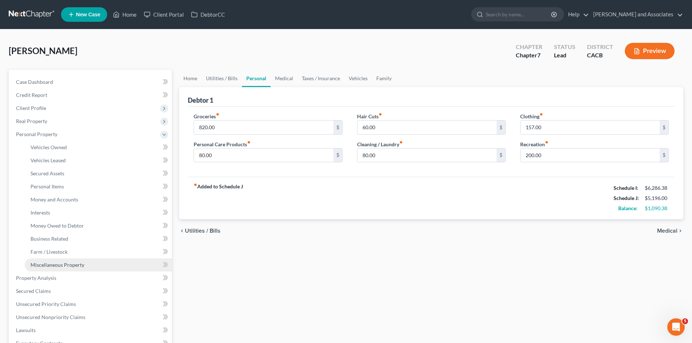
click at [70, 263] on span "Miscellaneous Property" at bounding box center [58, 265] width 54 height 6
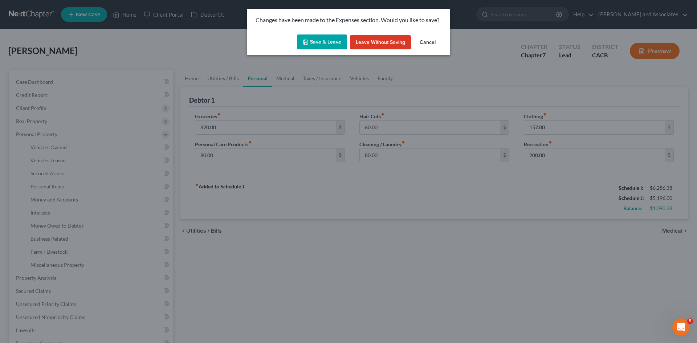
click at [327, 41] on button "Save & Leave" at bounding box center [322, 42] width 50 height 15
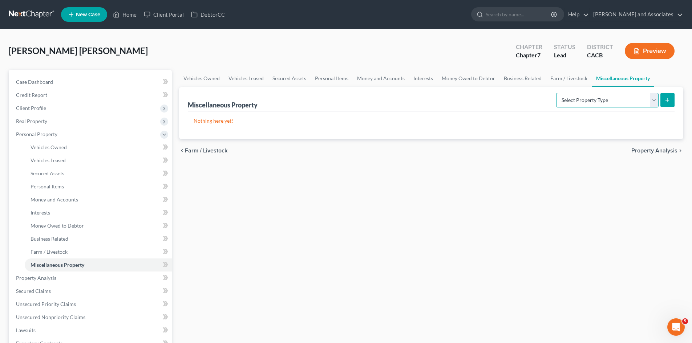
click at [583, 97] on select "Select Property Type Assigned for Creditor Benefit Within 1 Year Holding for An…" at bounding box center [607, 100] width 102 height 15
select select "holding_for_another"
click at [556, 93] on select "Select Property Type Assigned for Creditor Benefit Within 1 Year Holding for An…" at bounding box center [607, 100] width 102 height 15
click at [668, 98] on icon "submit" at bounding box center [667, 100] width 6 height 6
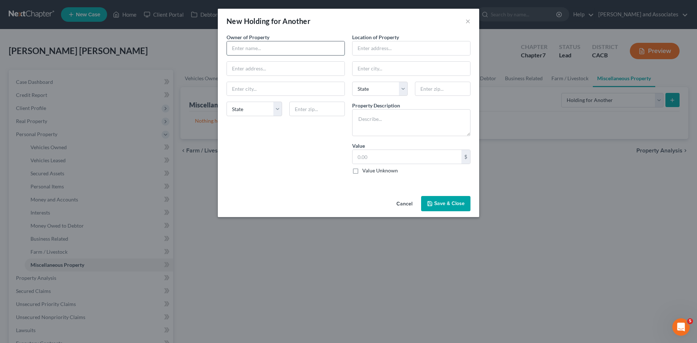
click at [313, 53] on input "text" at bounding box center [286, 48] width 118 height 14
type input "Elva Saravia"
click at [281, 69] on input "text" at bounding box center [286, 69] width 118 height 14
type input "268 Ponderosa Place"
click at [313, 108] on input "text" at bounding box center [317, 109] width 56 height 15
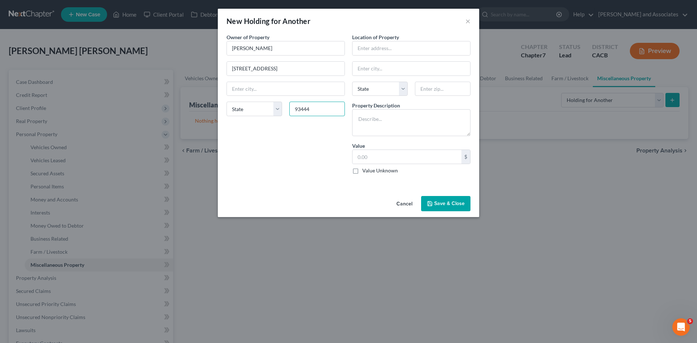
type input "93444"
click at [298, 150] on div "Owner of Property * Elva Saravia 268 Ponderosa Place State AL AK AR AZ CA CO CT…" at bounding box center [286, 106] width 126 height 147
type input "Nipomo"
select select "4"
click at [437, 159] on input "text" at bounding box center [407, 157] width 109 height 14
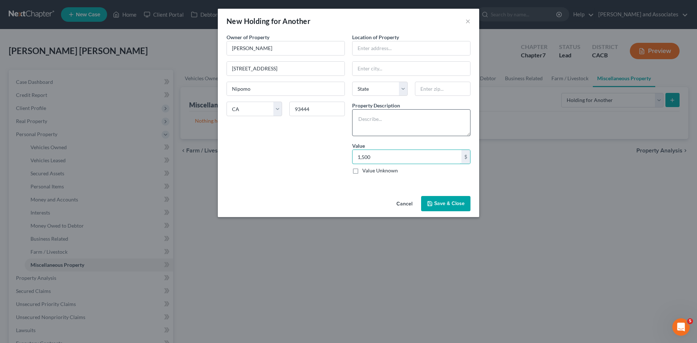
type input "1,500"
drag, startPoint x: 380, startPoint y: 131, endPoint x: 385, endPoint y: 127, distance: 6.9
click at [380, 131] on textarea at bounding box center [411, 122] width 118 height 27
click at [358, 118] on textarea "1996" at bounding box center [411, 122] width 118 height 27
click at [410, 123] on textarea "Debtor uses and pays for maintence for his moms's 1996" at bounding box center [411, 122] width 118 height 27
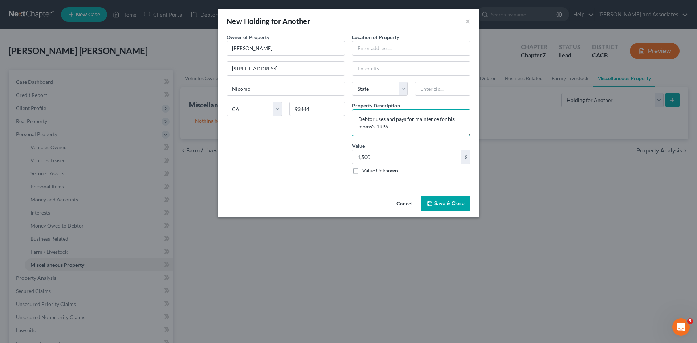
click at [408, 128] on textarea "Debtor uses and pays for maintence for his moms's 1996" at bounding box center [411, 122] width 118 height 27
click at [372, 128] on textarea "Debtor uses and pays for maintence for his moms's 1996 Nissan Altima" at bounding box center [411, 122] width 118 height 27
click at [425, 119] on textarea "Debtor uses and pays for maintence for his moms' 1996 Nissan Altima" at bounding box center [411, 122] width 118 height 27
type textarea "Debtor uses and pays for maintenance for his moms' 1996 Nissan Altima"
click at [308, 152] on div "Owner of Property * Elva Saravia 268 Ponderosa Place Nipomo State AL AK AR AZ C…" at bounding box center [286, 106] width 126 height 147
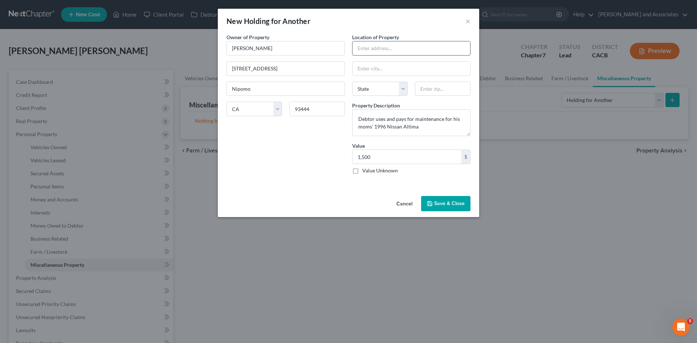
click at [400, 52] on input "text" at bounding box center [412, 48] width 118 height 14
type input "4006 Cedar Dr Apt 104"
click at [433, 88] on input "text" at bounding box center [443, 89] width 56 height 15
type input "93455"
click at [302, 163] on div "Owner of Property * Elva Saravia 268 Ponderosa Place Nipomo State AL AK AR AZ C…" at bounding box center [286, 106] width 126 height 147
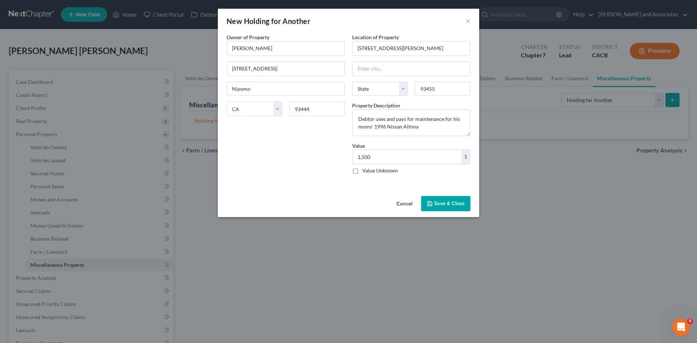
type input "Santa Maria"
select select "4"
drag, startPoint x: 356, startPoint y: 170, endPoint x: 451, endPoint y: 200, distance: 100.2
click at [362, 170] on label "Value Unknown" at bounding box center [380, 170] width 36 height 7
click at [365, 170] on input "Value Unknown" at bounding box center [367, 169] width 5 height 5
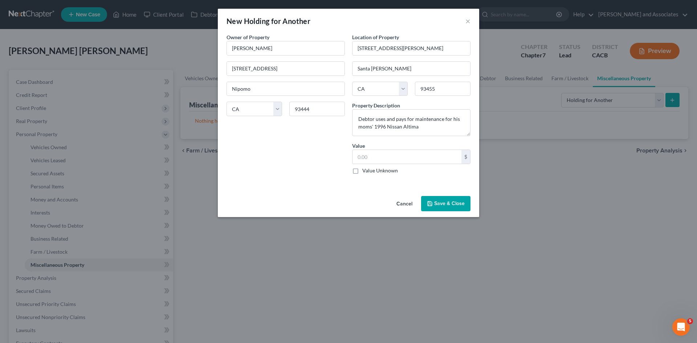
checkbox input "true"
type input "0.00"
click at [453, 204] on button "Save & Close" at bounding box center [445, 203] width 49 height 15
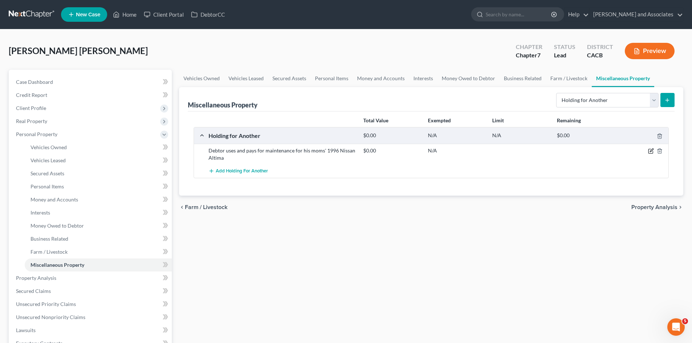
click at [649, 150] on icon "button" at bounding box center [651, 151] width 6 height 6
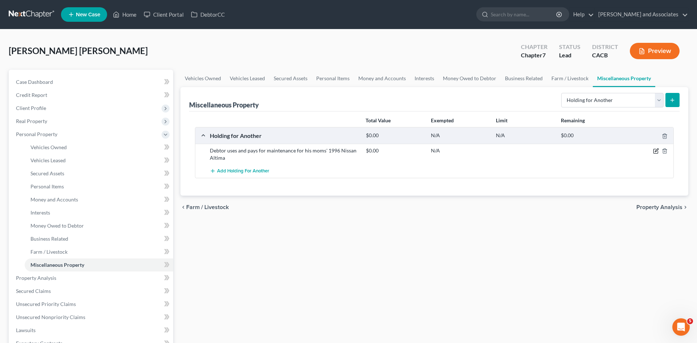
select select "4"
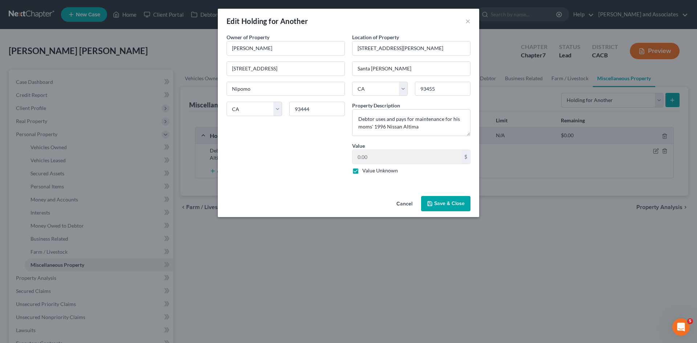
click at [362, 172] on label "Value Unknown" at bounding box center [380, 170] width 36 height 7
click at [365, 172] on input "Value Unknown" at bounding box center [367, 169] width 5 height 5
click at [362, 171] on label "Value Unknown" at bounding box center [380, 170] width 36 height 7
click at [365, 171] on input "Value Unknown" at bounding box center [367, 169] width 5 height 5
checkbox input "true"
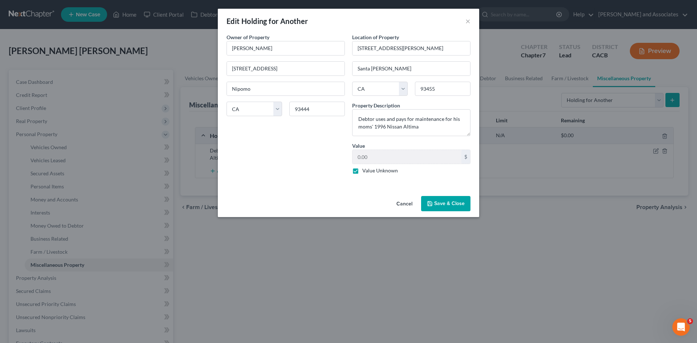
drag, startPoint x: 436, startPoint y: 197, endPoint x: 437, endPoint y: 193, distance: 4.1
click at [436, 198] on button "Save & Close" at bounding box center [445, 203] width 49 height 15
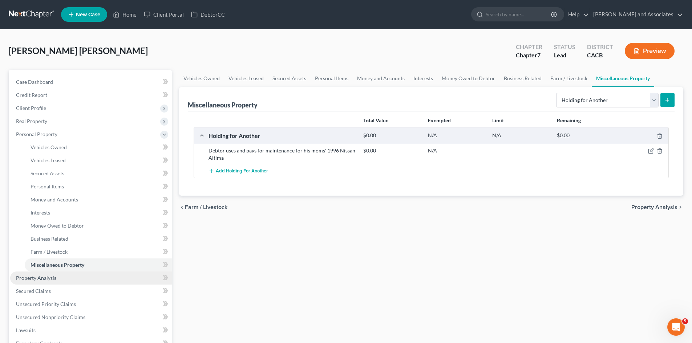
click at [47, 274] on link "Property Analysis" at bounding box center [91, 278] width 162 height 13
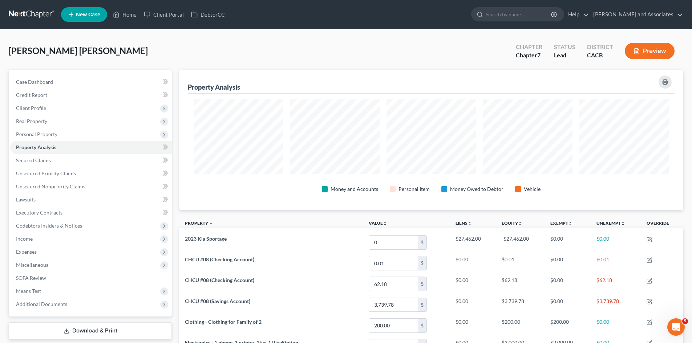
scroll to position [141, 504]
click at [95, 279] on link "SOFA Review" at bounding box center [91, 278] width 162 height 13
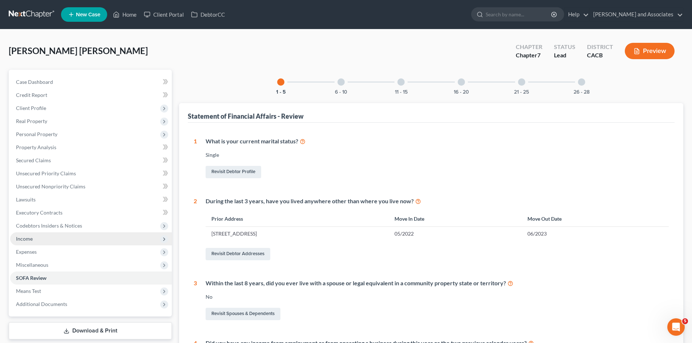
click at [62, 238] on span "Income" at bounding box center [91, 238] width 162 height 13
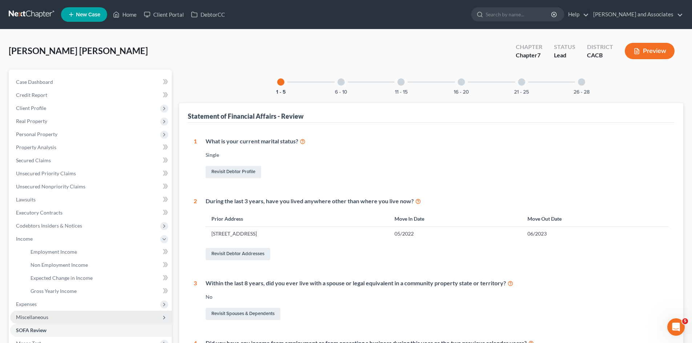
click at [48, 314] on span "Miscellaneous" at bounding box center [91, 317] width 162 height 13
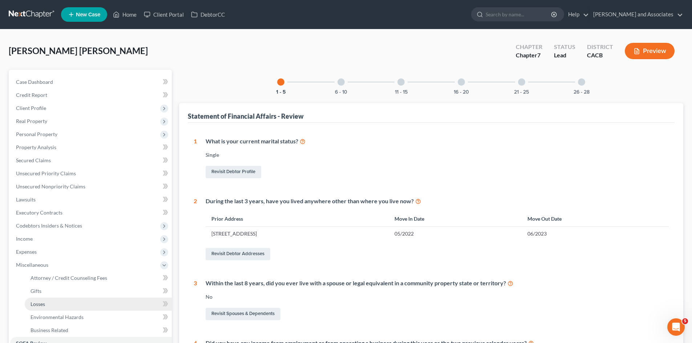
drag, startPoint x: 57, startPoint y: 305, endPoint x: 70, endPoint y: 297, distance: 15.8
click at [57, 305] on link "Losses" at bounding box center [98, 304] width 147 height 13
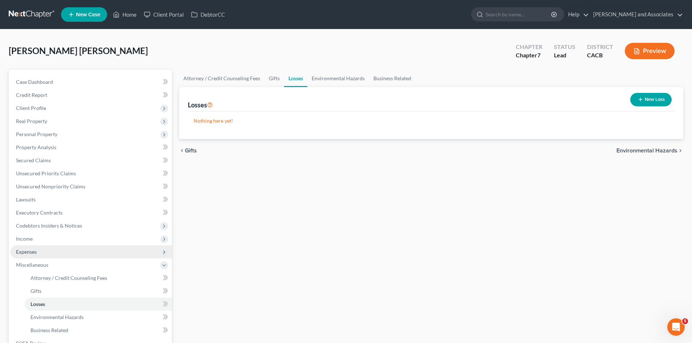
click at [69, 256] on span "Expenses" at bounding box center [91, 252] width 162 height 13
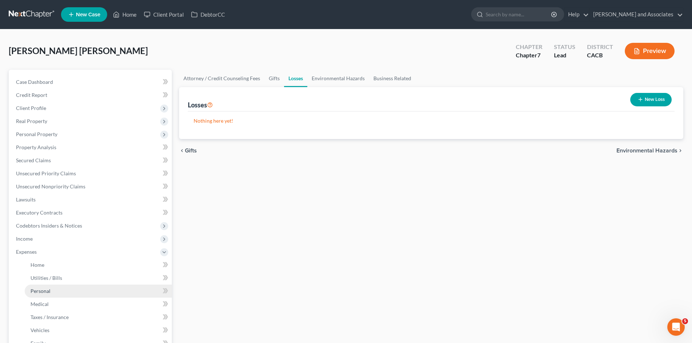
scroll to position [61, 0]
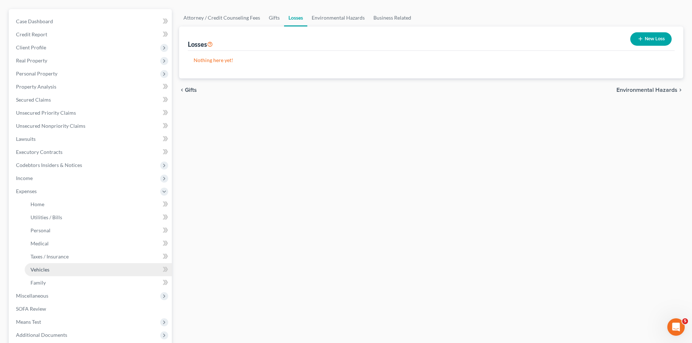
click at [81, 271] on link "Vehicles" at bounding box center [98, 269] width 147 height 13
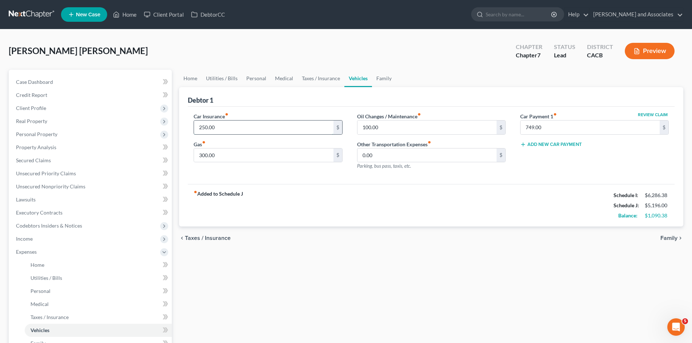
click at [247, 128] on input "250.00" at bounding box center [263, 128] width 139 height 14
click at [235, 158] on input "300.00" at bounding box center [263, 156] width 139 height 14
type input "3"
type input "400"
click at [414, 198] on div "fiber_manual_record Added to Schedule J Schedule I: $6,286.38 Schedule J: $5,29…" at bounding box center [431, 205] width 487 height 42
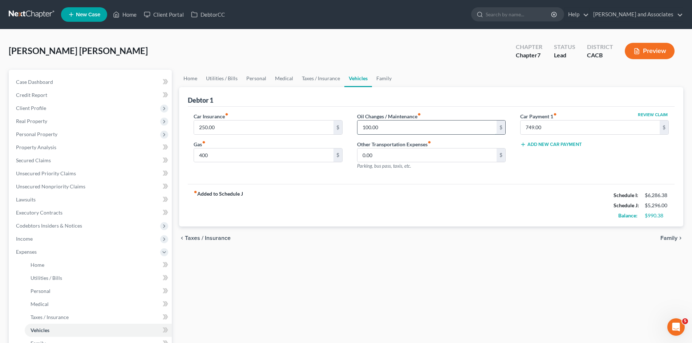
click at [433, 128] on input "100.00" at bounding box center [426, 128] width 139 height 14
type input "150"
click at [425, 189] on div "fiber_manual_record Added to Schedule J Schedule I: $6,286.38 Schedule J: $5,34…" at bounding box center [431, 205] width 487 height 42
click at [380, 74] on link "Family" at bounding box center [384, 78] width 24 height 17
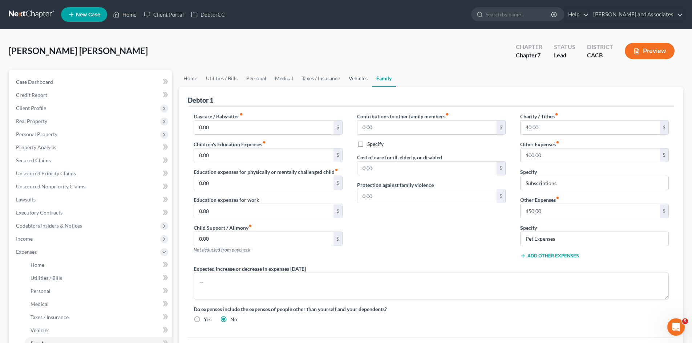
click at [363, 77] on link "Vehicles" at bounding box center [358, 78] width 28 height 17
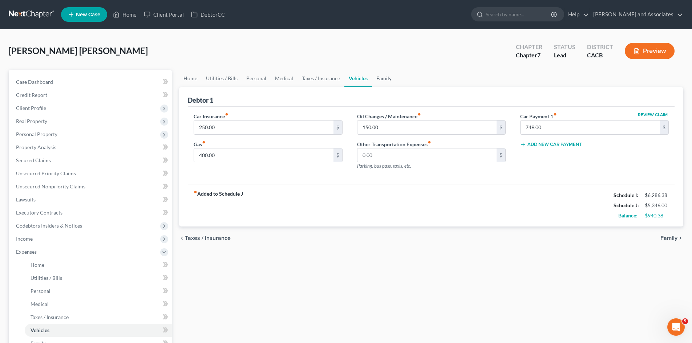
click at [388, 76] on link "Family" at bounding box center [384, 78] width 24 height 17
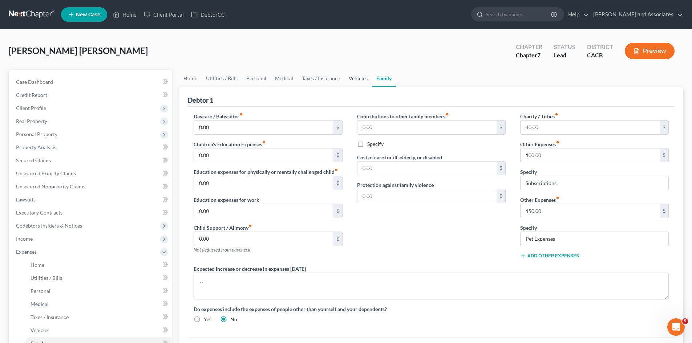
click at [363, 78] on link "Vehicles" at bounding box center [358, 78] width 28 height 17
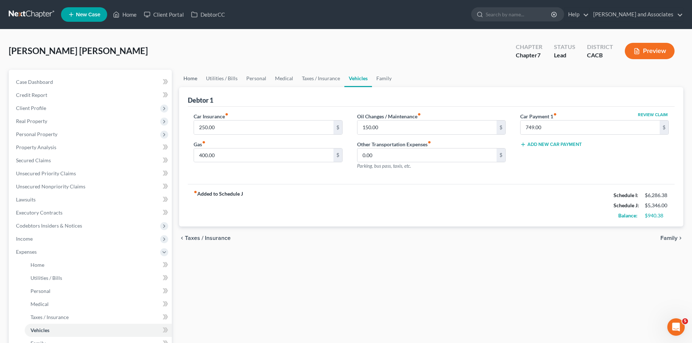
click at [190, 80] on link "Home" at bounding box center [190, 78] width 23 height 17
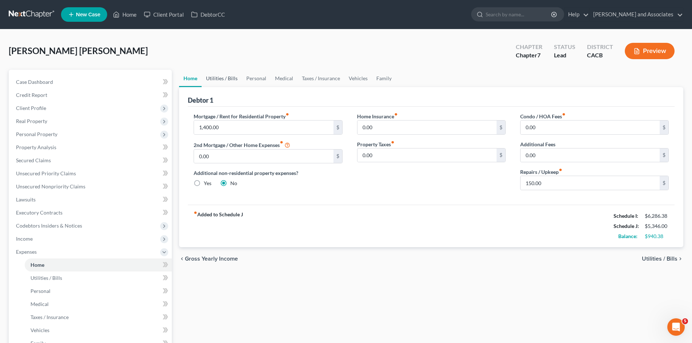
click at [218, 76] on link "Utilities / Bills" at bounding box center [222, 78] width 40 height 17
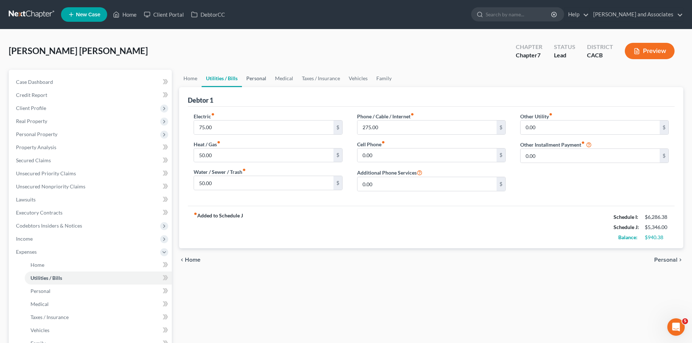
click at [264, 72] on link "Personal" at bounding box center [256, 78] width 29 height 17
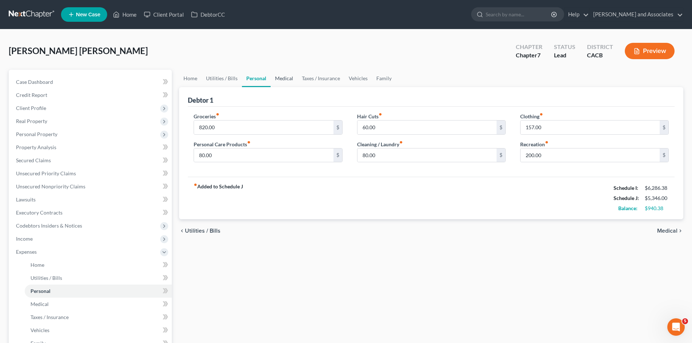
click at [289, 73] on link "Medical" at bounding box center [284, 78] width 27 height 17
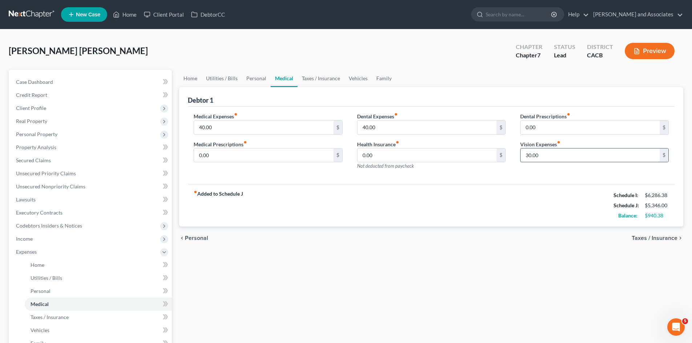
click at [557, 149] on input "30.00" at bounding box center [589, 156] width 139 height 14
type input "35"
click at [327, 85] on link "Taxes / Insurance" at bounding box center [320, 78] width 47 height 17
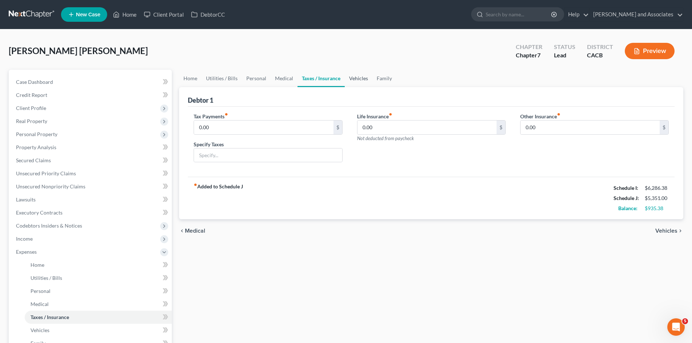
click at [357, 78] on link "Vehicles" at bounding box center [359, 78] width 28 height 17
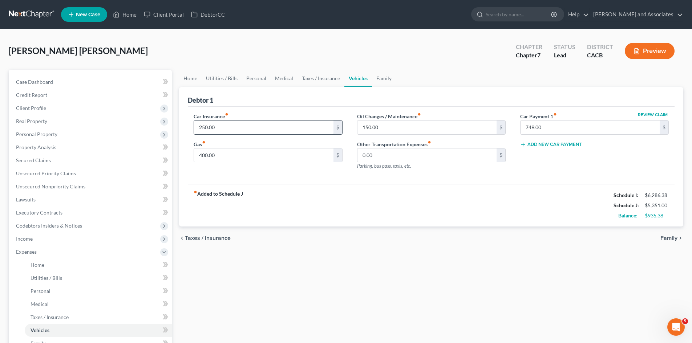
click at [236, 127] on input "250.00" at bounding box center [263, 128] width 139 height 14
type input "270"
click at [377, 74] on link "Family" at bounding box center [384, 78] width 24 height 17
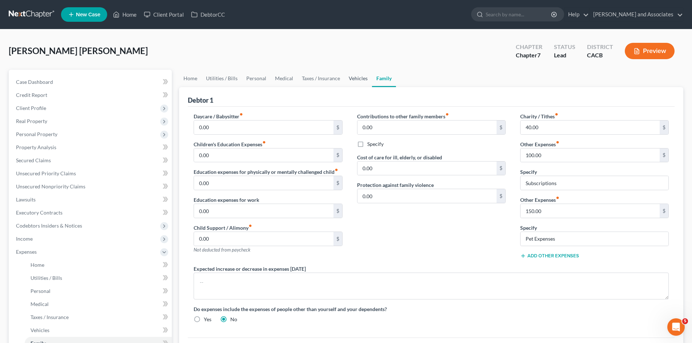
click at [358, 77] on link "Vehicles" at bounding box center [358, 78] width 28 height 17
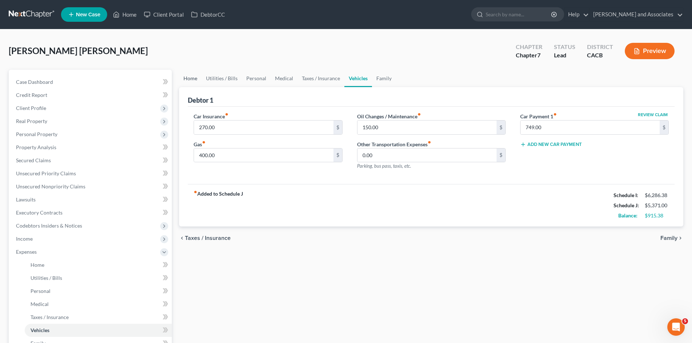
click at [195, 77] on link "Home" at bounding box center [190, 78] width 23 height 17
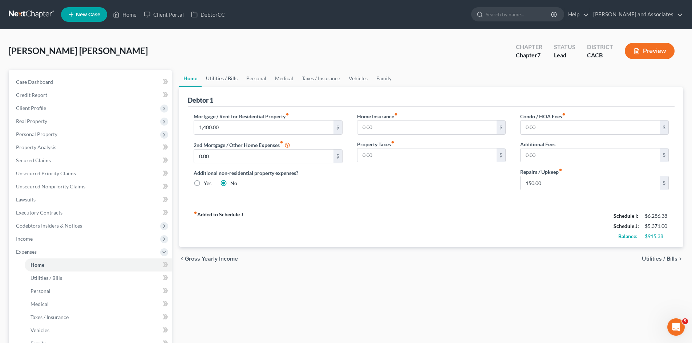
click at [224, 81] on link "Utilities / Bills" at bounding box center [222, 78] width 40 height 17
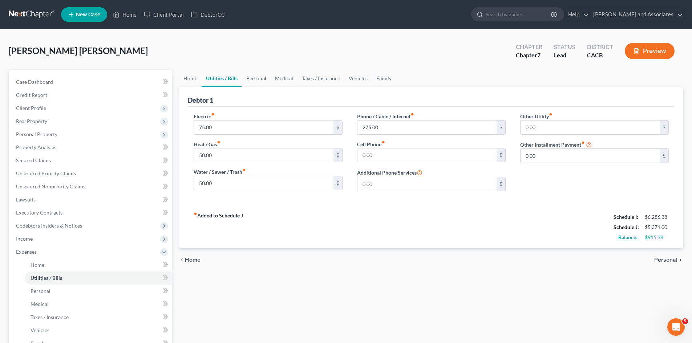
click at [261, 75] on link "Personal" at bounding box center [256, 78] width 29 height 17
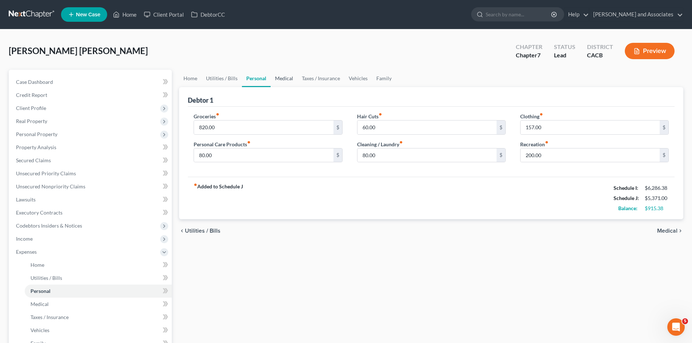
click at [295, 76] on link "Medical" at bounding box center [284, 78] width 27 height 17
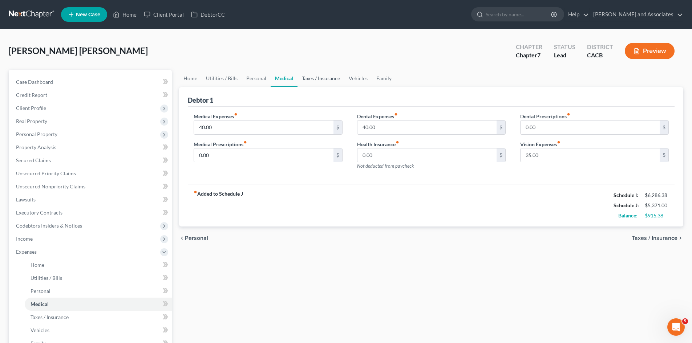
click at [319, 80] on link "Taxes / Insurance" at bounding box center [320, 78] width 47 height 17
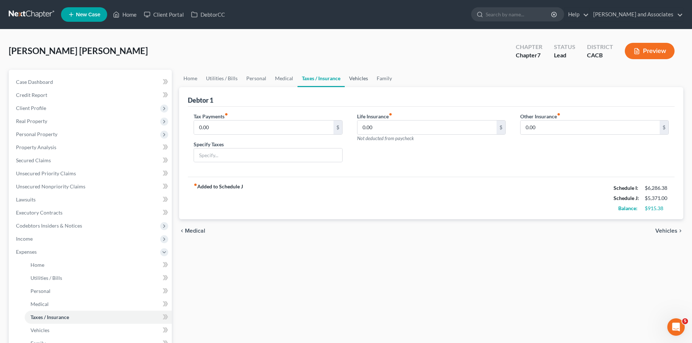
click at [358, 79] on link "Vehicles" at bounding box center [359, 78] width 28 height 17
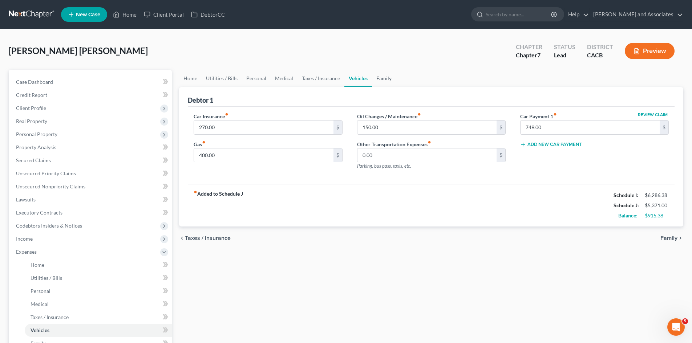
click at [382, 77] on link "Family" at bounding box center [384, 78] width 24 height 17
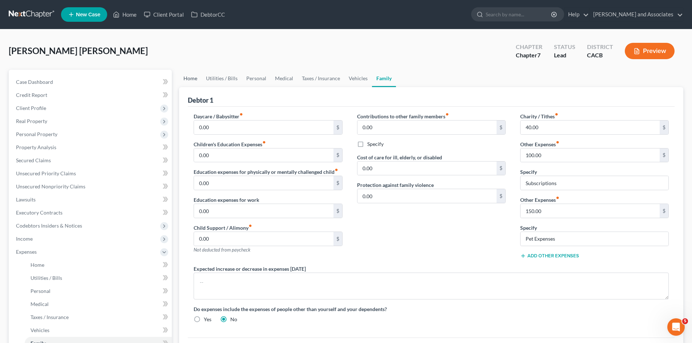
click at [188, 75] on link "Home" at bounding box center [190, 78] width 23 height 17
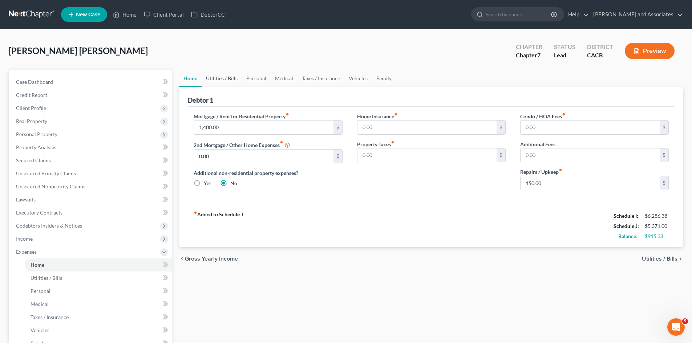
click at [224, 76] on link "Utilities / Bills" at bounding box center [222, 78] width 40 height 17
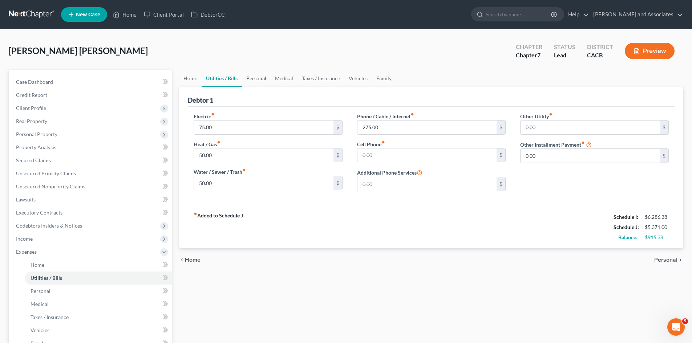
click at [265, 76] on link "Personal" at bounding box center [256, 78] width 29 height 17
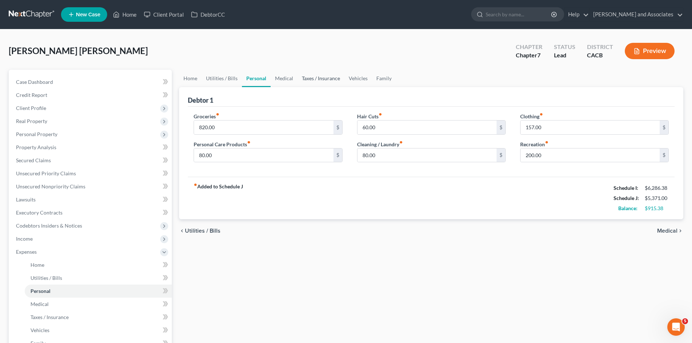
click at [302, 74] on link "Taxes / Insurance" at bounding box center [320, 78] width 47 height 17
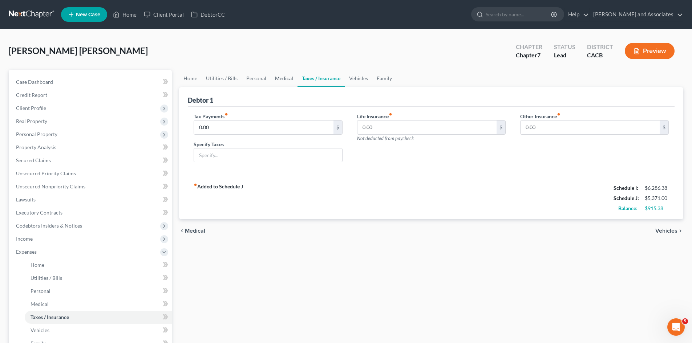
click at [291, 75] on link "Medical" at bounding box center [284, 78] width 27 height 17
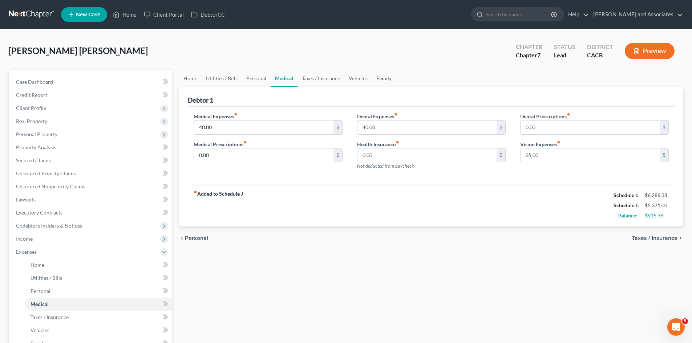
click at [377, 75] on link "Family" at bounding box center [384, 78] width 24 height 17
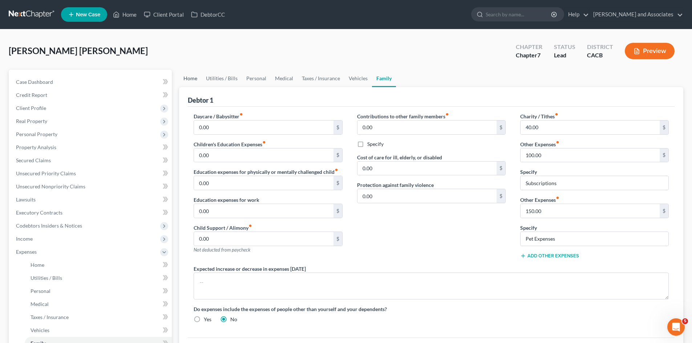
click at [193, 76] on link "Home" at bounding box center [190, 78] width 23 height 17
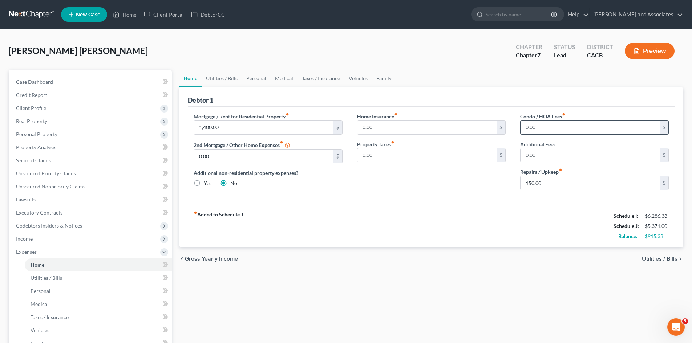
click at [560, 130] on input "0.00" at bounding box center [589, 128] width 139 height 14
click at [547, 185] on input "150.00" at bounding box center [589, 183] width 139 height 14
click at [281, 130] on input "1,400.00" at bounding box center [263, 128] width 139 height 14
type input "1,500"
click at [425, 214] on div "fiber_manual_record Added to Schedule J Schedule I: $6,286.38 Schedule J: $5,47…" at bounding box center [431, 226] width 487 height 42
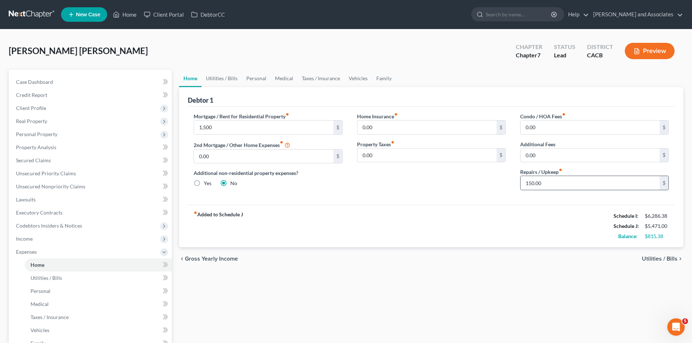
click at [587, 176] on div "150.00 $" at bounding box center [594, 183] width 149 height 15
click at [580, 179] on input "150.00" at bounding box center [589, 183] width 139 height 14
type input "160"
click at [510, 203] on div "Mortgage / Rent for Residential Property fiber_manual_record 1,500 $ 2nd Mortga…" at bounding box center [431, 156] width 487 height 98
drag, startPoint x: 225, startPoint y: 77, endPoint x: 285, endPoint y: 83, distance: 60.6
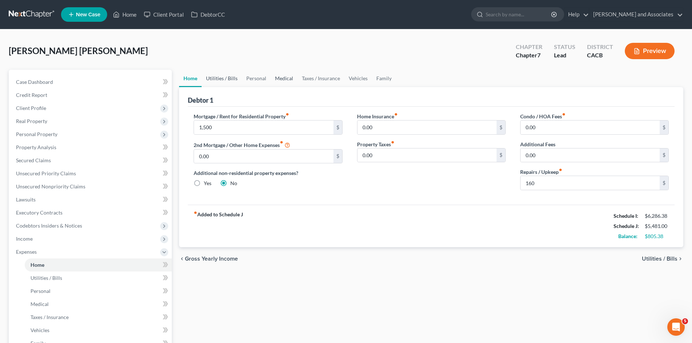
click at [225, 77] on link "Utilities / Bills" at bounding box center [222, 78] width 40 height 17
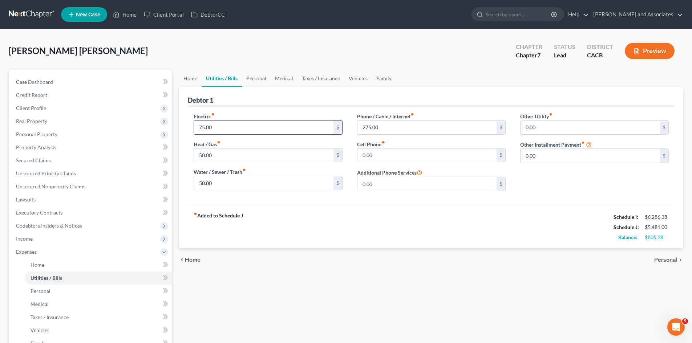
click at [250, 123] on input "75.00" at bounding box center [263, 128] width 139 height 14
type input "80"
click at [237, 148] on div "50.00 $" at bounding box center [268, 155] width 149 height 15
click at [236, 153] on input "50.00" at bounding box center [263, 156] width 139 height 14
type input "60"
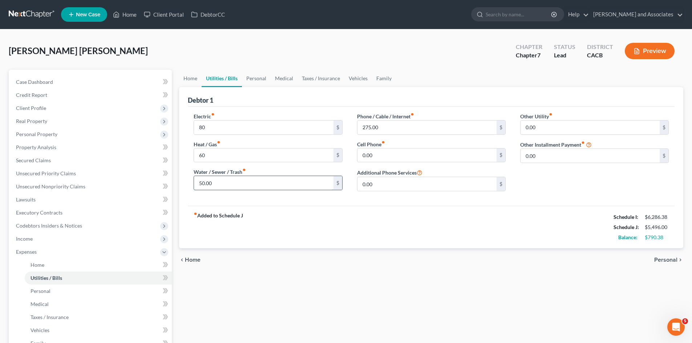
click at [218, 181] on input "50.00" at bounding box center [263, 183] width 139 height 14
type input "70"
click at [362, 200] on div "Electric fiber_manual_record 80 $ Heat / Gas fiber_manual_record 60 $ Water / S…" at bounding box center [431, 156] width 487 height 99
click at [420, 130] on input "275.00" at bounding box center [426, 128] width 139 height 14
click at [400, 213] on div "fiber_manual_record Added to Schedule J Schedule I: $6,286.38 Schedule J: $5,51…" at bounding box center [431, 227] width 487 height 42
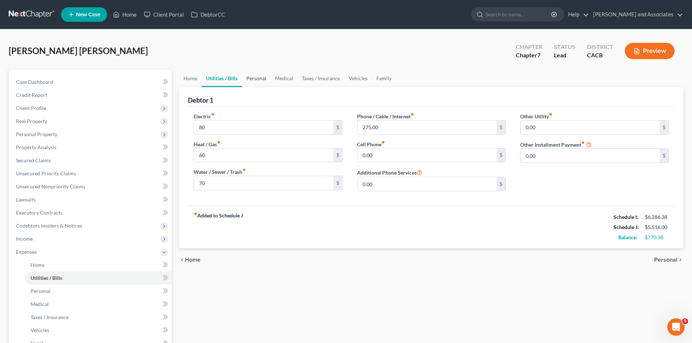
click at [260, 77] on link "Personal" at bounding box center [256, 78] width 29 height 17
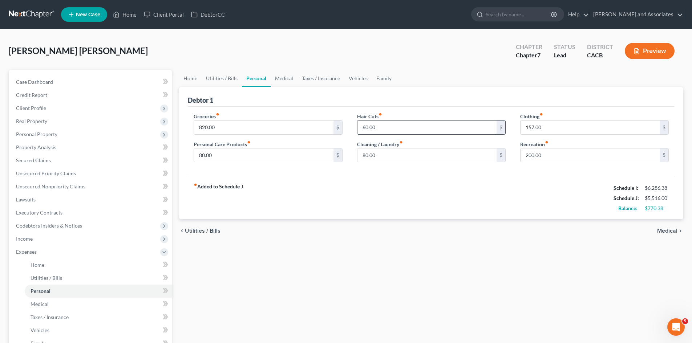
click at [393, 126] on input "60.00" at bounding box center [426, 128] width 139 height 14
type input "80"
click at [467, 209] on div "fiber_manual_record Added to Schedule J Schedule I: $6,286.38 Schedule J: $5,53…" at bounding box center [431, 198] width 487 height 42
click at [271, 156] on input "80.00" at bounding box center [263, 156] width 139 height 14
click at [291, 75] on link "Medical" at bounding box center [284, 78] width 27 height 17
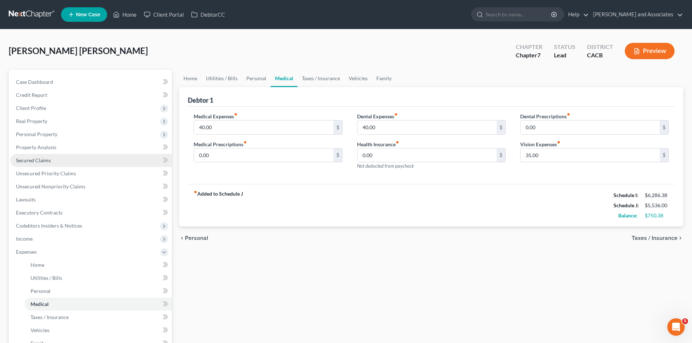
click at [33, 165] on link "Secured Claims" at bounding box center [91, 160] width 162 height 13
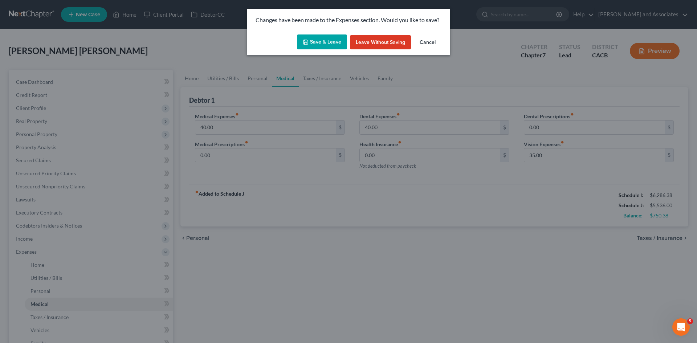
click at [316, 45] on button "Save & Leave" at bounding box center [322, 42] width 50 height 15
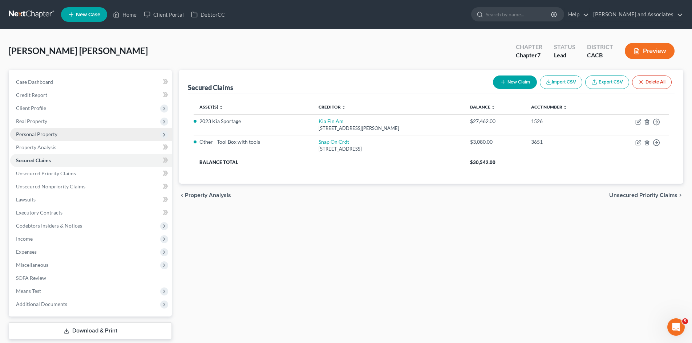
click at [82, 137] on span "Personal Property" at bounding box center [91, 134] width 162 height 13
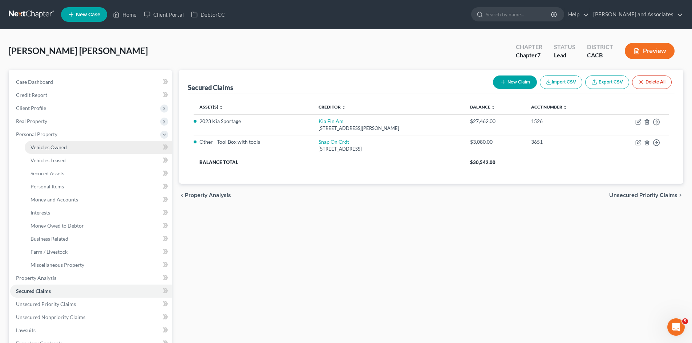
click at [88, 153] on link "Vehicles Owned" at bounding box center [98, 147] width 147 height 13
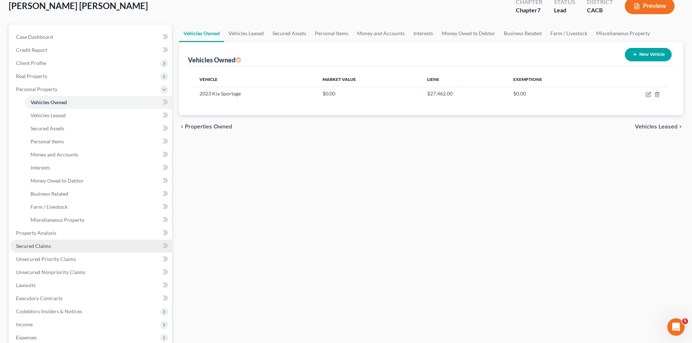
scroll to position [61, 0]
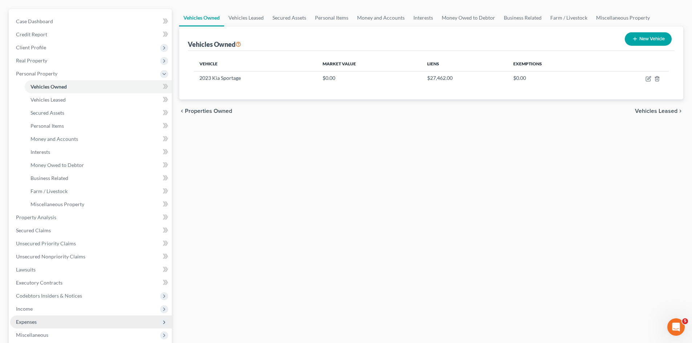
drag, startPoint x: 37, startPoint y: 323, endPoint x: 53, endPoint y: 317, distance: 16.1
click at [37, 323] on span "Expenses" at bounding box center [91, 322] width 162 height 13
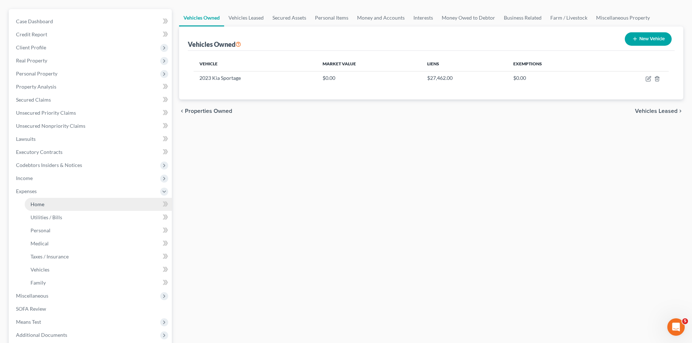
click at [69, 205] on link "Home" at bounding box center [98, 204] width 147 height 13
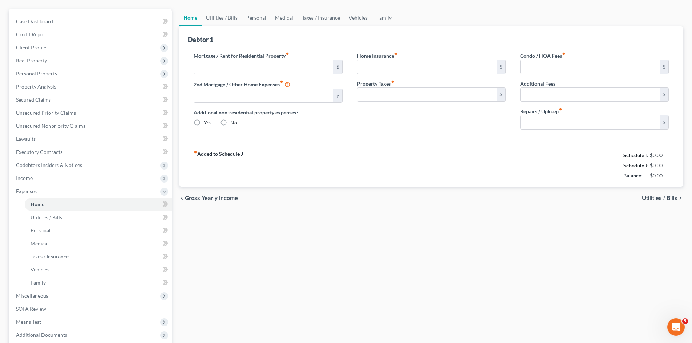
type input "1,500.00"
type input "0.00"
radio input "true"
type input "0.00"
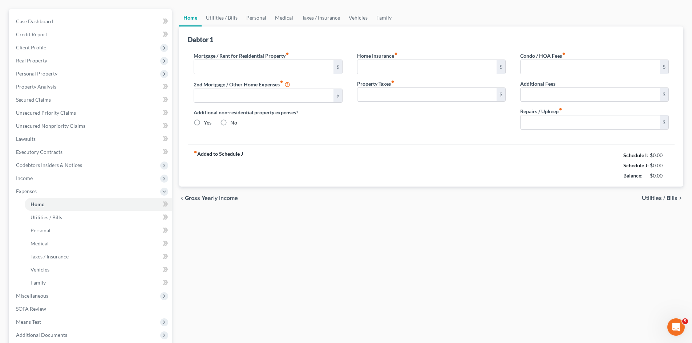
type input "0.00"
type input "160.00"
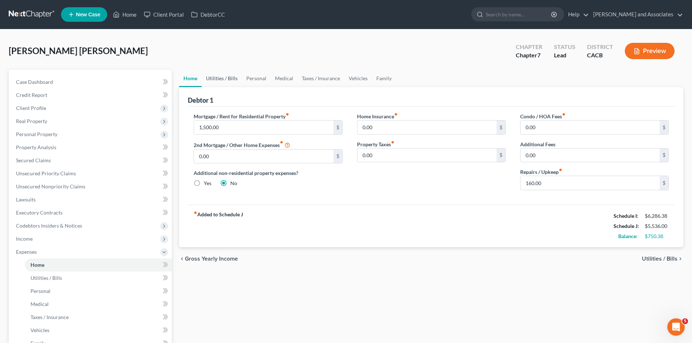
click at [230, 76] on link "Utilities / Bills" at bounding box center [222, 78] width 40 height 17
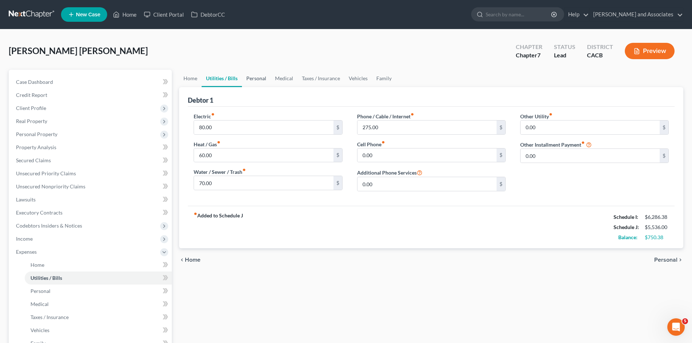
click at [255, 77] on link "Personal" at bounding box center [256, 78] width 29 height 17
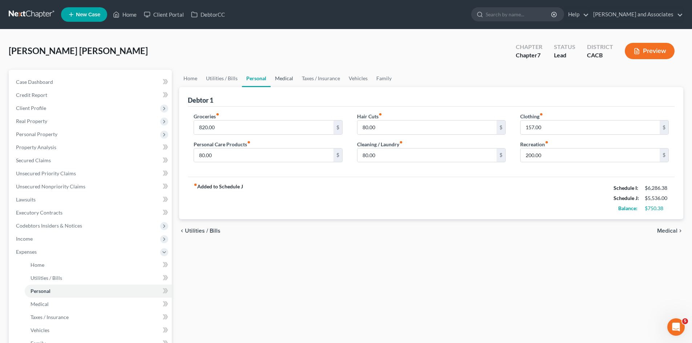
click at [280, 76] on link "Medical" at bounding box center [284, 78] width 27 height 17
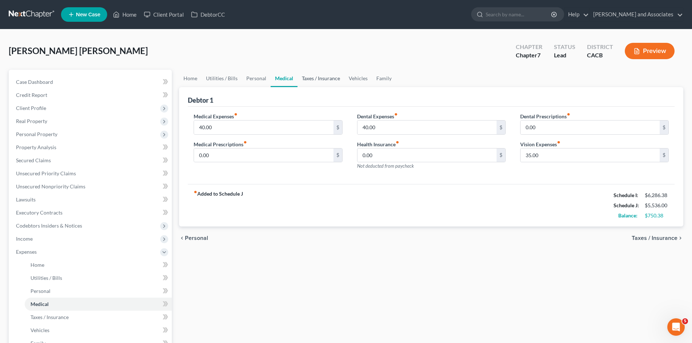
click at [315, 77] on link "Taxes / Insurance" at bounding box center [320, 78] width 47 height 17
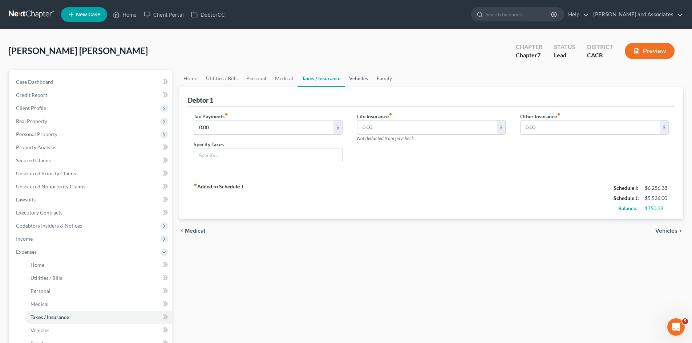
click at [347, 75] on link "Vehicles" at bounding box center [359, 78] width 28 height 17
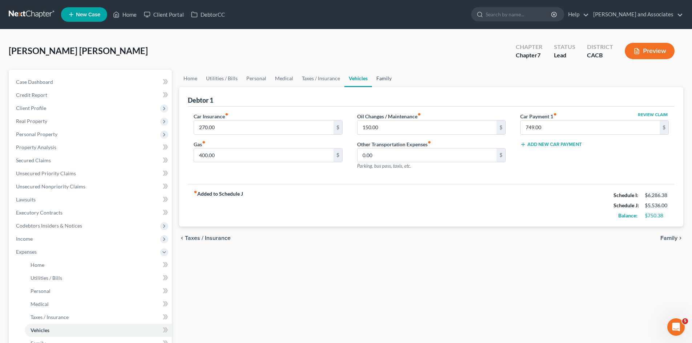
click at [384, 75] on link "Family" at bounding box center [384, 78] width 24 height 17
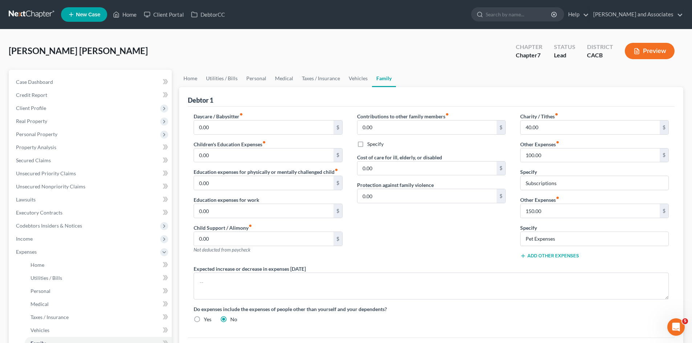
click at [563, 256] on button "Add Other Expenses" at bounding box center [549, 256] width 59 height 6
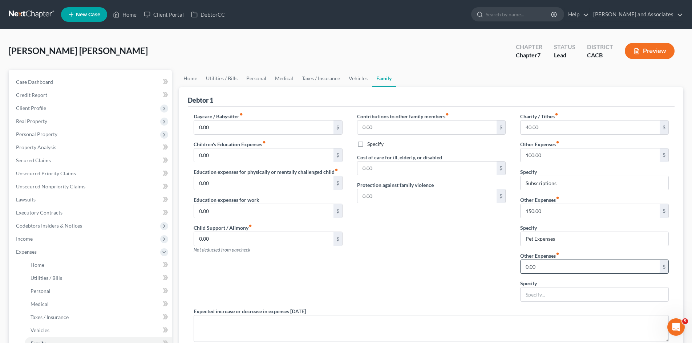
click at [553, 268] on input "0.00" at bounding box center [589, 267] width 139 height 14
type input "170"
click at [547, 296] on input "text" at bounding box center [594, 295] width 148 height 14
type input "Payments for tool box"
drag, startPoint x: 480, startPoint y: 273, endPoint x: 513, endPoint y: 261, distance: 34.9
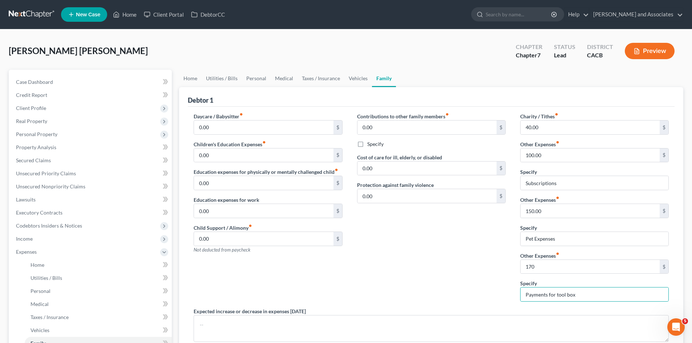
click at [478, 272] on div "Contributions to other family members fiber_manual_record 0.00 $ Specify Cost o…" at bounding box center [431, 210] width 163 height 195
click at [439, 243] on div "Contributions to other family members fiber_manual_record 0.00 $ Specify Cost o…" at bounding box center [431, 210] width 163 height 195
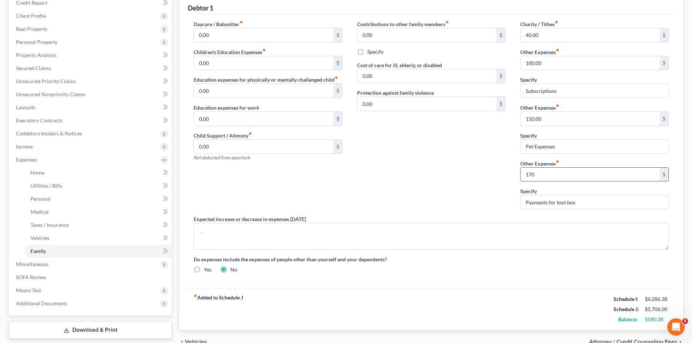
scroll to position [121, 0]
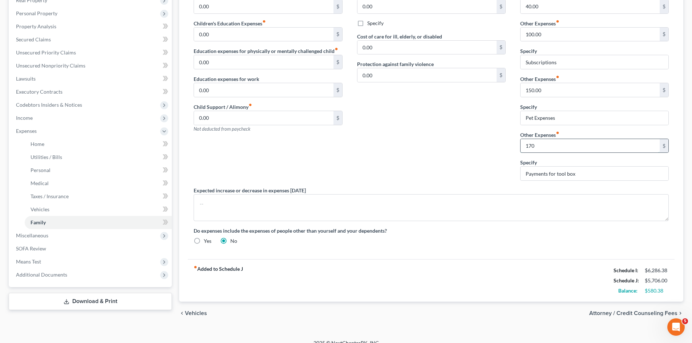
click at [550, 149] on input "170" at bounding box center [589, 146] width 139 height 14
type input "270"
click at [412, 143] on div "Contributions to other family members fiber_manual_record 0.00 $ Specify Cost o…" at bounding box center [431, 89] width 163 height 195
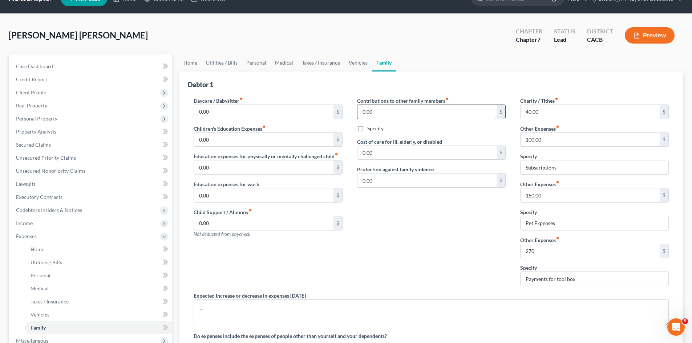
scroll to position [0, 0]
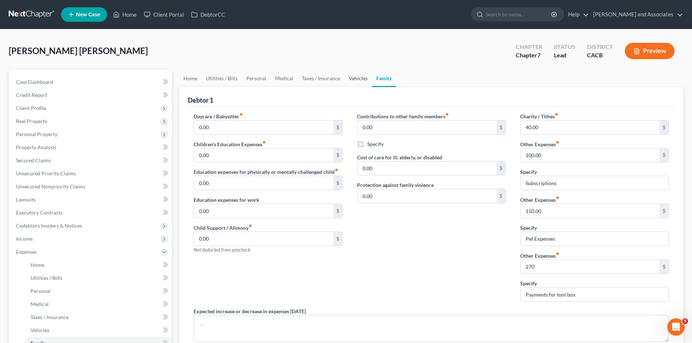
click at [355, 81] on link "Vehicles" at bounding box center [358, 78] width 28 height 17
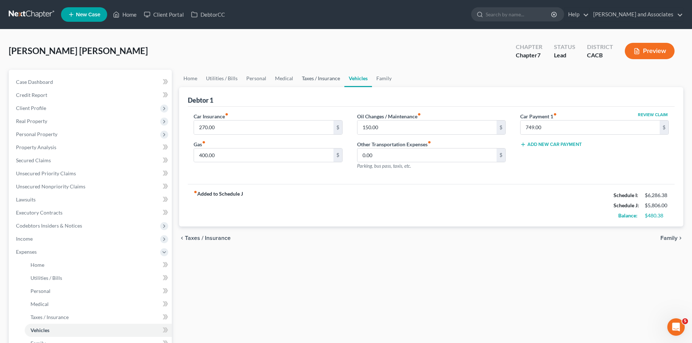
click at [311, 78] on link "Taxes / Insurance" at bounding box center [320, 78] width 47 height 17
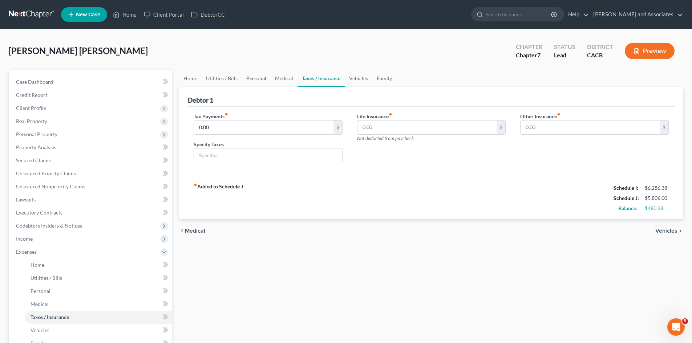
click at [263, 77] on link "Personal" at bounding box center [256, 78] width 29 height 17
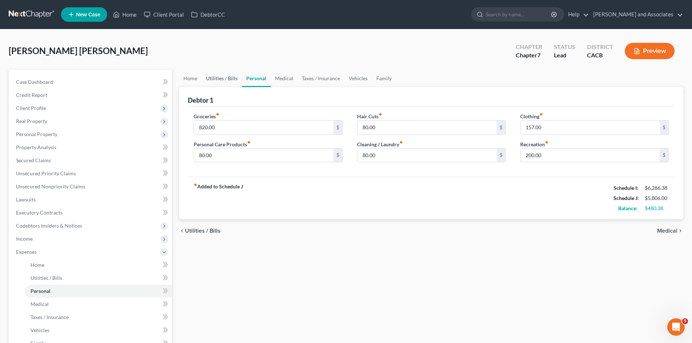
click at [232, 78] on link "Utilities / Bills" at bounding box center [222, 78] width 40 height 17
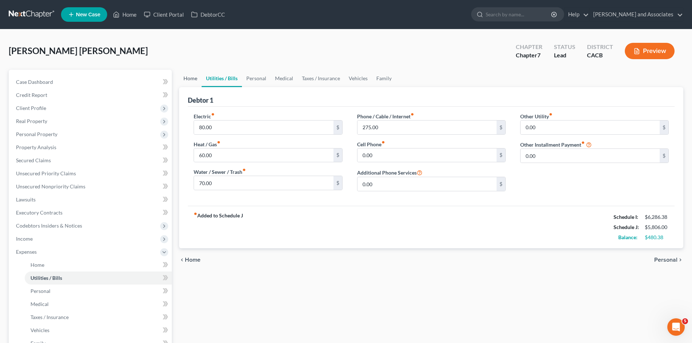
click at [199, 77] on link "Home" at bounding box center [190, 78] width 23 height 17
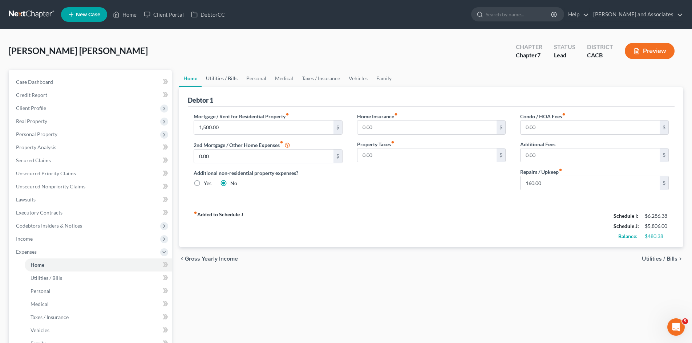
click at [230, 78] on link "Utilities / Bills" at bounding box center [222, 78] width 40 height 17
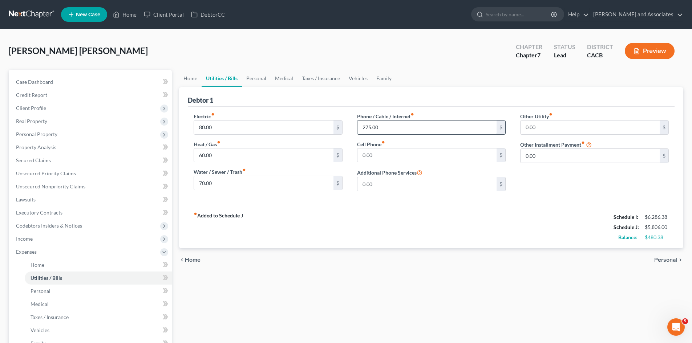
click at [394, 125] on input "275.00" at bounding box center [426, 128] width 139 height 14
type input "2"
type input "300"
click at [414, 200] on div "Electric fiber_manual_record 80.00 $ Heat / Gas fiber_manual_record 60.00 $ Wat…" at bounding box center [431, 156] width 487 height 99
click at [255, 76] on link "Personal" at bounding box center [256, 78] width 29 height 17
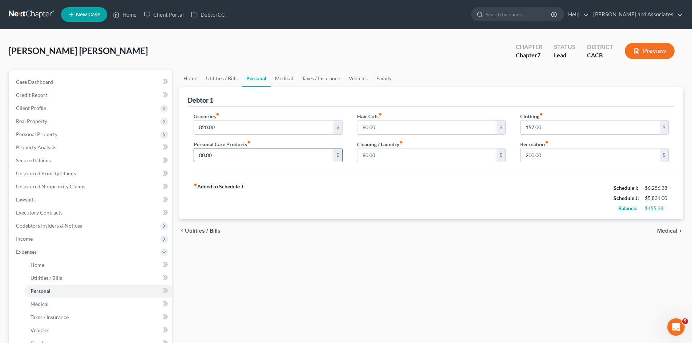
click at [241, 158] on input "80.00" at bounding box center [263, 156] width 139 height 14
click at [382, 152] on input "80.00" at bounding box center [426, 156] width 139 height 14
type input "100"
drag, startPoint x: 351, startPoint y: 182, endPoint x: 357, endPoint y: 149, distance: 34.0
click at [351, 182] on div "fiber_manual_record Added to Schedule J Schedule I: $6,286.38 Schedule J: $5,85…" at bounding box center [431, 198] width 487 height 42
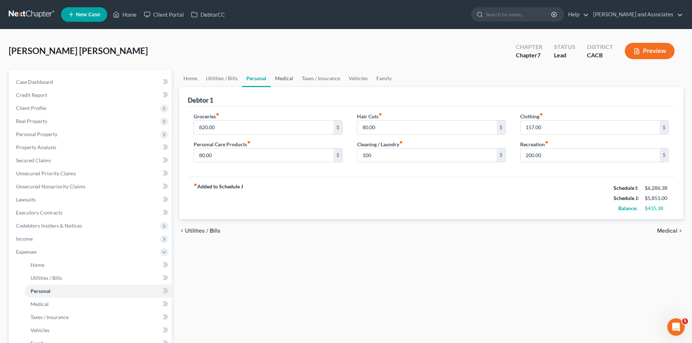
click at [273, 79] on link "Medical" at bounding box center [284, 78] width 27 height 17
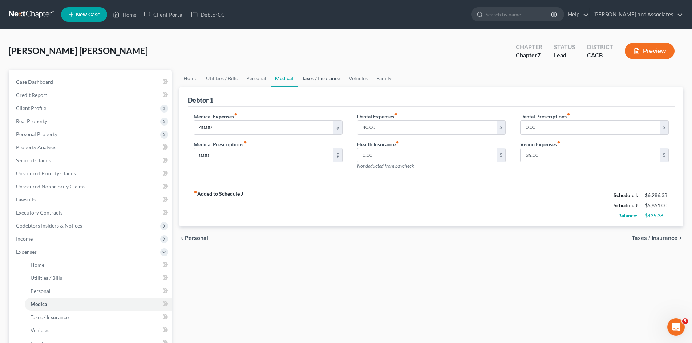
click at [330, 82] on link "Taxes / Insurance" at bounding box center [320, 78] width 47 height 17
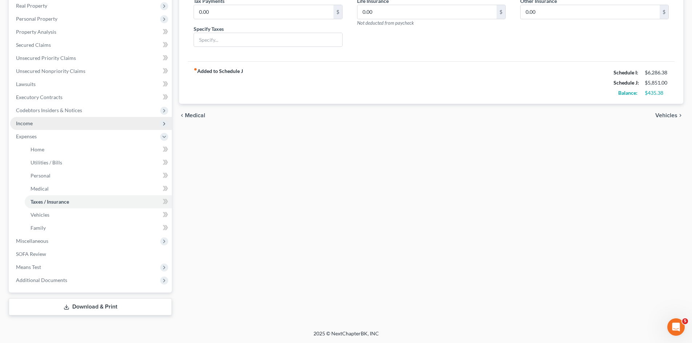
click at [97, 121] on span "Income" at bounding box center [91, 123] width 162 height 13
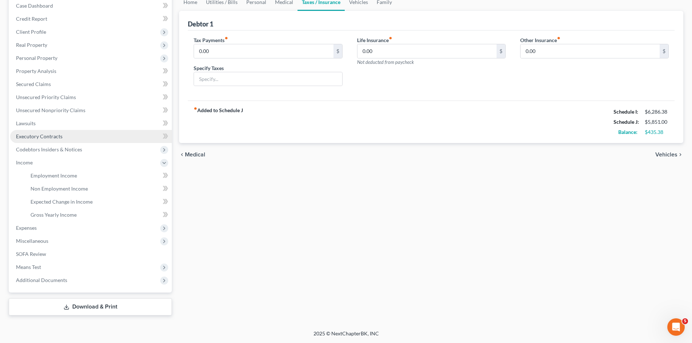
scroll to position [76, 0]
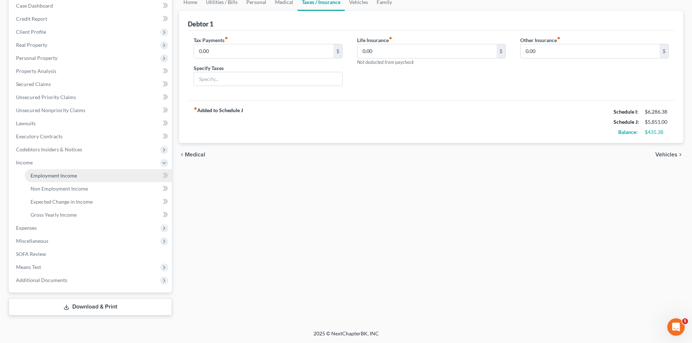
click at [57, 178] on span "Employment Income" at bounding box center [54, 176] width 46 height 6
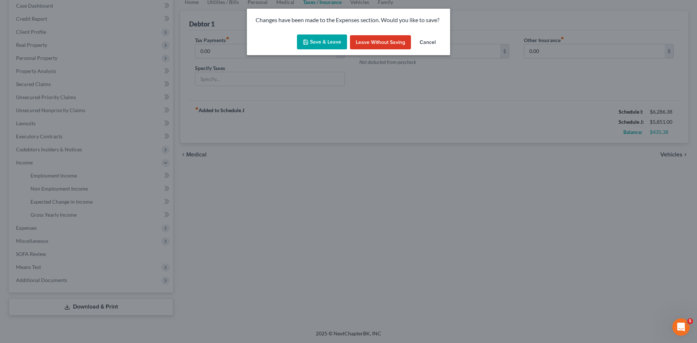
click at [328, 42] on button "Save & Leave" at bounding box center [322, 42] width 50 height 15
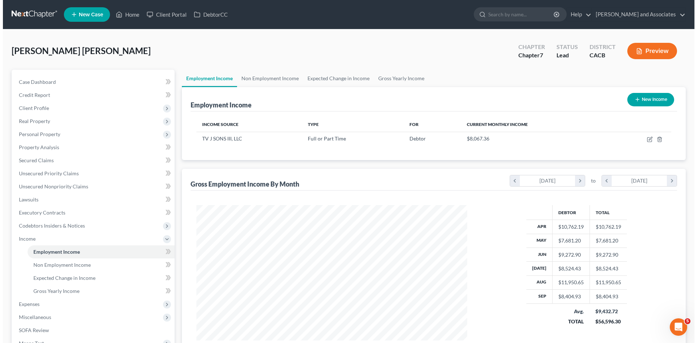
scroll to position [135, 285]
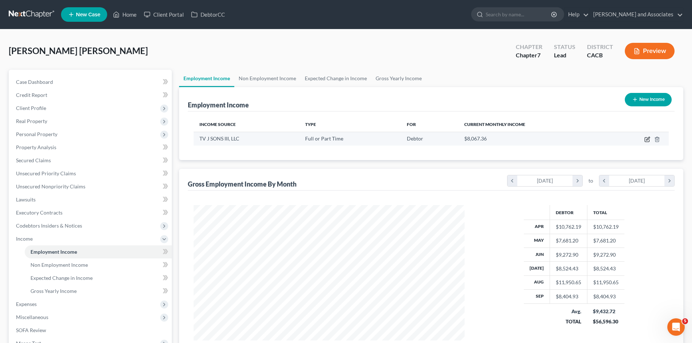
click at [644, 140] on icon "button" at bounding box center [647, 140] width 6 height 6
select select "0"
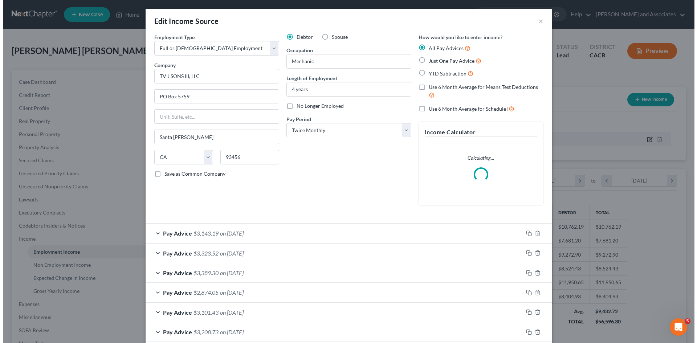
scroll to position [137, 288]
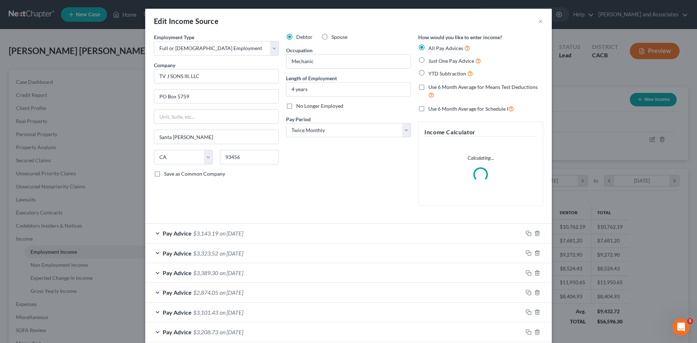
click at [429, 110] on label "Use 6 Month Average for Schedule I" at bounding box center [472, 109] width 86 height 8
click at [431, 109] on input "Use 6 Month Average for Schedule I" at bounding box center [433, 107] width 5 height 5
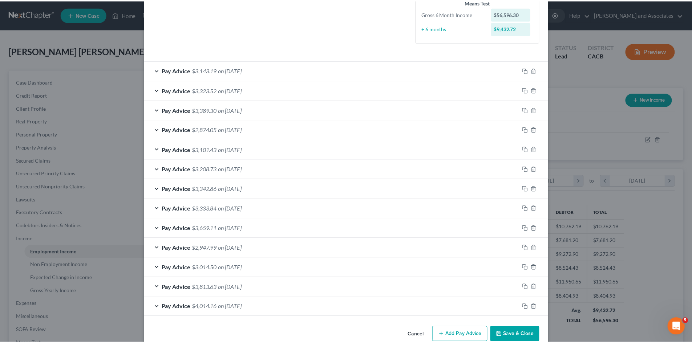
scroll to position [199, 0]
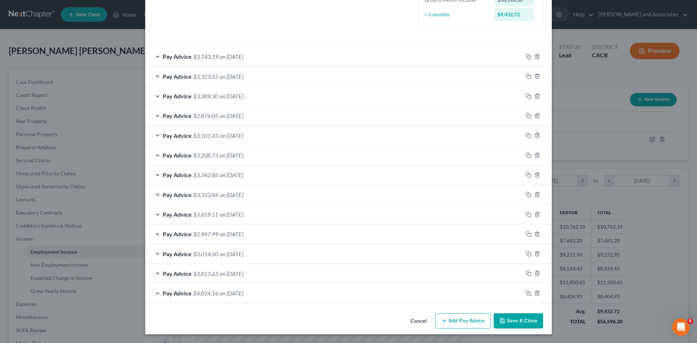
click at [517, 324] on button "Save & Close" at bounding box center [518, 320] width 49 height 15
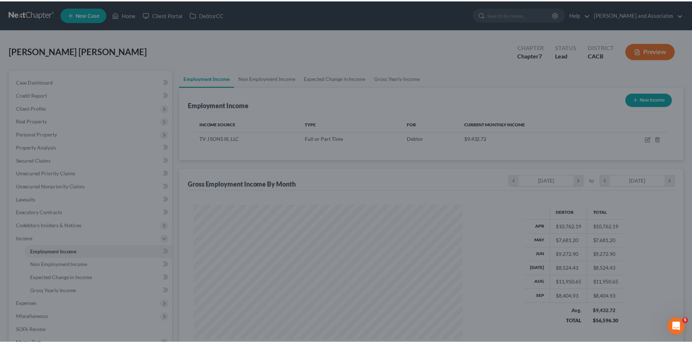
scroll to position [363046, 362896]
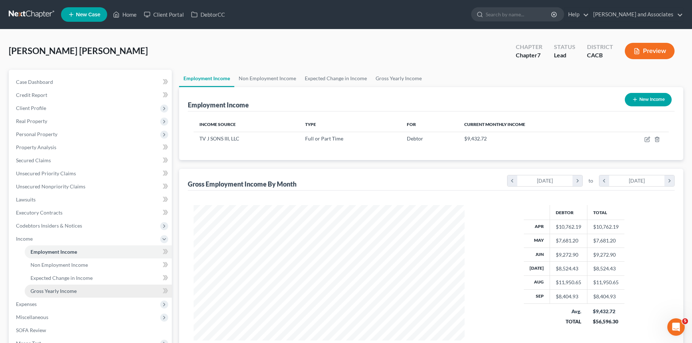
drag, startPoint x: 63, startPoint y: 302, endPoint x: 87, endPoint y: 293, distance: 26.0
click at [63, 302] on span "Expenses" at bounding box center [91, 304] width 162 height 13
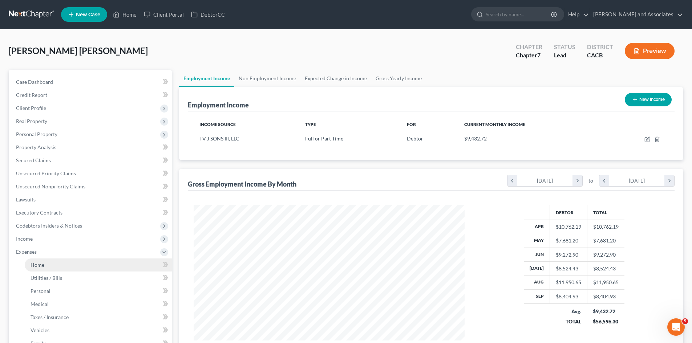
click at [104, 265] on link "Home" at bounding box center [98, 265] width 147 height 13
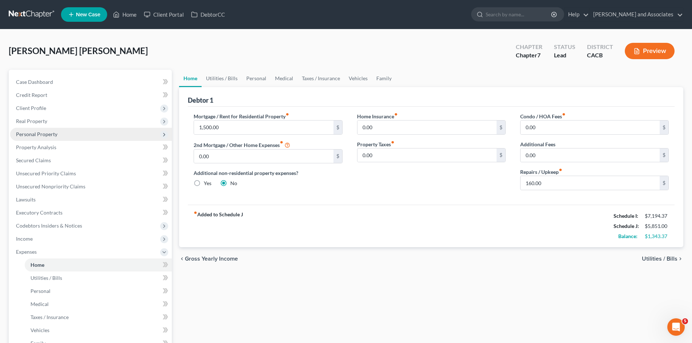
click at [93, 139] on span "Personal Property" at bounding box center [91, 134] width 162 height 13
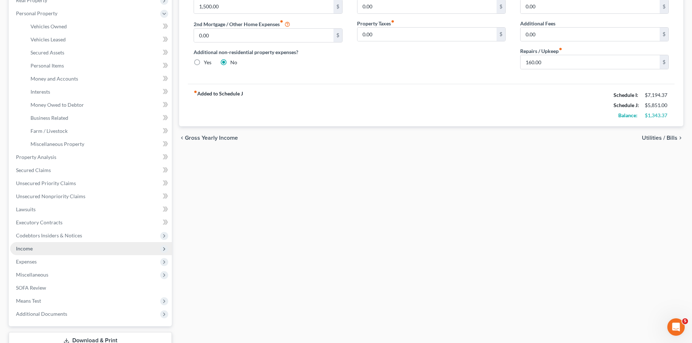
click at [77, 248] on span "Income" at bounding box center [91, 248] width 162 height 13
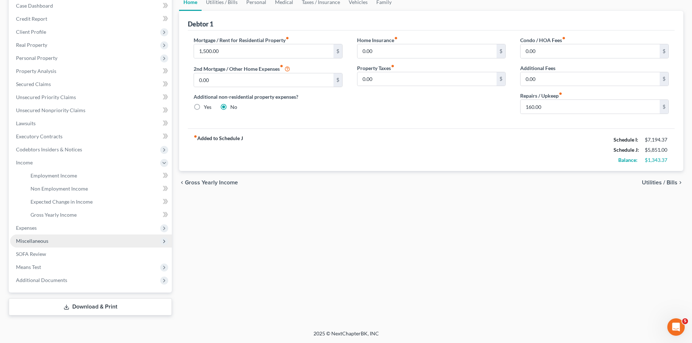
scroll to position [76, 0]
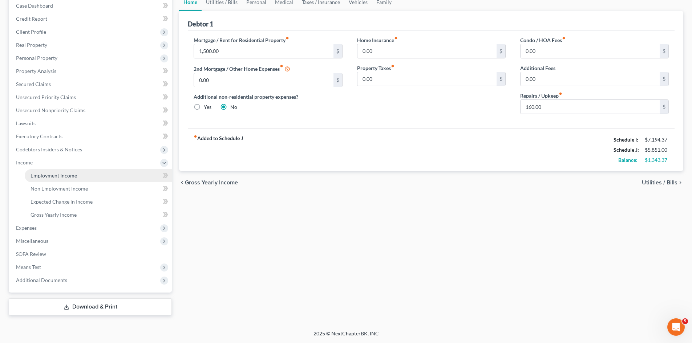
click at [119, 179] on link "Employment Income" at bounding box center [98, 175] width 147 height 13
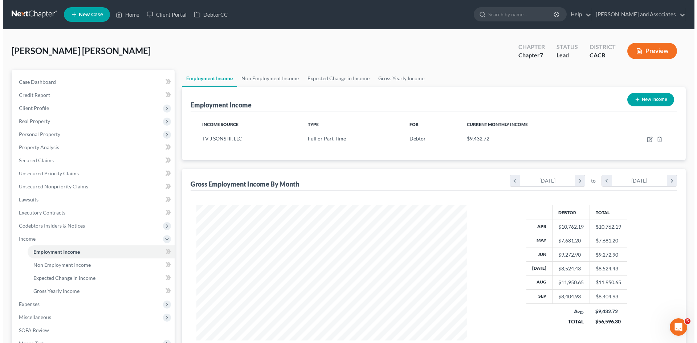
scroll to position [135, 285]
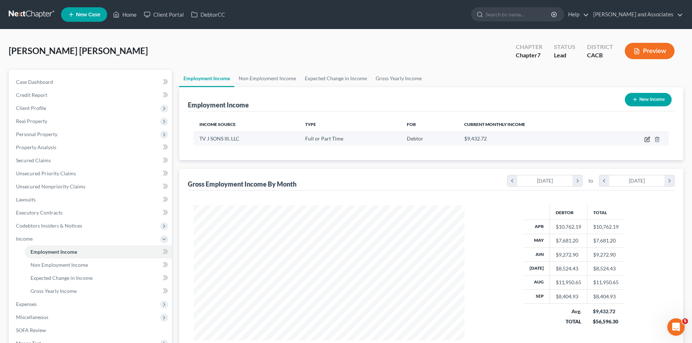
click at [648, 139] on icon "button" at bounding box center [647, 140] width 6 height 6
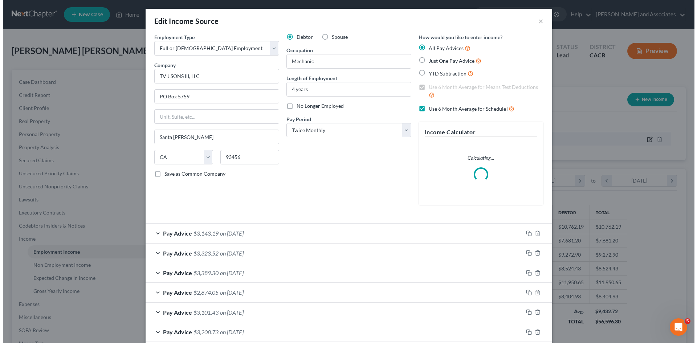
scroll to position [137, 288]
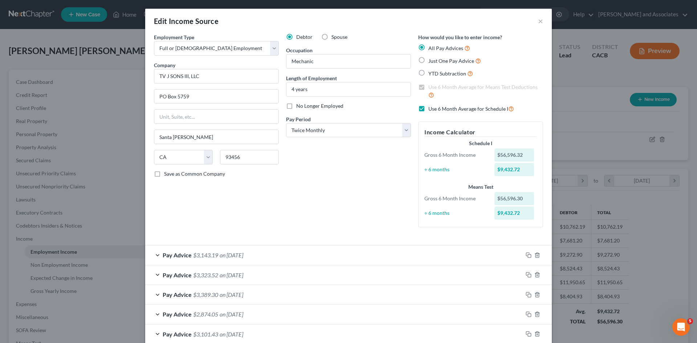
click at [429, 111] on label "Use 6 Month Average for Schedule I" at bounding box center [472, 109] width 86 height 8
click at [431, 109] on input "Use 6 Month Average for Schedule I" at bounding box center [433, 107] width 5 height 5
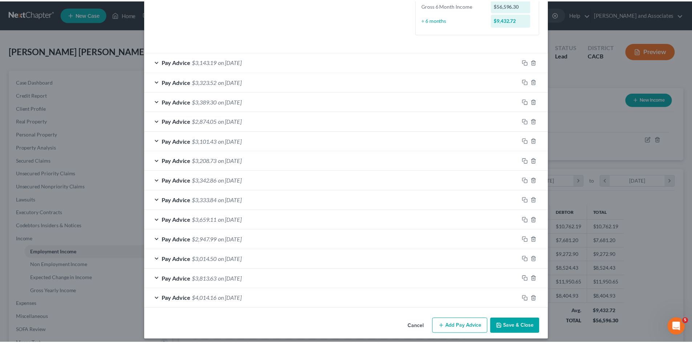
scroll to position [199, 0]
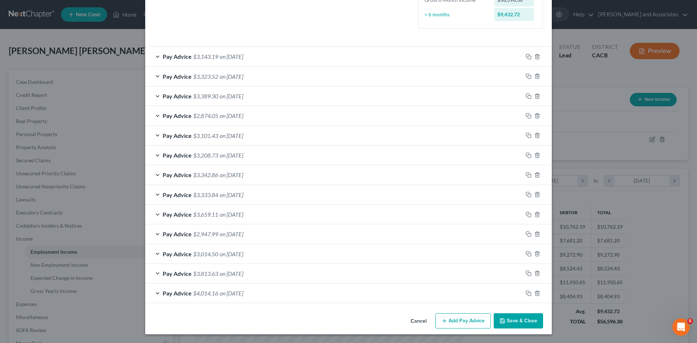
click at [502, 320] on polyline "button" at bounding box center [503, 319] width 2 height 1
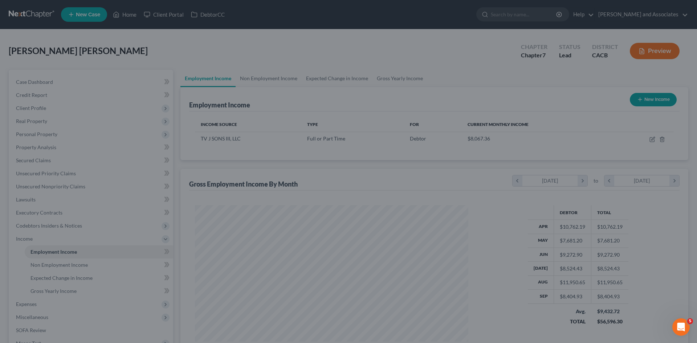
scroll to position [363046, 362896]
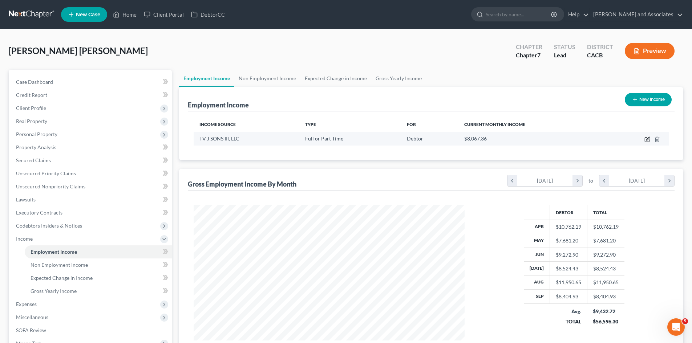
click at [646, 139] on icon "button" at bounding box center [647, 140] width 6 height 6
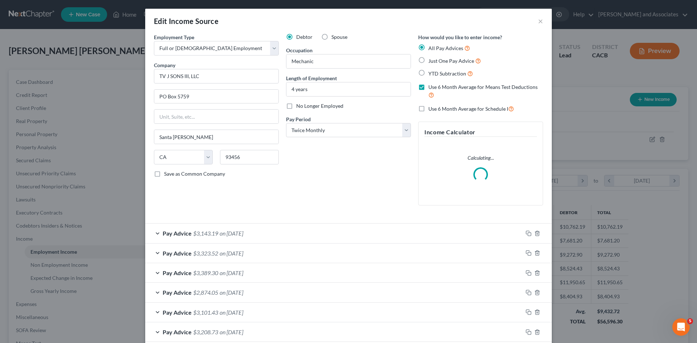
scroll to position [137, 288]
click at [216, 237] on div "Pay Advice $3,143.19 on 09/26/2025" at bounding box center [334, 233] width 378 height 19
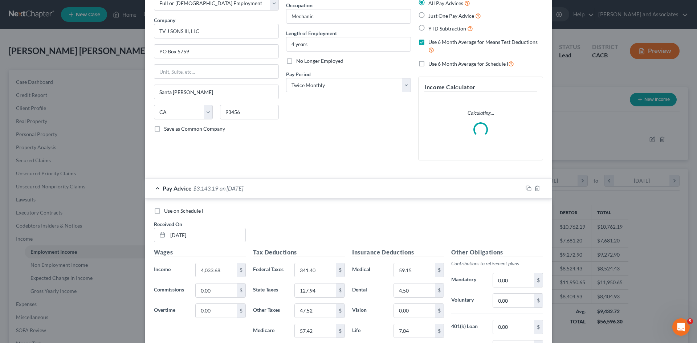
scroll to position [61, 0]
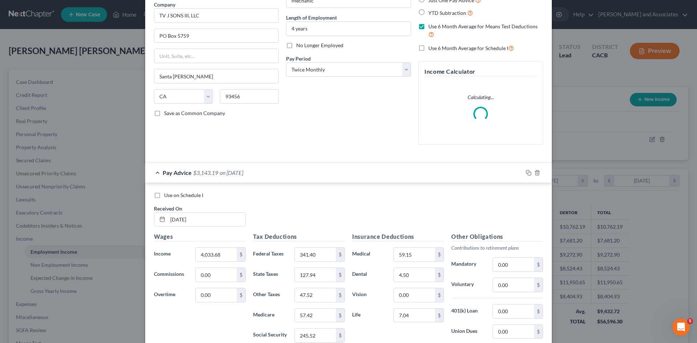
click at [164, 169] on div "Pay Advice $3,143.19 on 09/26/2025" at bounding box center [334, 172] width 378 height 19
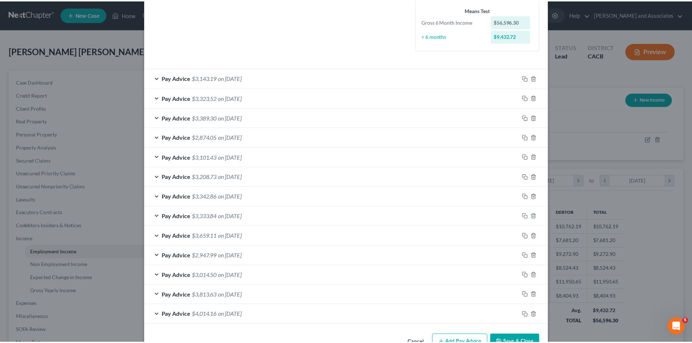
scroll to position [199, 0]
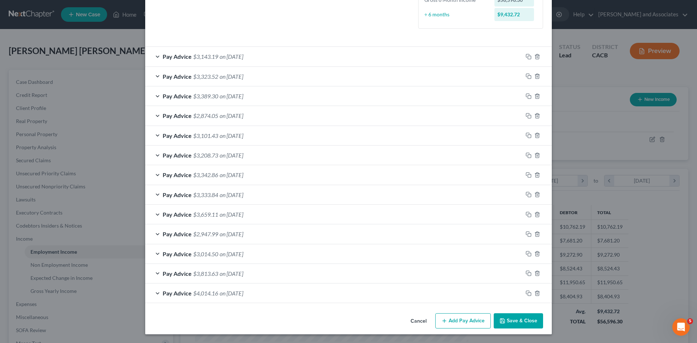
click at [519, 321] on button "Save & Close" at bounding box center [518, 320] width 49 height 15
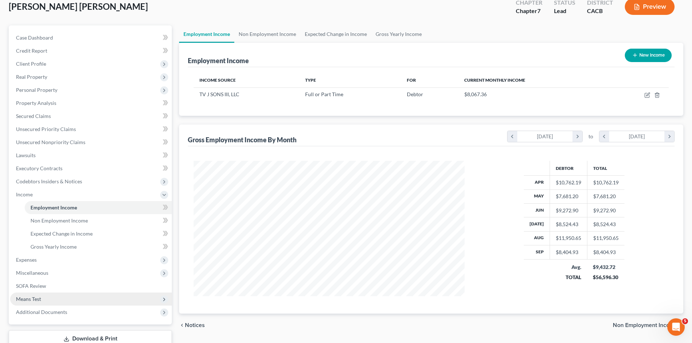
scroll to position [61, 0]
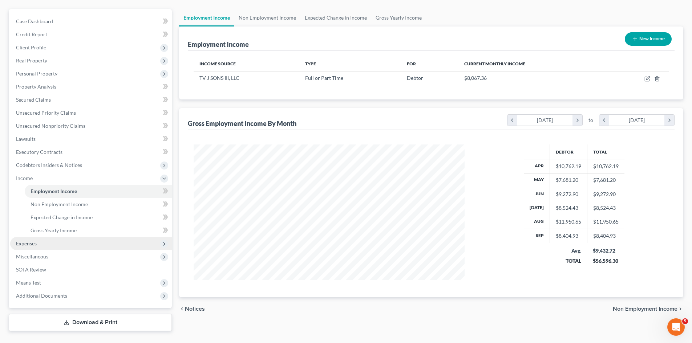
drag, startPoint x: 39, startPoint y: 242, endPoint x: 93, endPoint y: 247, distance: 54.0
click at [39, 242] on span "Expenses" at bounding box center [91, 243] width 162 height 13
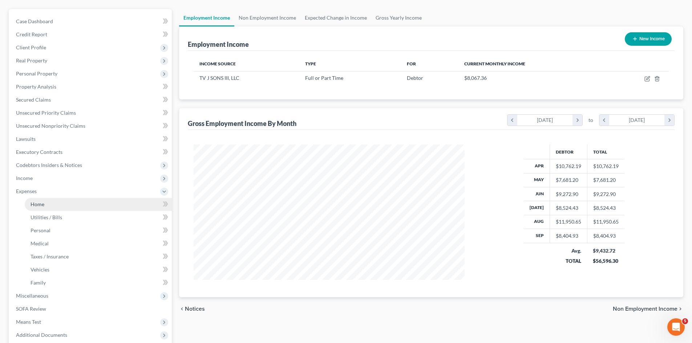
click at [95, 207] on link "Home" at bounding box center [98, 204] width 147 height 13
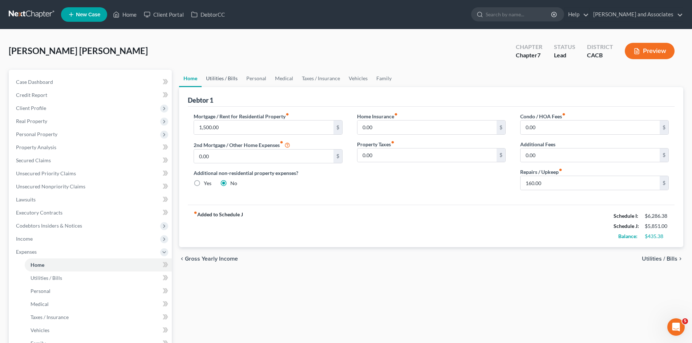
click at [211, 82] on link "Utilities / Bills" at bounding box center [222, 78] width 40 height 17
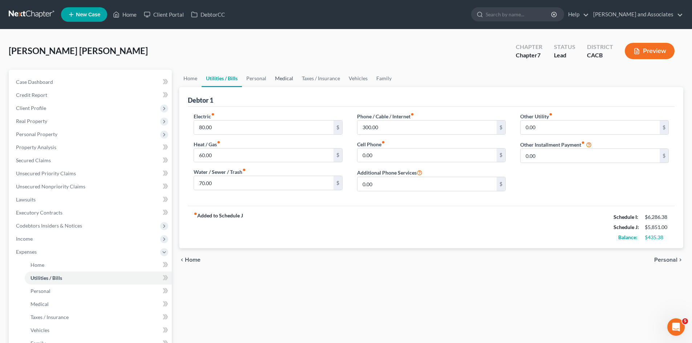
click at [273, 78] on link "Medical" at bounding box center [284, 78] width 27 height 17
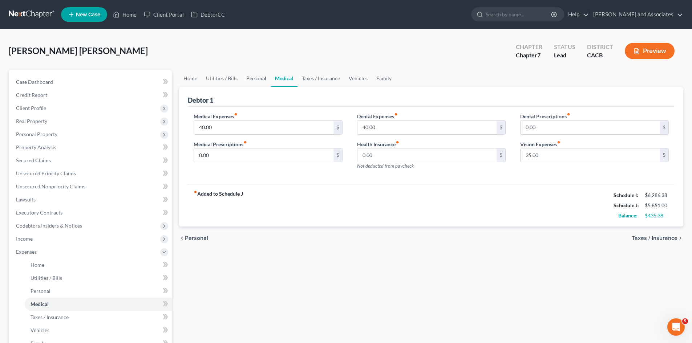
click at [251, 76] on link "Personal" at bounding box center [256, 78] width 29 height 17
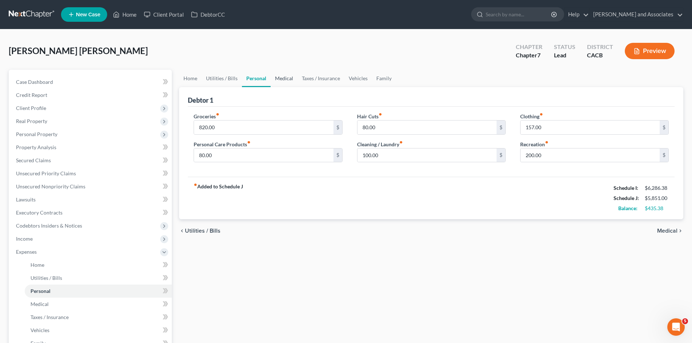
click at [283, 79] on link "Medical" at bounding box center [284, 78] width 27 height 17
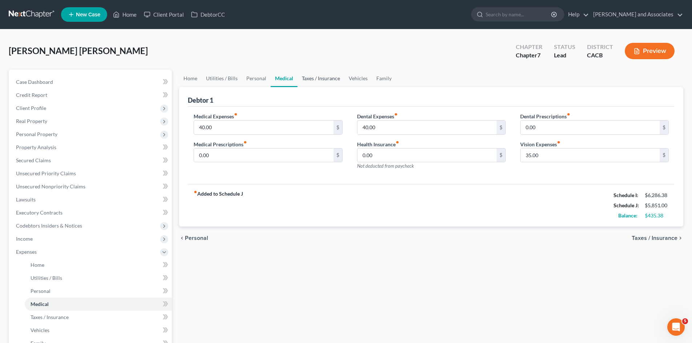
click at [311, 77] on link "Taxes / Insurance" at bounding box center [320, 78] width 47 height 17
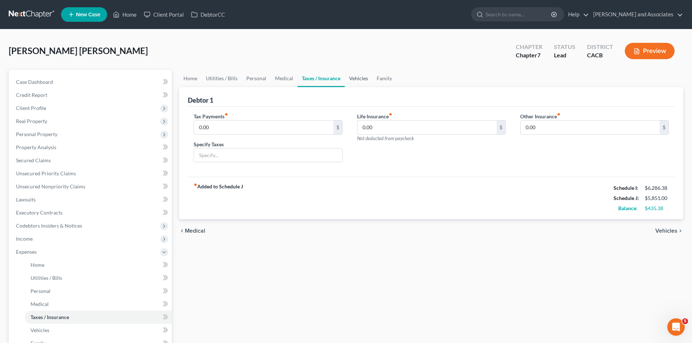
click at [353, 77] on link "Vehicles" at bounding box center [359, 78] width 28 height 17
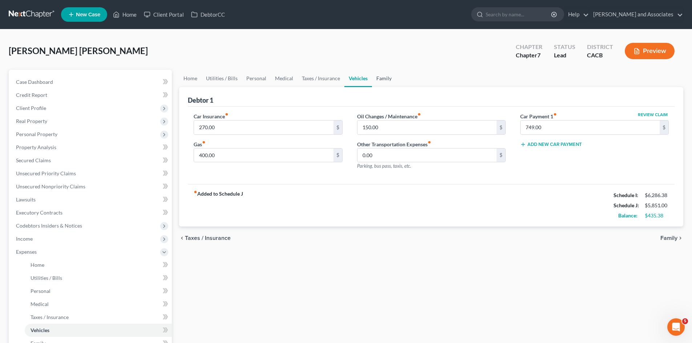
click at [384, 78] on link "Family" at bounding box center [384, 78] width 24 height 17
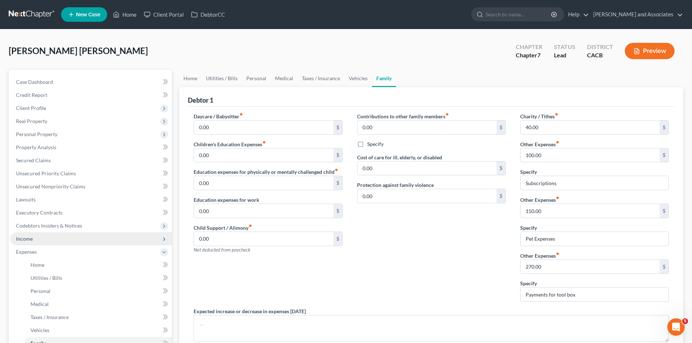
drag, startPoint x: 72, startPoint y: 246, endPoint x: 86, endPoint y: 244, distance: 14.6
click at [72, 246] on span "Expenses" at bounding box center [91, 252] width 162 height 13
click at [61, 236] on span "Income" at bounding box center [91, 238] width 162 height 13
click at [68, 247] on link "Employment Income" at bounding box center [98, 252] width 147 height 13
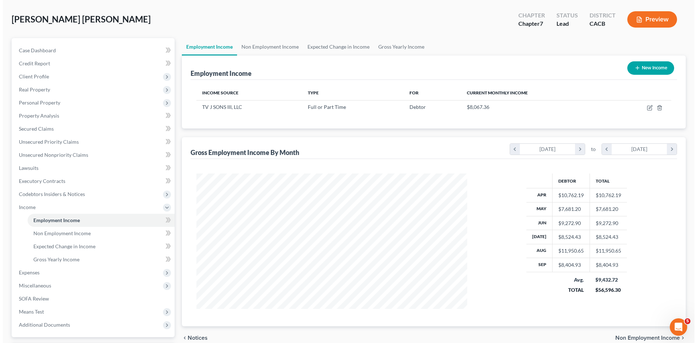
scroll to position [16, 0]
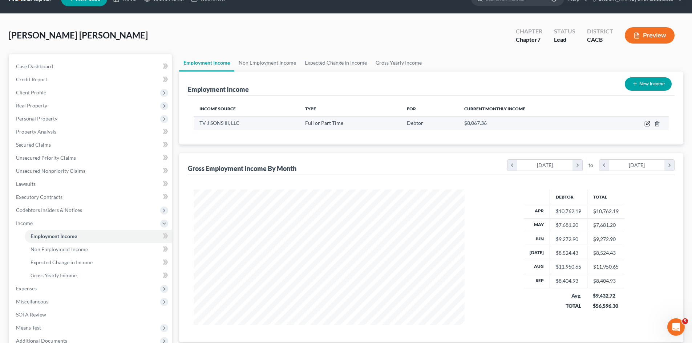
click at [648, 125] on icon "button" at bounding box center [647, 122] width 3 height 3
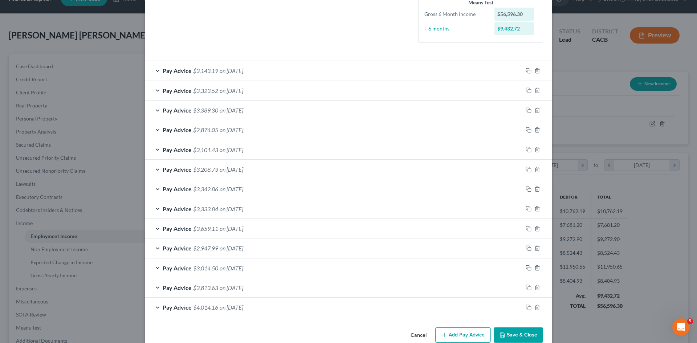
scroll to position [199, 0]
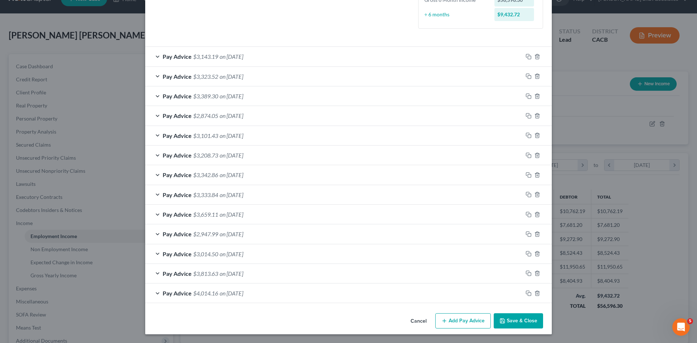
drag, startPoint x: 336, startPoint y: 295, endPoint x: 307, endPoint y: 295, distance: 29.8
drag, startPoint x: 307, startPoint y: 295, endPoint x: 319, endPoint y: 297, distance: 13.0
click at [300, 320] on div "Cancel Add Pay Advice Save & Close" at bounding box center [348, 323] width 407 height 24
click at [516, 324] on button "Save & Close" at bounding box center [518, 320] width 49 height 15
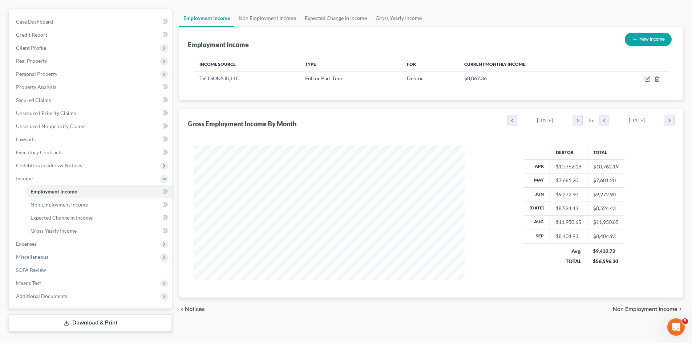
scroll to position [76, 0]
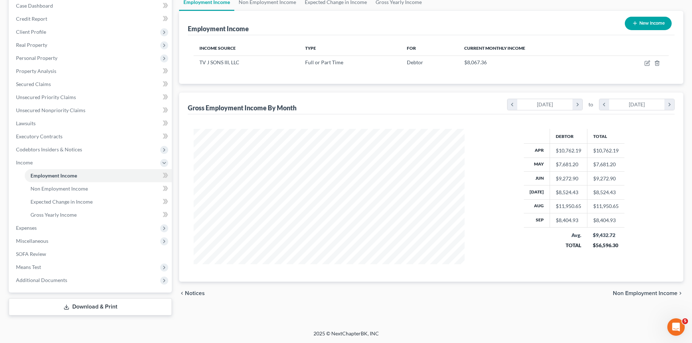
click at [542, 275] on div "Debtor Total Apr $10,762.19 $10,762.19 May $7,681.20 $7,681.20 Jun $9,272.90 $9…" at bounding box center [431, 197] width 487 height 167
click at [477, 290] on div "chevron_left Notices Non Employment Income chevron_right" at bounding box center [431, 293] width 504 height 23
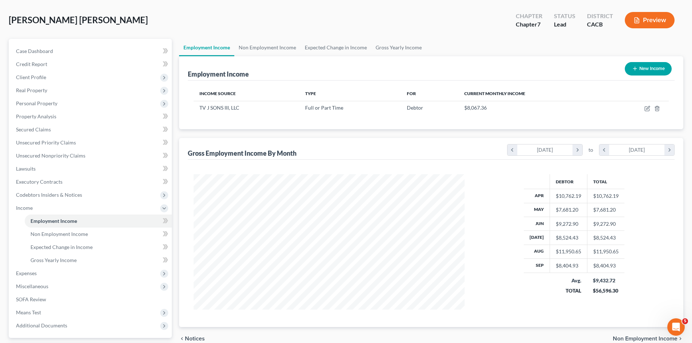
scroll to position [0, 0]
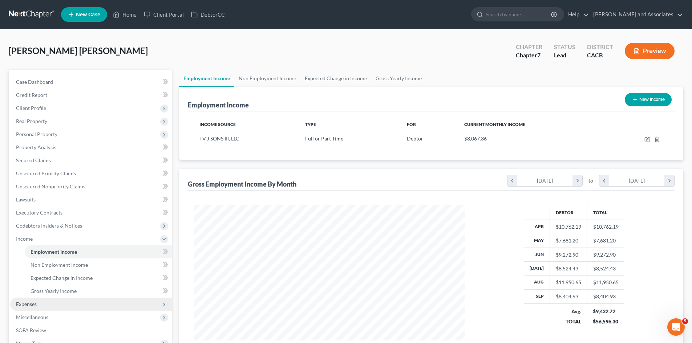
click at [41, 300] on span "Expenses" at bounding box center [91, 304] width 162 height 13
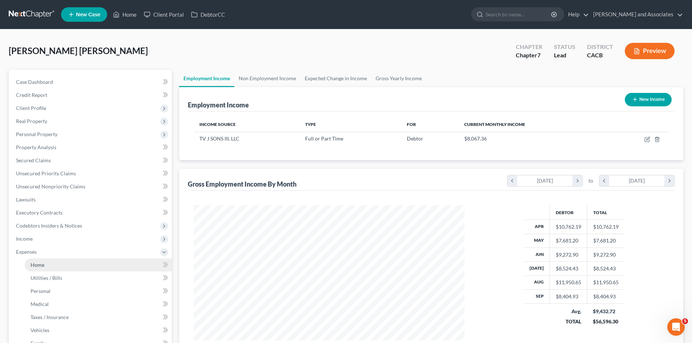
click at [113, 269] on link "Home" at bounding box center [98, 265] width 147 height 13
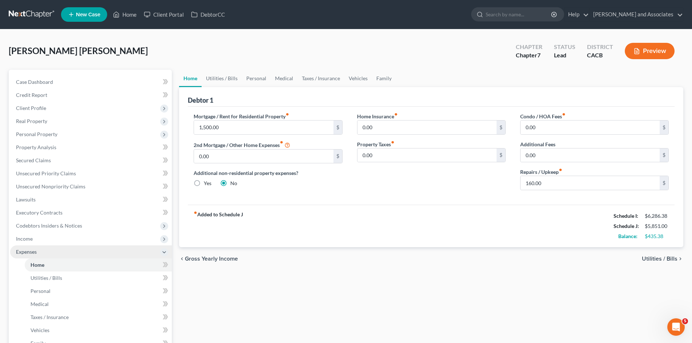
click at [148, 250] on span "Expenses" at bounding box center [91, 252] width 162 height 13
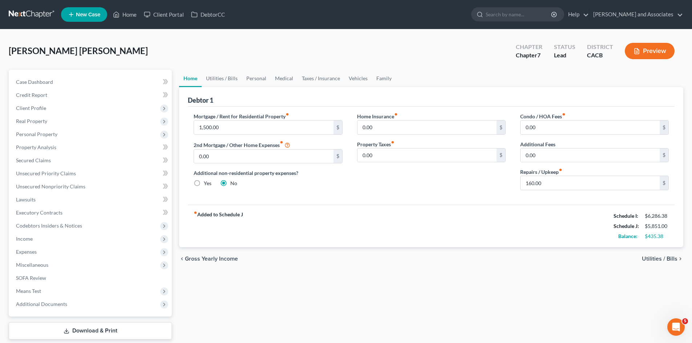
scroll to position [24, 0]
